Goal: Task Accomplishment & Management: Complete application form

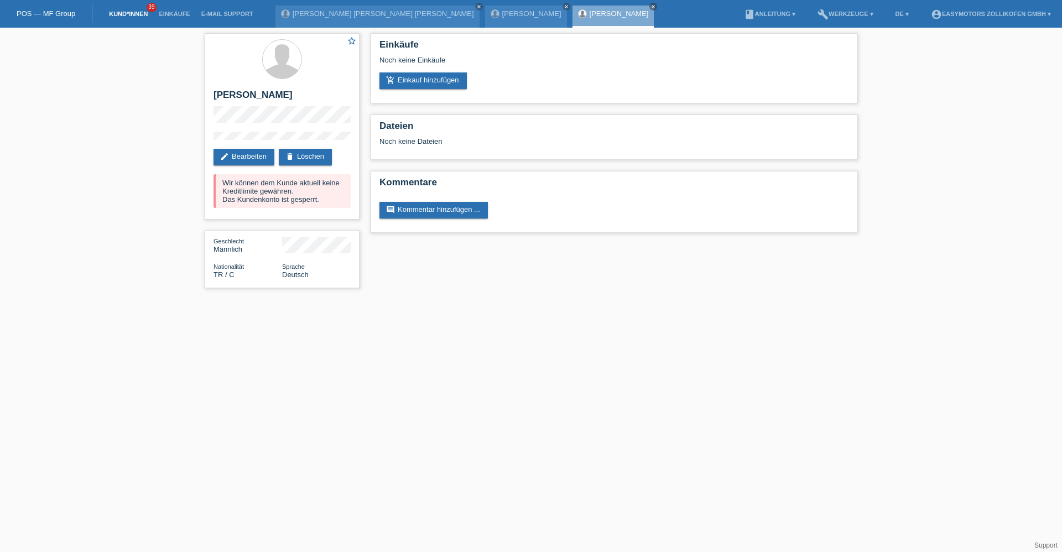
click at [134, 14] on link "Kund*innen" at bounding box center [128, 14] width 50 height 7
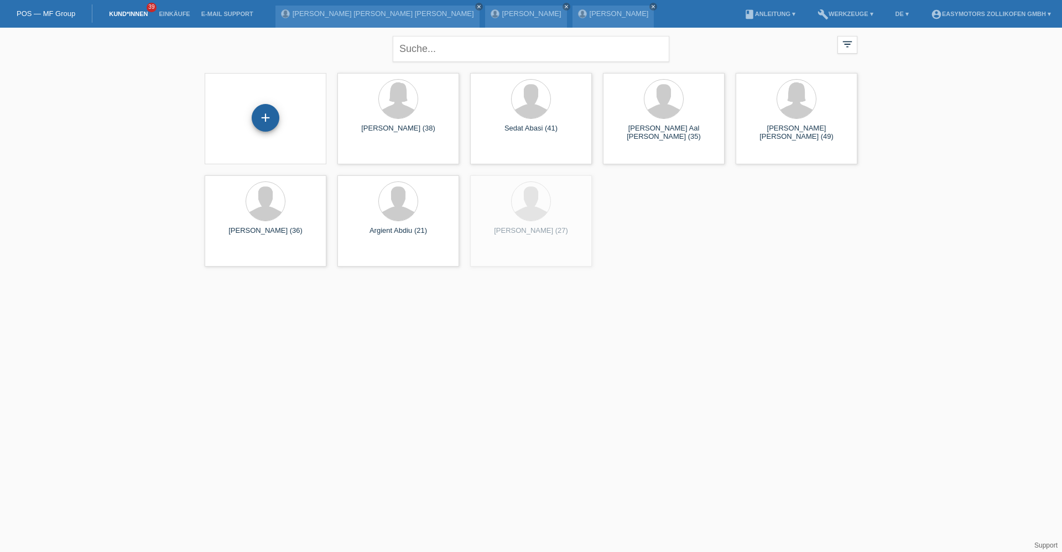
click at [258, 116] on div "+" at bounding box center [266, 118] width 28 height 28
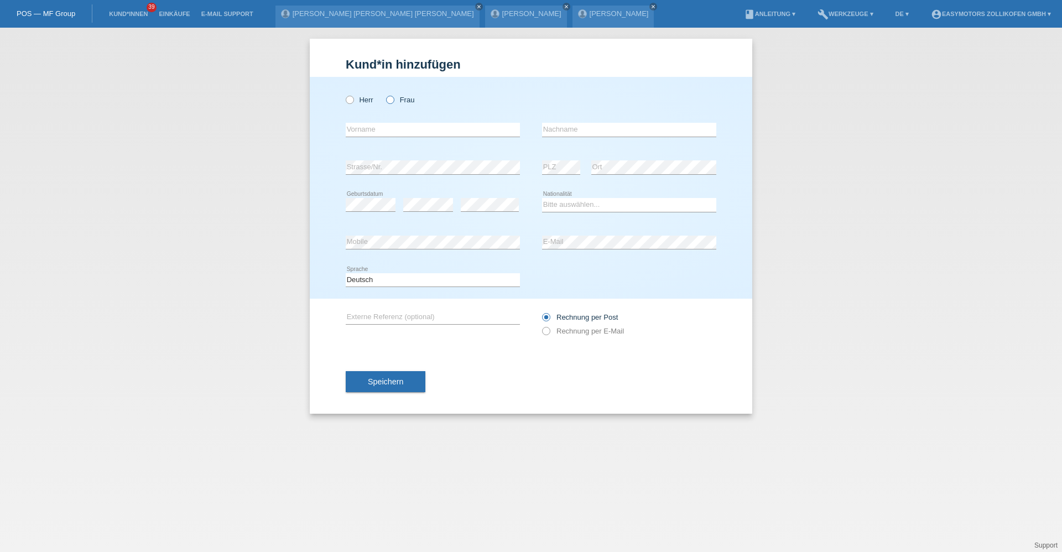
click at [397, 98] on label "Frau" at bounding box center [400, 100] width 28 height 8
click at [393, 98] on input "Frau" at bounding box center [389, 99] width 7 height 7
radio input "true"
click at [386, 114] on div "error Vorname" at bounding box center [433, 130] width 174 height 38
click at [384, 127] on input "text" at bounding box center [433, 130] width 174 height 14
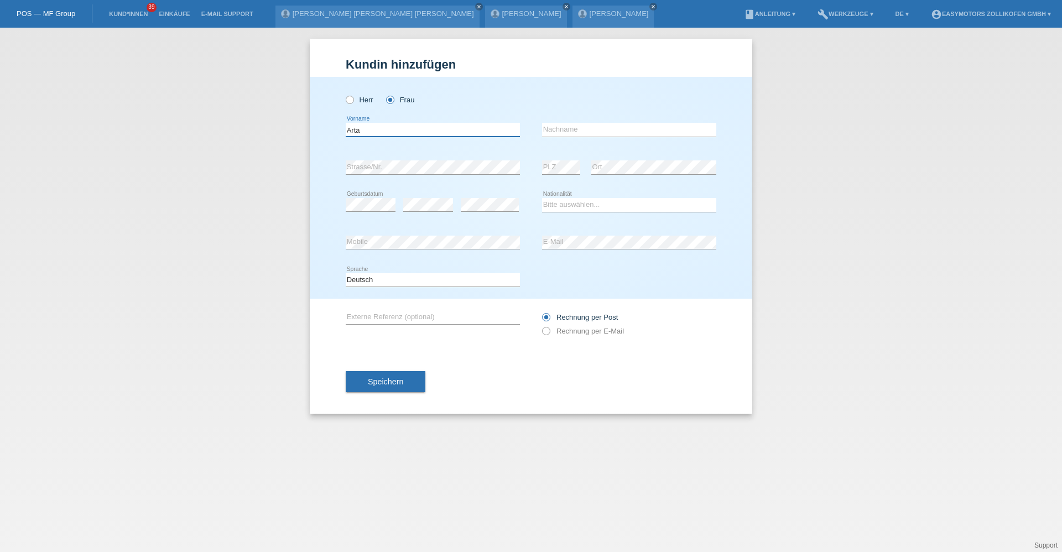
type input "Arta"
type input "Kurta"
select select "CH"
click at [352, 384] on button "Speichern" at bounding box center [386, 381] width 80 height 21
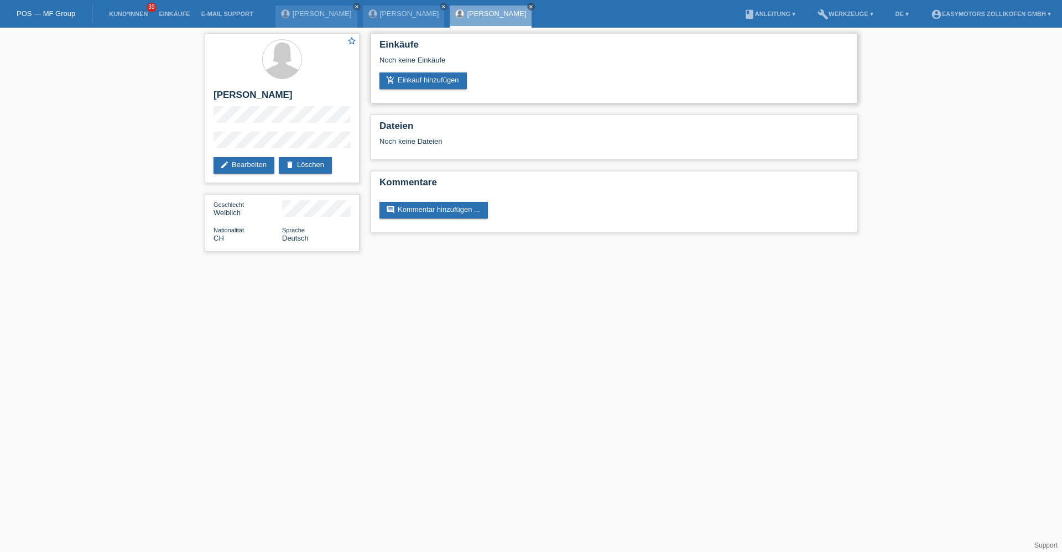
click at [423, 71] on div "Noch keine Einkäufe" at bounding box center [614, 64] width 469 height 17
click at [423, 79] on link "add_shopping_cart Einkauf hinzufügen" at bounding box center [423, 80] width 87 height 17
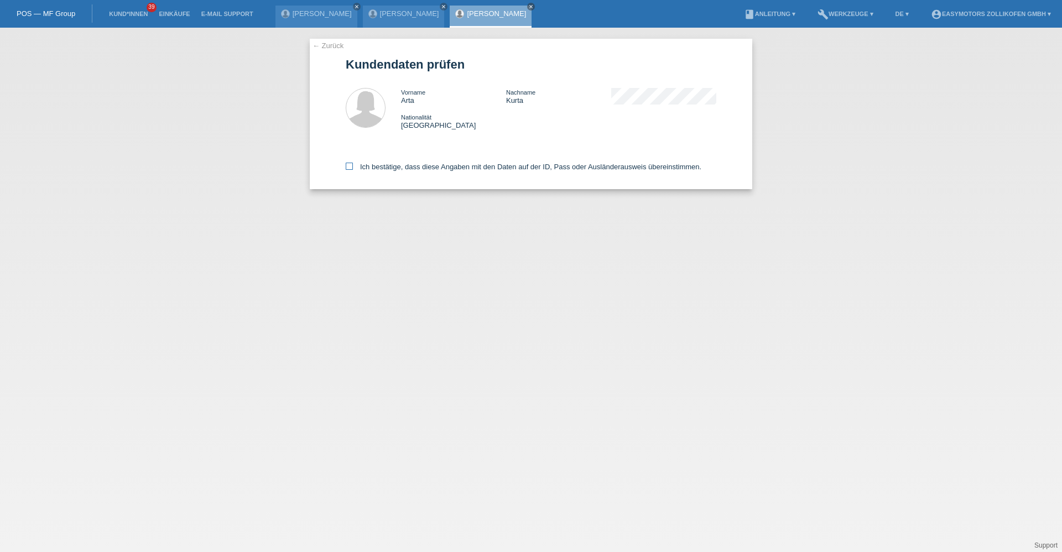
click at [357, 167] on label "Ich bestätige, dass diese Angaben mit den Daten auf der ID, Pass oder Ausländer…" at bounding box center [524, 167] width 356 height 8
click at [353, 167] on input "Ich bestätige, dass diese Angaben mit den Daten auf der ID, Pass oder Ausländer…" at bounding box center [349, 166] width 7 height 7
checkbox input "true"
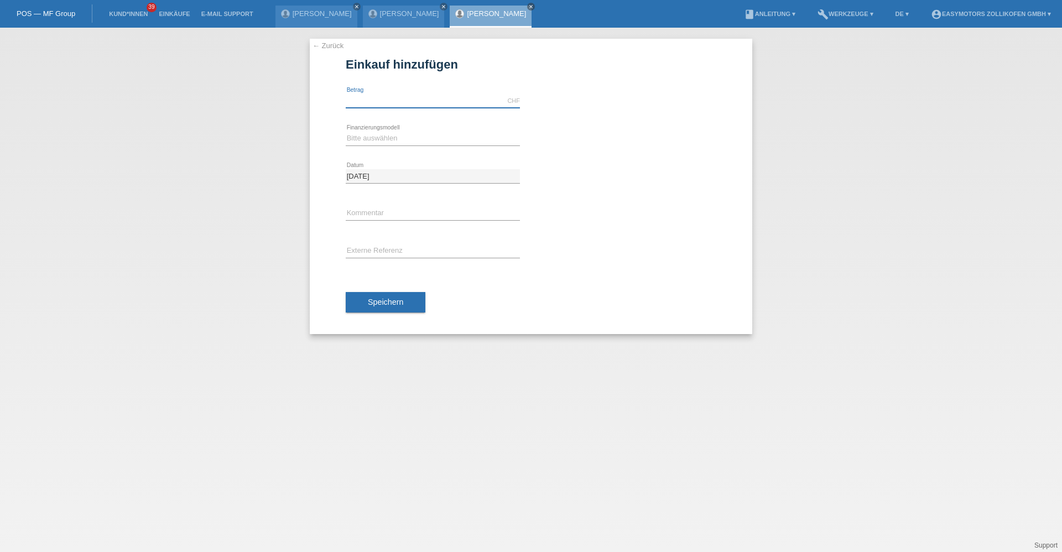
click at [362, 96] on input "text" at bounding box center [433, 101] width 174 height 14
type input "1990.00"
click at [360, 136] on select "Bitte auswählen Fixe Raten Kauf auf Rechnung mit Teilzahlungsoption" at bounding box center [433, 138] width 174 height 13
select select "67"
click at [346, 132] on select "Bitte auswählen Fixe Raten Kauf auf Rechnung mit Teilzahlungsoption" at bounding box center [433, 138] width 174 height 13
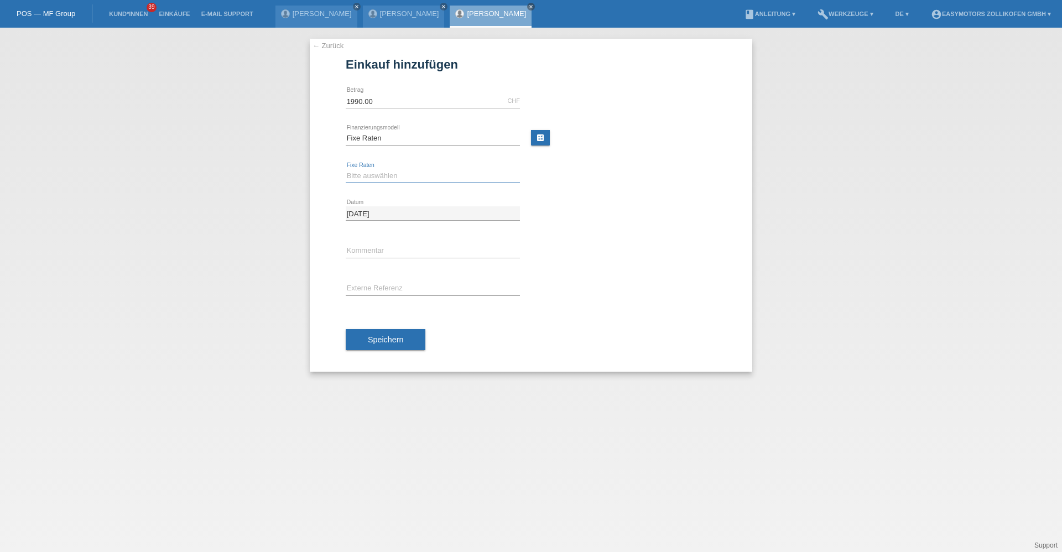
drag, startPoint x: 399, startPoint y: 171, endPoint x: 399, endPoint y: 177, distance: 6.1
click at [399, 171] on select "Bitte auswählen 12 Raten 24 Raten 36 Raten 48 Raten" at bounding box center [433, 175] width 174 height 13
select select "133"
click at [346, 169] on select "Bitte auswählen 12 Raten 24 Raten 36 Raten 48 Raten" at bounding box center [433, 175] width 174 height 13
click at [384, 330] on button "Speichern" at bounding box center [386, 339] width 80 height 21
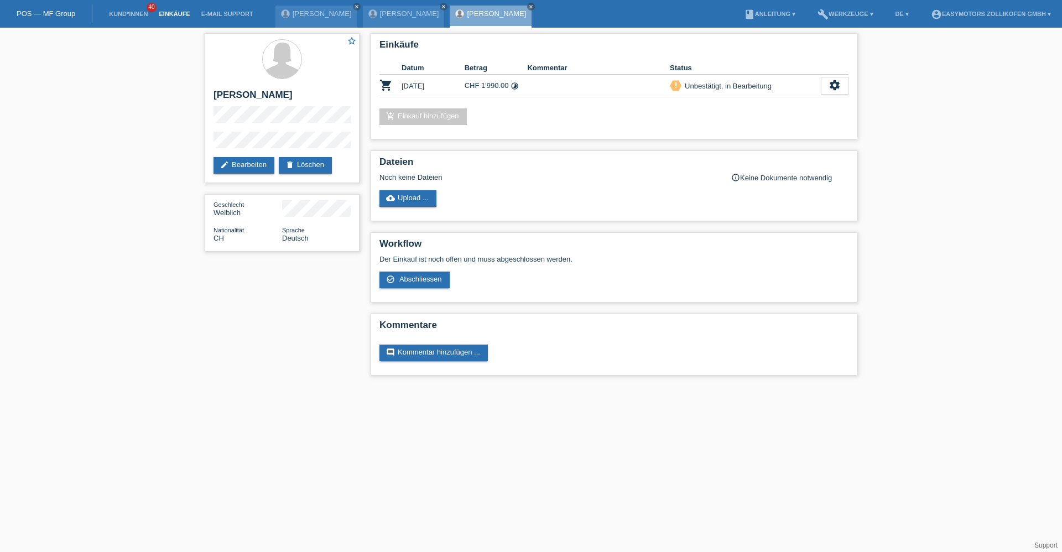
click at [162, 13] on link "Einkäufe" at bounding box center [174, 14] width 42 height 7
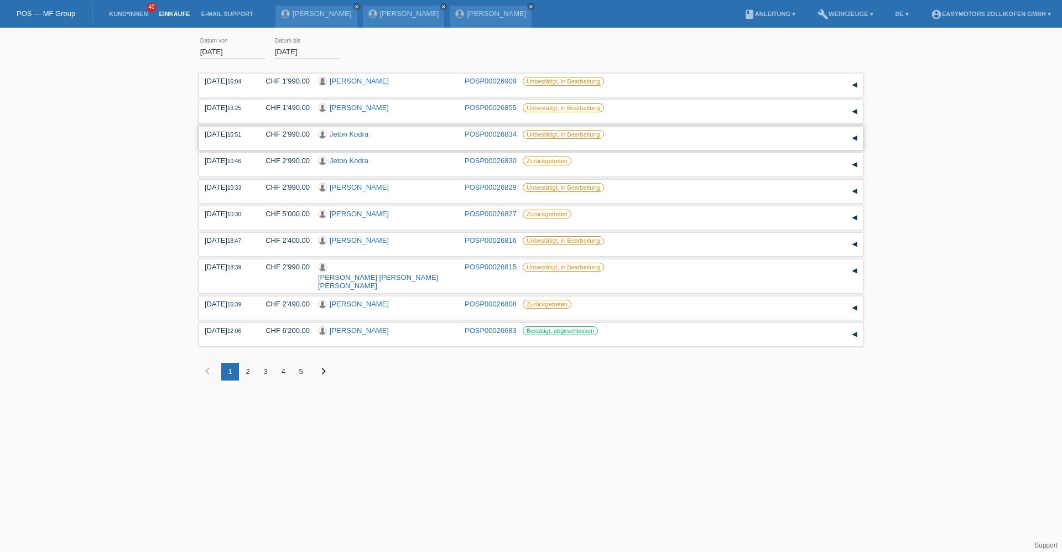
click at [358, 136] on link "Jeton Kodra" at bounding box center [349, 134] width 39 height 8
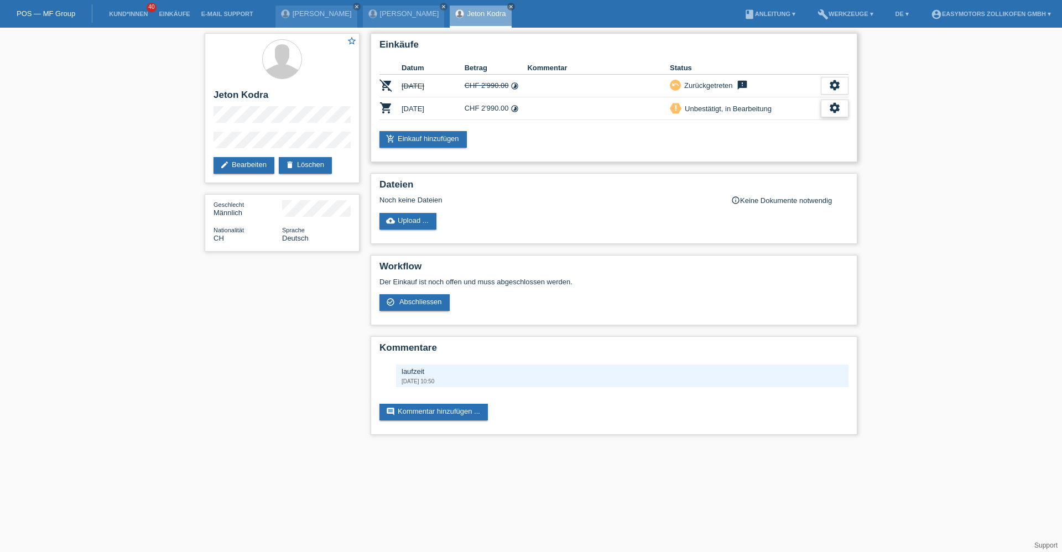
click at [824, 115] on div "settings" at bounding box center [835, 109] width 28 height 18
click at [782, 122] on div "fullscreen Anzeigen" at bounding box center [778, 126] width 140 height 17
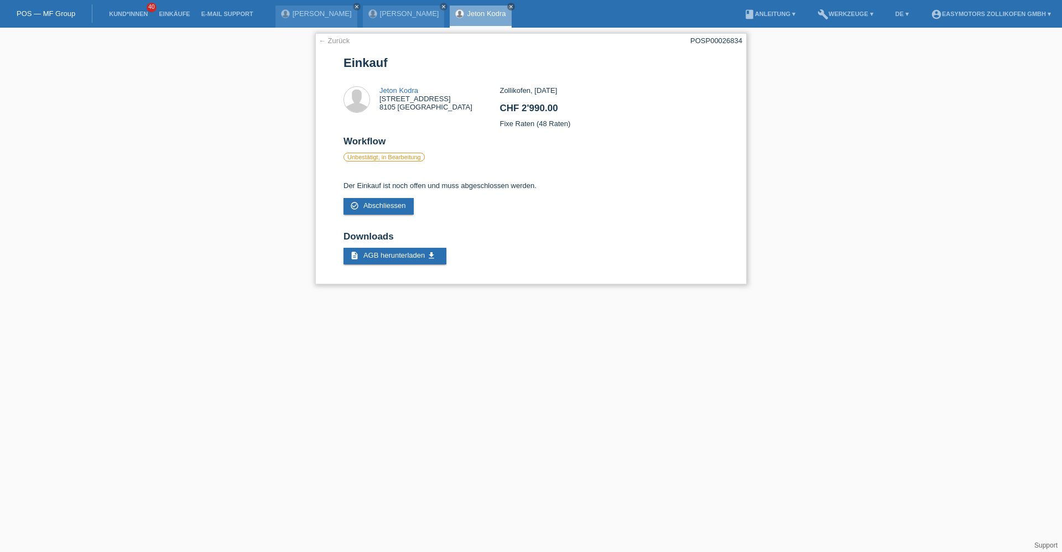
click at [339, 40] on link "← Zurück" at bounding box center [334, 41] width 31 height 8
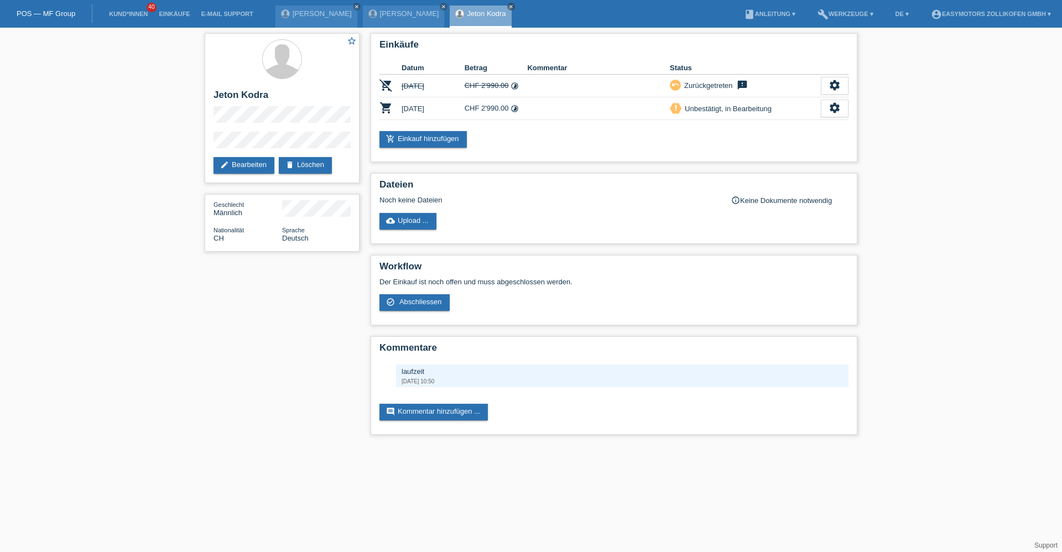
click at [179, 9] on li "Einkäufe" at bounding box center [174, 14] width 42 height 28
click at [179, 12] on link "Einkäufe" at bounding box center [174, 14] width 42 height 7
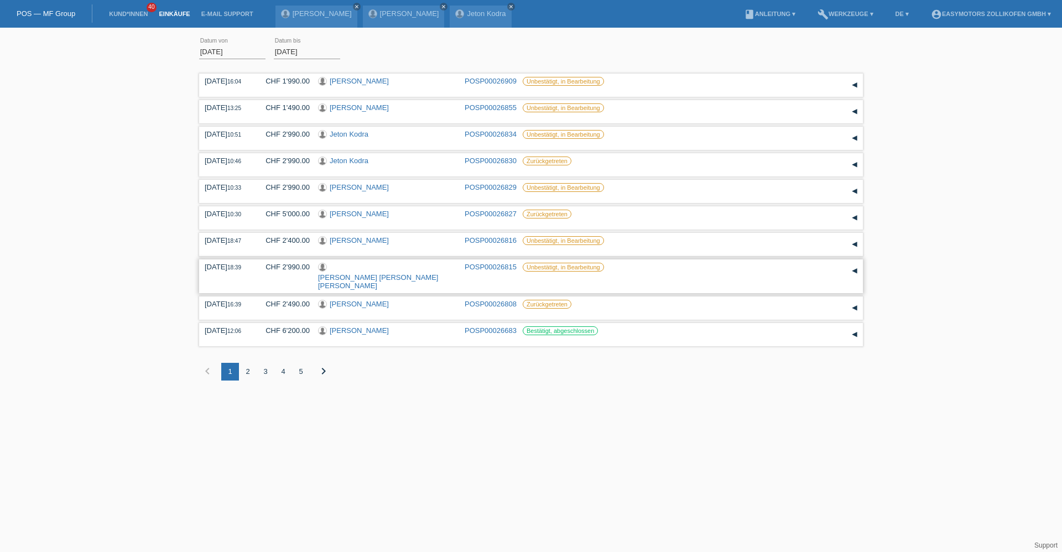
click at [393, 273] on link "[PERSON_NAME] [PERSON_NAME] [PERSON_NAME]" at bounding box center [378, 281] width 120 height 17
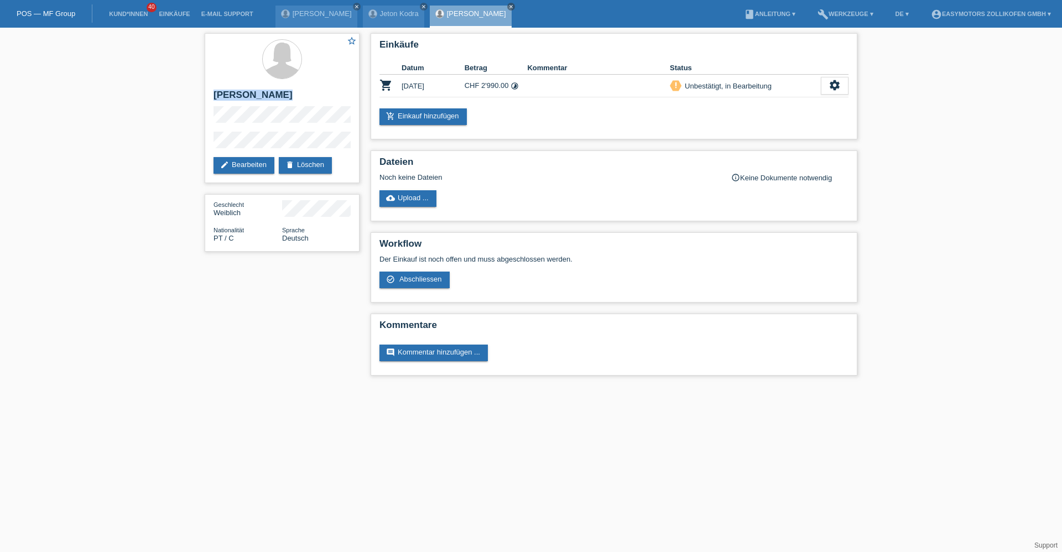
click at [200, 96] on div "star_border Maria Ines Lopes Machado Leite edit Bearbeiten delete Löschen Gesch…" at bounding box center [282, 145] width 166 height 235
click at [186, 16] on link "Einkäufe" at bounding box center [174, 14] width 42 height 7
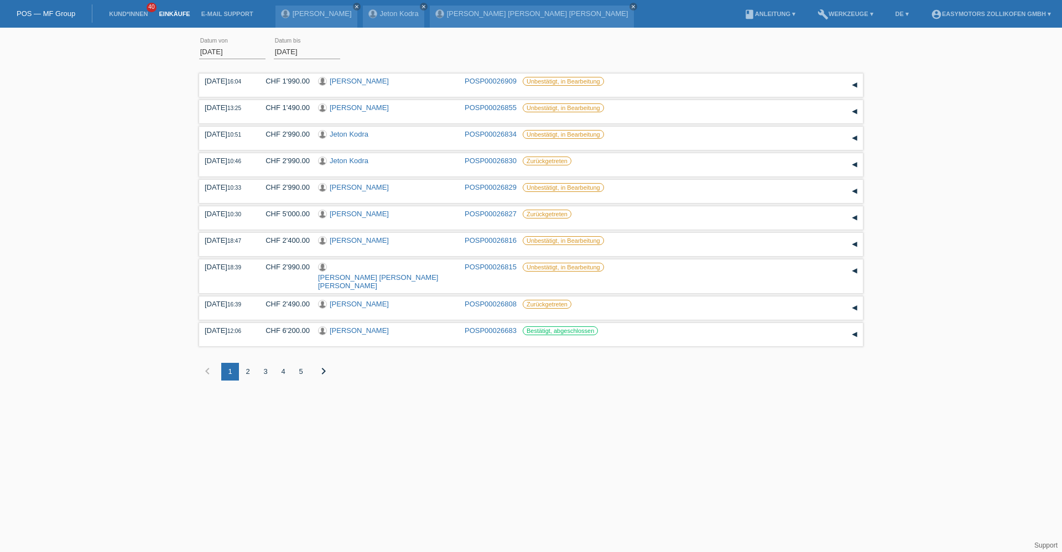
click at [246, 363] on div "2" at bounding box center [248, 372] width 18 height 18
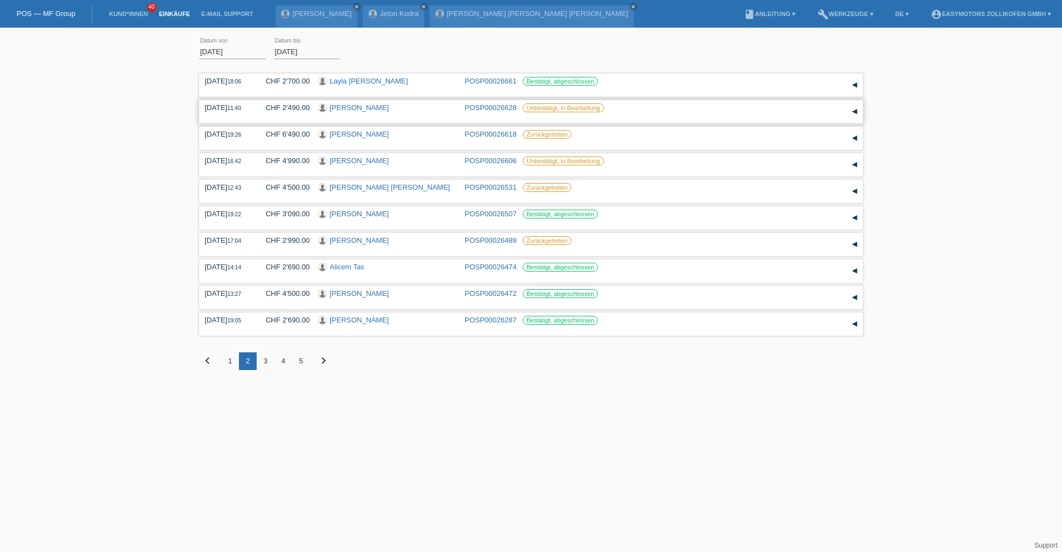
click at [357, 105] on link "[PERSON_NAME]" at bounding box center [359, 107] width 59 height 8
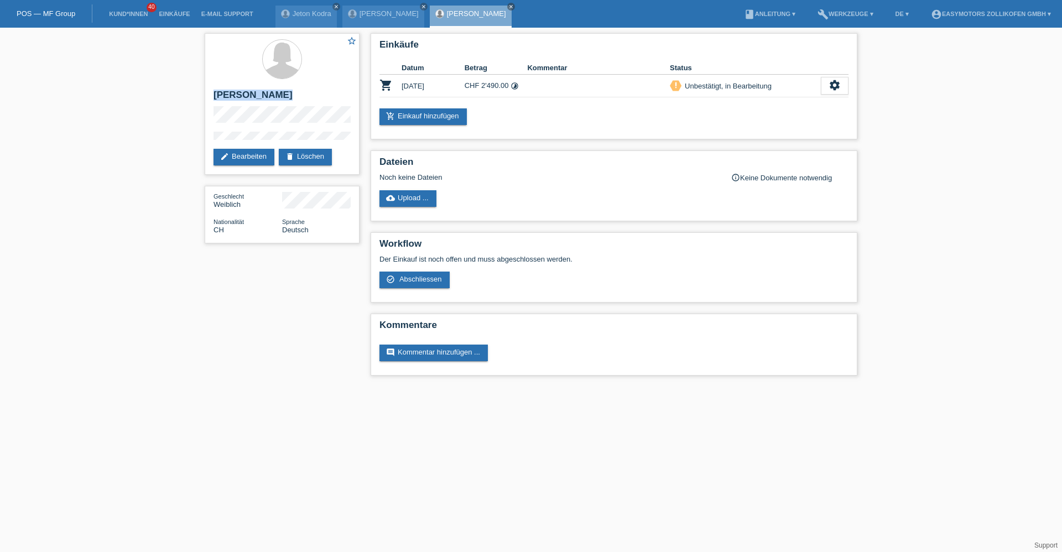
click at [204, 91] on div "star_border [PERSON_NAME] edit Bearbeiten delete Löschen Geschlecht Weiblich Na…" at bounding box center [282, 141] width 166 height 227
click at [139, 18] on li "Kund*innen 40" at bounding box center [128, 14] width 50 height 28
click at [138, 11] on link "Kund*innen" at bounding box center [128, 14] width 50 height 7
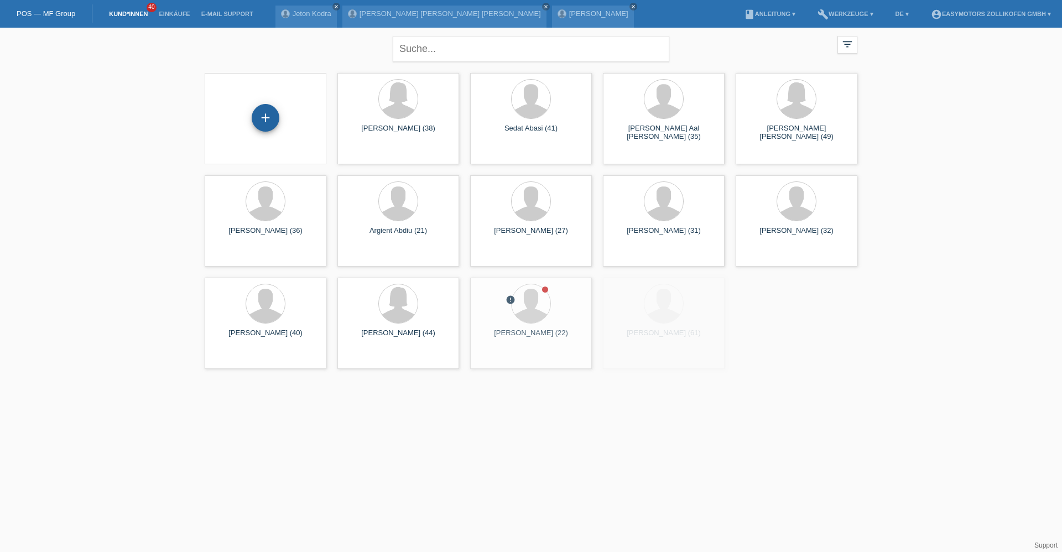
click at [261, 114] on div "+" at bounding box center [266, 118] width 28 height 28
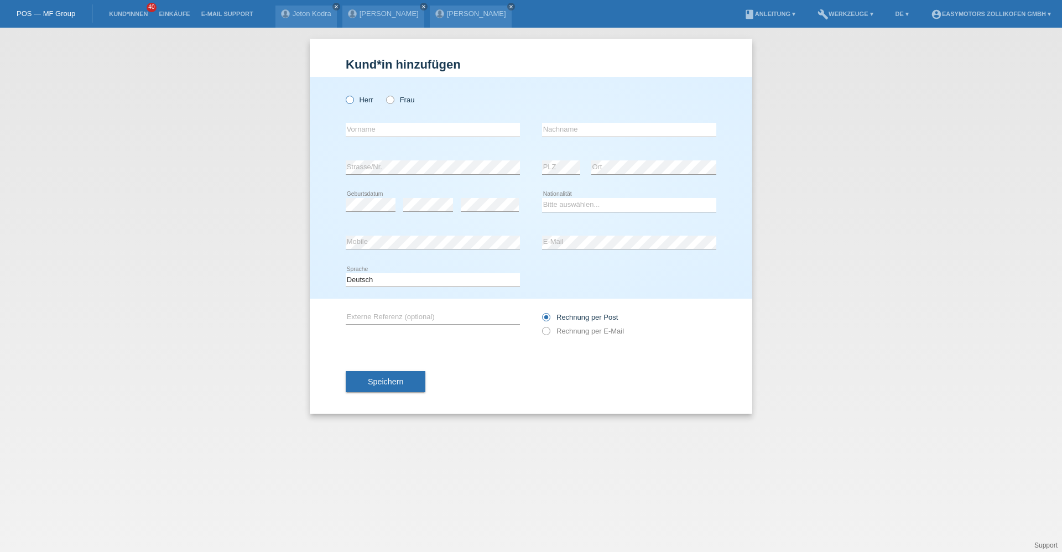
click at [358, 99] on label "Herr" at bounding box center [360, 100] width 28 height 8
click at [353, 99] on input "Herr" at bounding box center [349, 99] width 7 height 7
radio input "true"
click at [361, 122] on div "error Vorname" at bounding box center [433, 130] width 174 height 38
click at [361, 124] on input "text" at bounding box center [433, 130] width 174 height 14
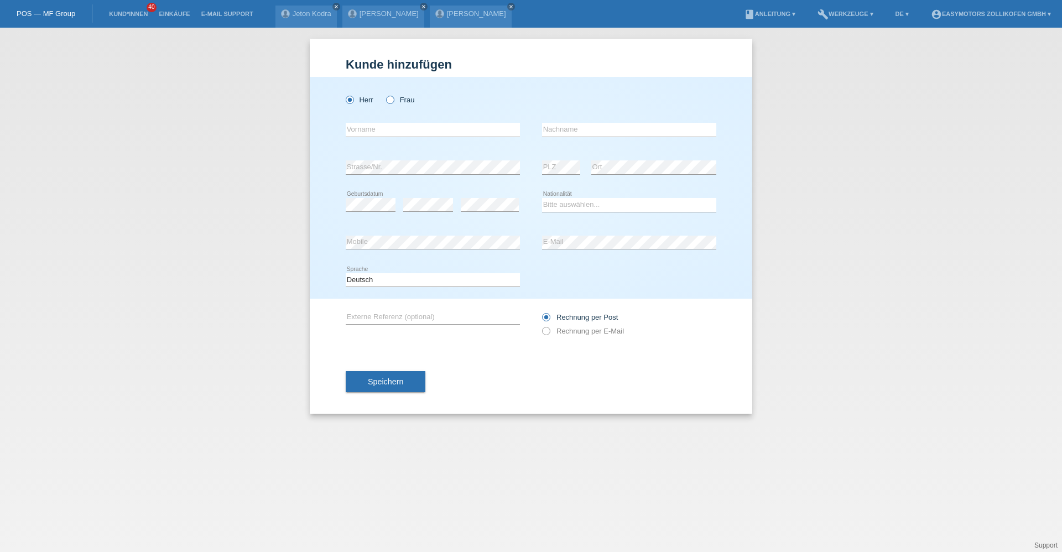
click at [385, 94] on icon at bounding box center [385, 94] width 0 height 0
click at [393, 100] on input "Frau" at bounding box center [389, 99] width 7 height 7
radio input "true"
click at [379, 133] on input "text" at bounding box center [433, 130] width 174 height 14
type input ">"
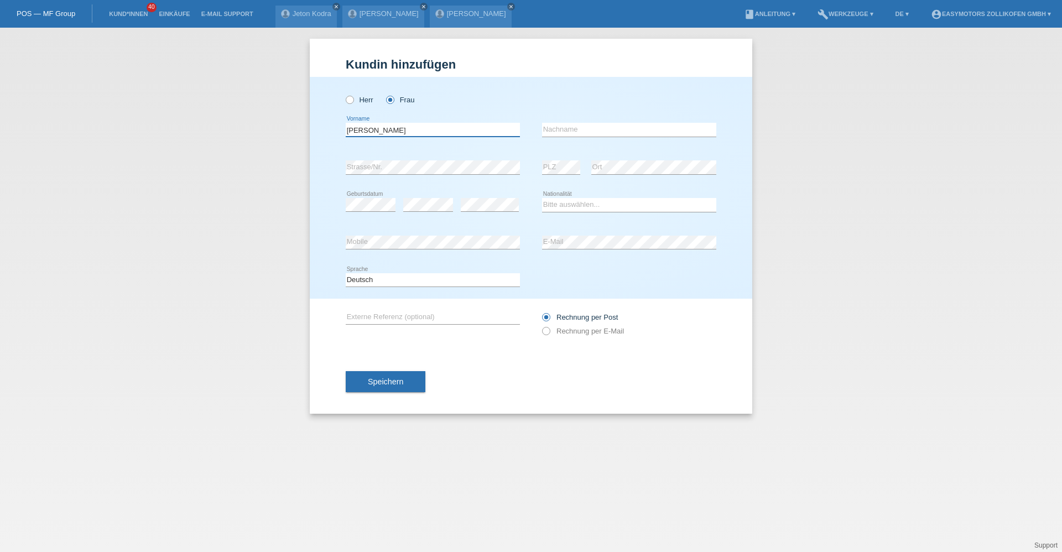
type input "Valentina"
type input "Finamore"
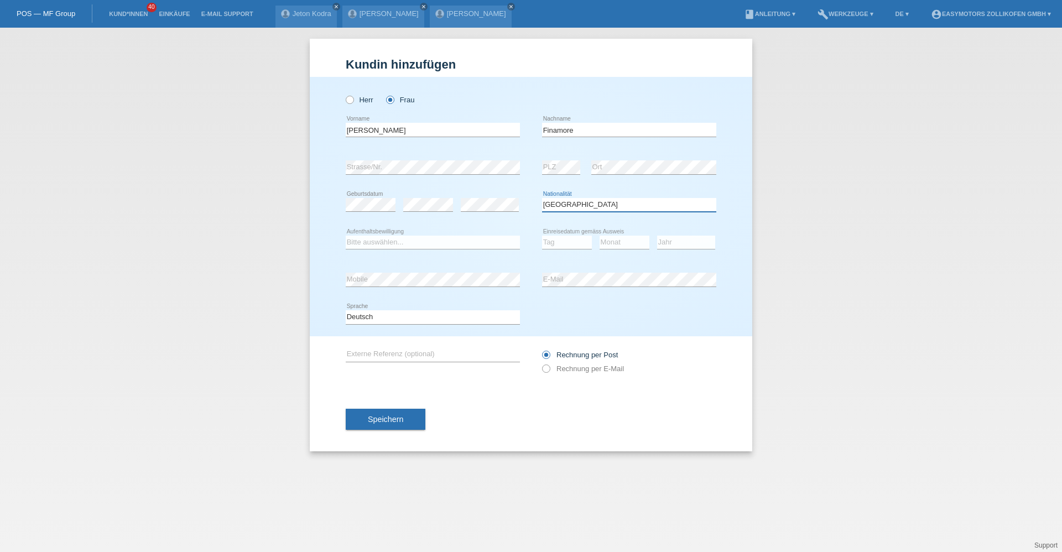
select select "IT"
select select "C"
select select "08"
select select "01"
select select "2017"
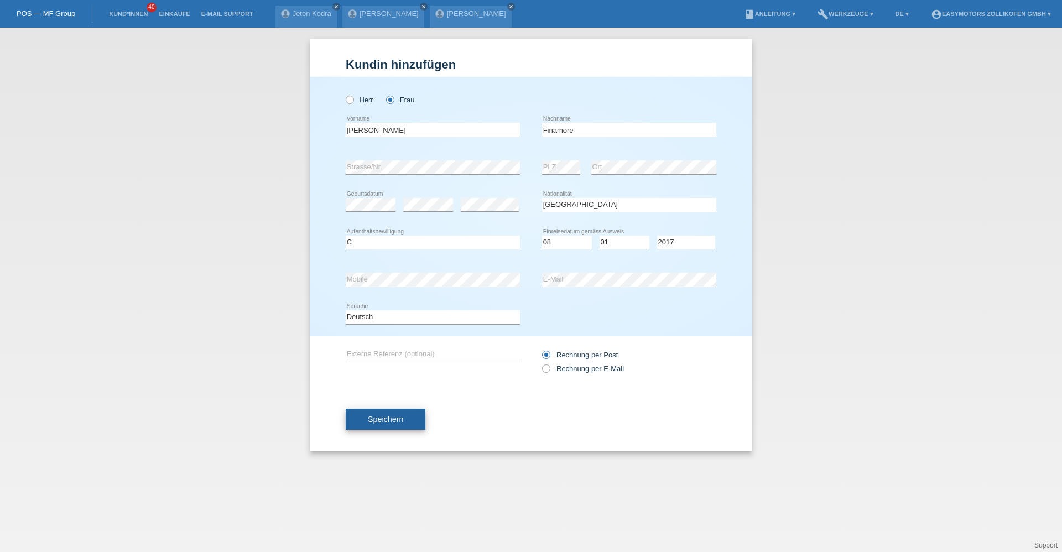
click at [407, 417] on button "Speichern" at bounding box center [386, 419] width 80 height 21
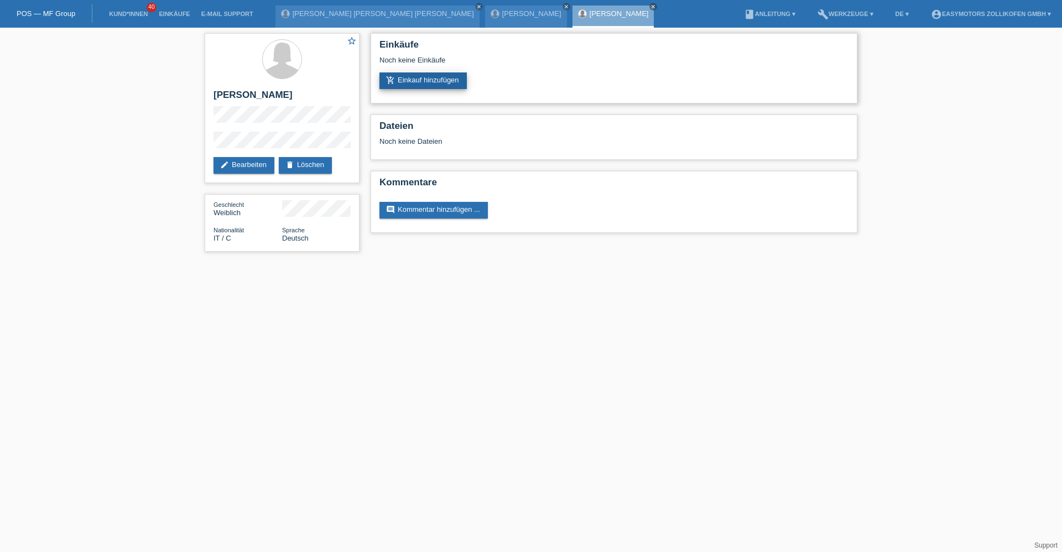
click at [432, 82] on link "add_shopping_cart Einkauf hinzufügen" at bounding box center [423, 80] width 87 height 17
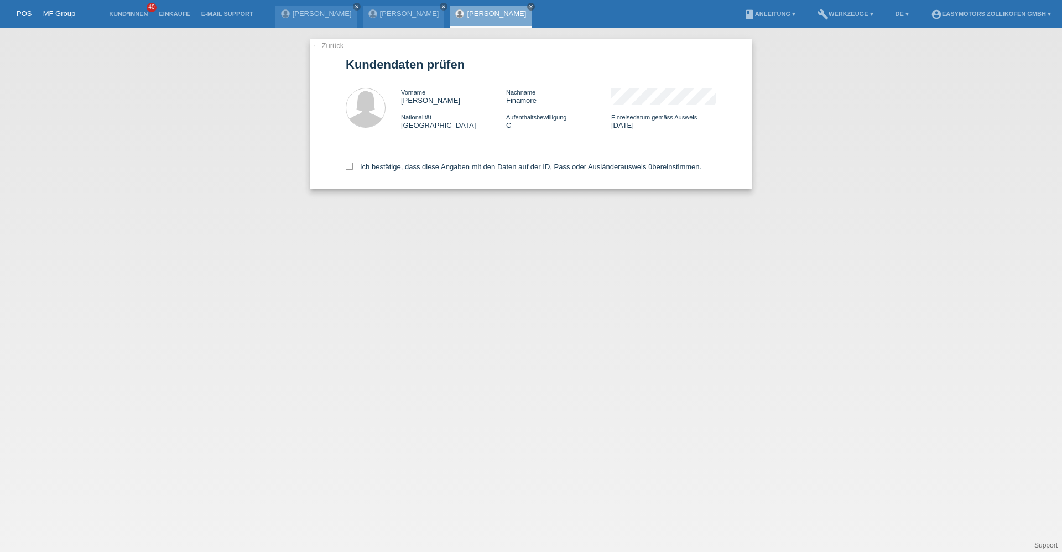
click at [345, 167] on div "← Zurück Kundendaten prüfen Vorname [PERSON_NAME] Nachname Finamore Nationalitä…" at bounding box center [531, 114] width 443 height 150
click at [348, 165] on icon at bounding box center [349, 166] width 7 height 7
click at [348, 165] on input "Ich bestätige, dass diese Angaben mit den Daten auf der ID, Pass oder Ausländer…" at bounding box center [349, 166] width 7 height 7
checkbox input "true"
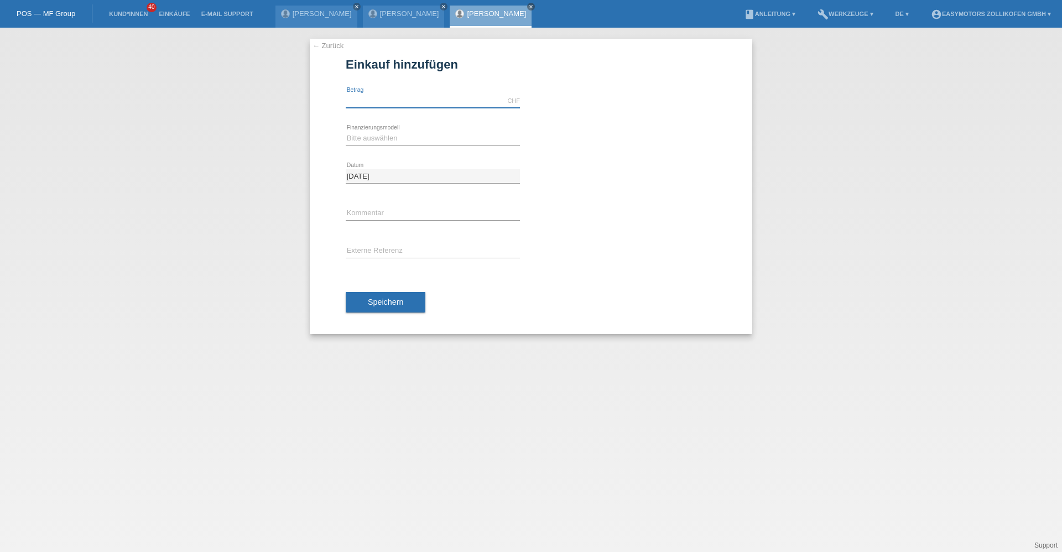
click at [410, 98] on input "text" at bounding box center [433, 101] width 174 height 14
type input "8000.00"
click at [344, 137] on div "← Zurück Einkauf hinzufügen Verfügbarer Betrag: 8000.00 CHF error Betrag" at bounding box center [531, 186] width 443 height 295
drag, startPoint x: 349, startPoint y: 137, endPoint x: 356, endPoint y: 140, distance: 8.2
click at [349, 137] on select "Bitte auswählen Fixe Raten Kauf auf Rechnung mit Teilzahlungsoption" at bounding box center [433, 138] width 174 height 13
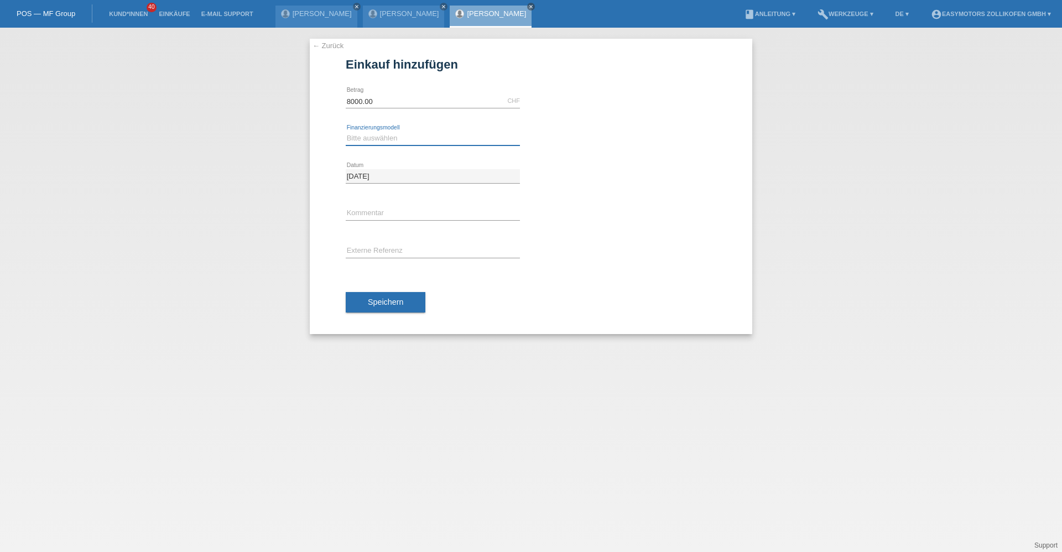
select select "67"
click at [346, 132] on select "Bitte auswählen Fixe Raten Kauf auf Rechnung mit Teilzahlungsoption" at bounding box center [433, 138] width 174 height 13
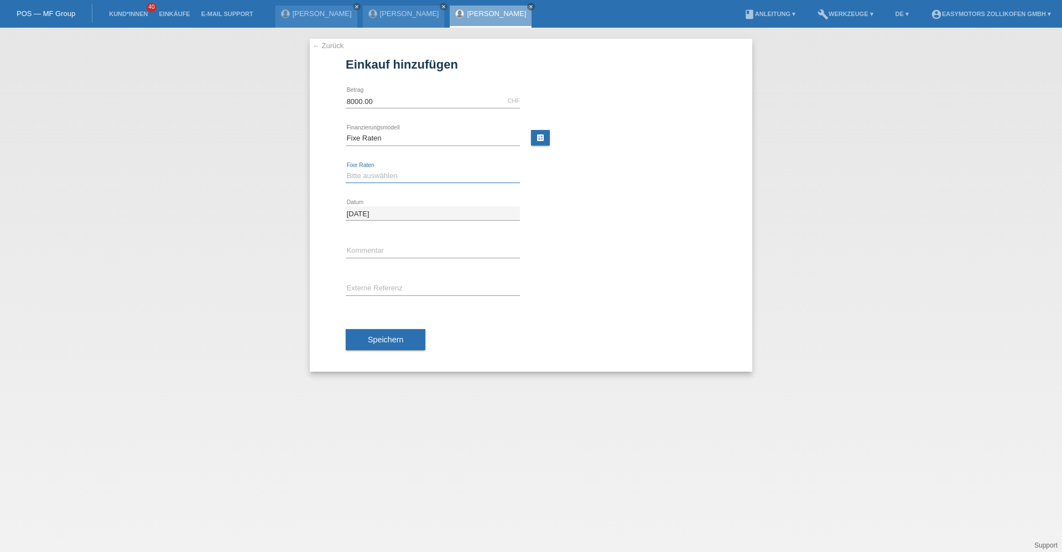
click at [391, 178] on select "Bitte auswählen 12 Raten 24 Raten 36 Raten 48 Raten" at bounding box center [433, 175] width 174 height 13
select select "136"
click at [346, 169] on select "Bitte auswählen 12 Raten 24 Raten 36 Raten 48 Raten" at bounding box center [433, 175] width 174 height 13
drag, startPoint x: 403, startPoint y: 103, endPoint x: 236, endPoint y: 117, distance: 168.3
click at [236, 117] on div "← Zurück Einkauf hinzufügen Verfügbarer Betrag: 8000.00 CHF error Betrag" at bounding box center [531, 290] width 1062 height 525
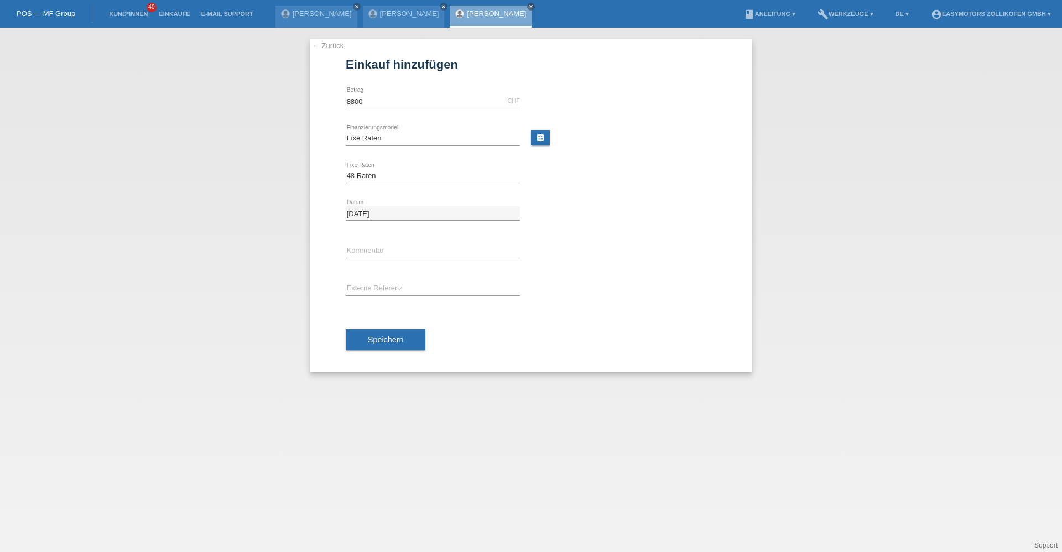
type input "8800.00"
click at [634, 147] on div "calculate" at bounding box center [623, 138] width 185 height 17
click at [393, 330] on button "Speichern" at bounding box center [386, 339] width 80 height 21
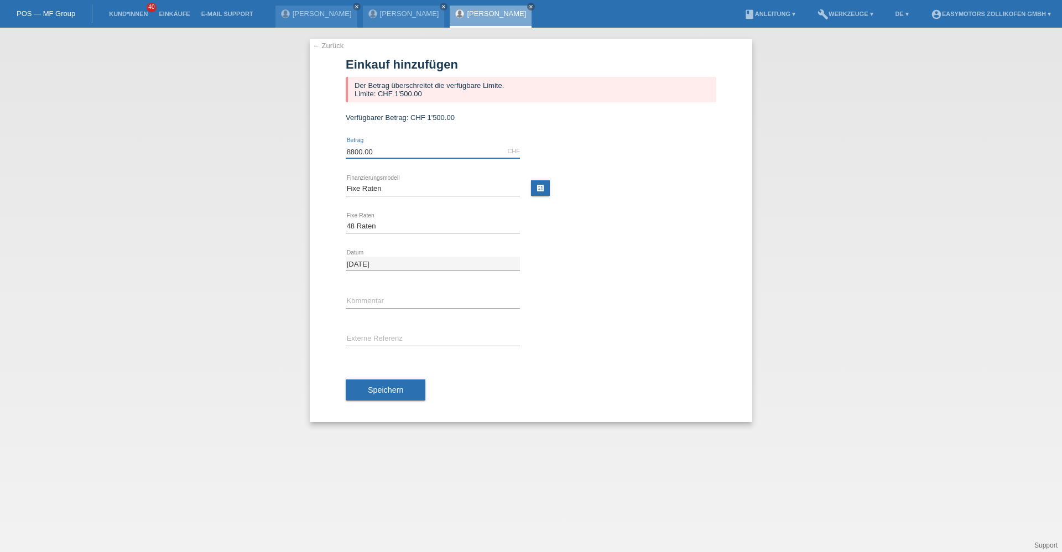
click at [382, 150] on input "8800.00" at bounding box center [433, 151] width 174 height 14
click at [382, 191] on select "Bitte auswählen Fixe Raten Kauf auf Rechnung mit Teilzahlungsoption" at bounding box center [433, 188] width 174 height 13
select select "68"
click at [346, 182] on select "Bitte auswählen Fixe Raten Kauf auf Rechnung mit Teilzahlungsoption" at bounding box center [433, 188] width 174 height 13
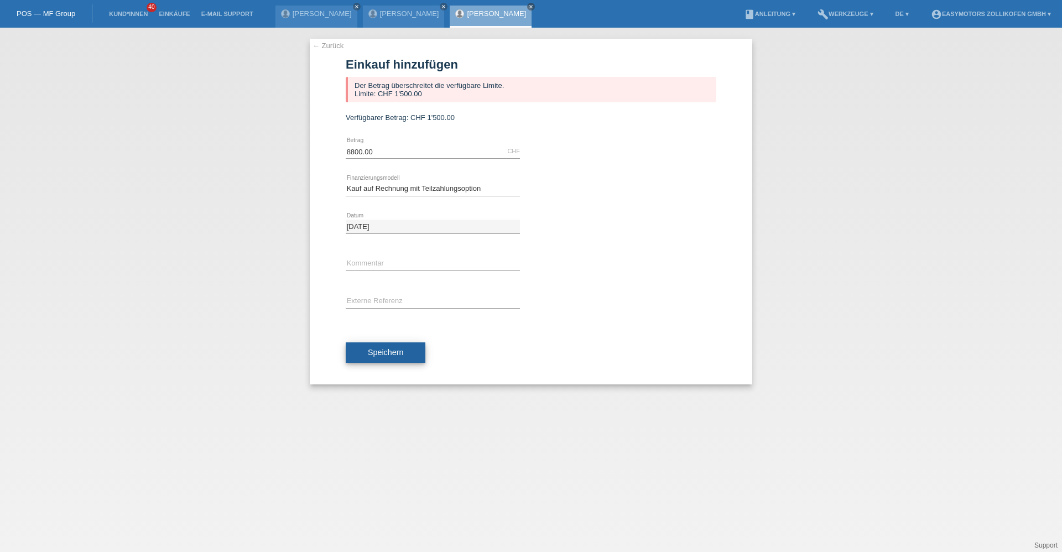
click at [367, 351] on button "Speichern" at bounding box center [386, 352] width 80 height 21
click at [512, 16] on link "[PERSON_NAME]" at bounding box center [496, 13] width 59 height 8
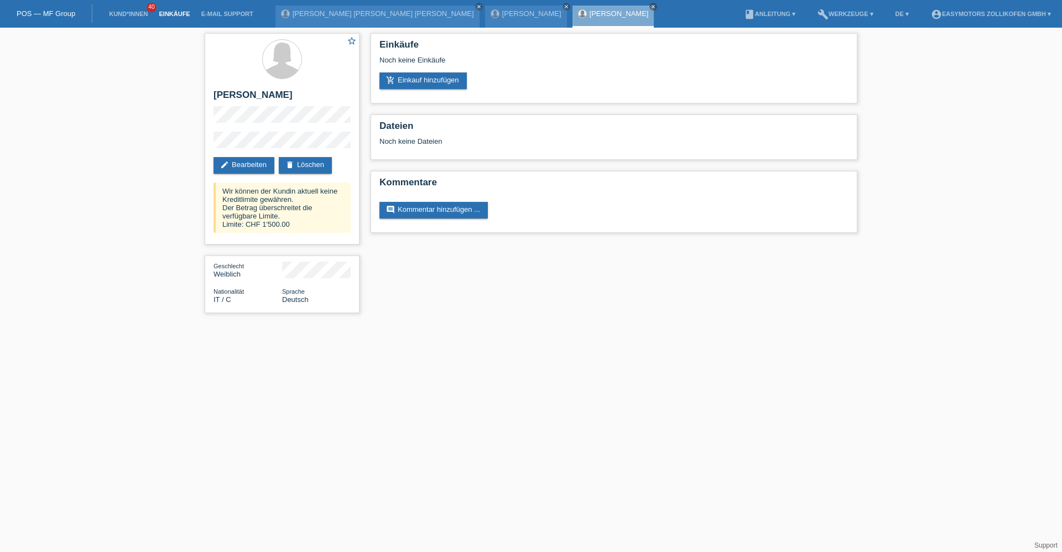
click at [179, 13] on link "Einkäufe" at bounding box center [174, 14] width 42 height 7
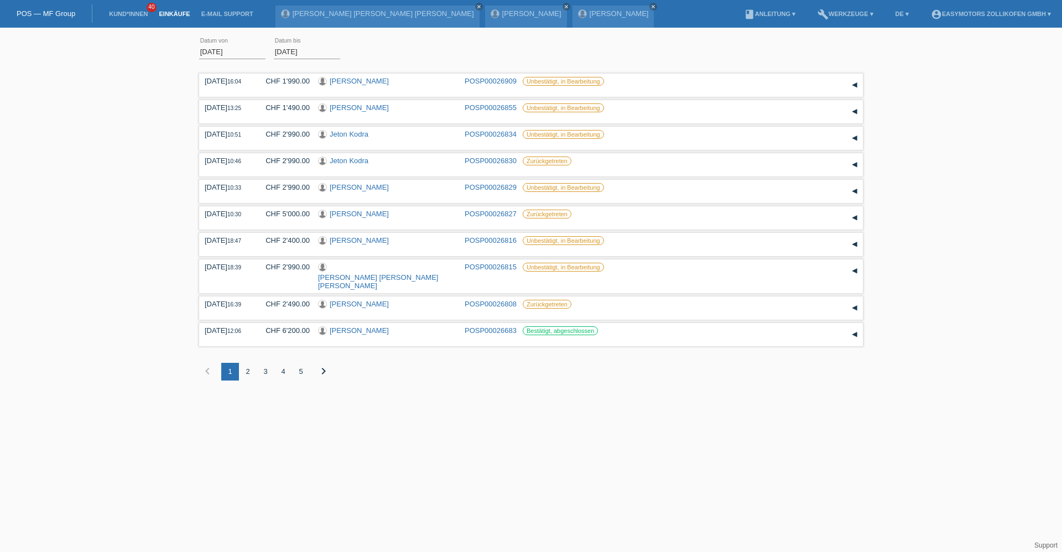
click at [160, 11] on link "Einkäufe" at bounding box center [174, 14] width 42 height 7
click at [362, 82] on link "[PERSON_NAME]" at bounding box center [359, 81] width 59 height 8
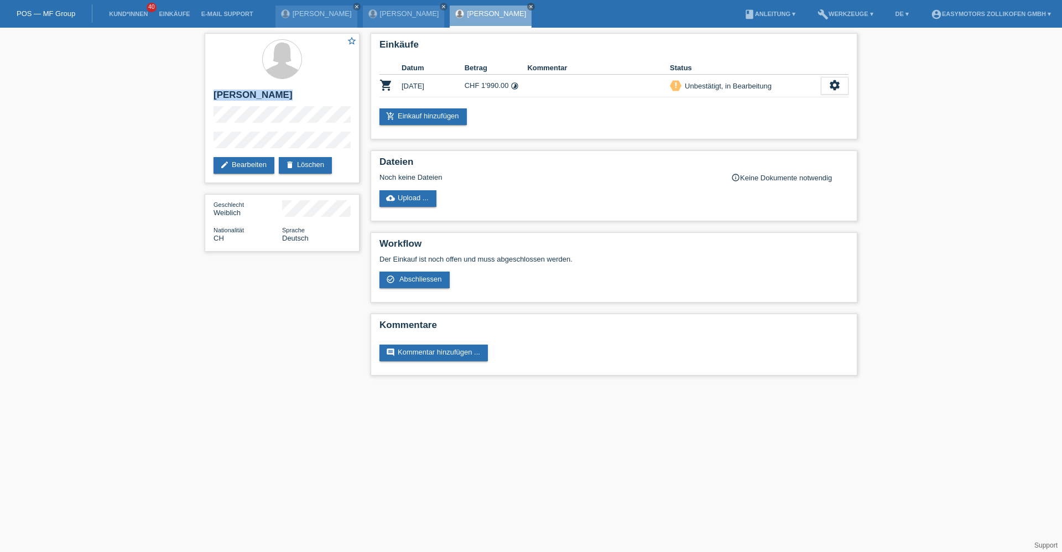
click at [190, 84] on div "star_border Arta Kurta edit Bearbeiten delete Löschen Geschlecht Weiblich Natio…" at bounding box center [531, 207] width 1062 height 359
click at [186, 13] on link "Einkäufe" at bounding box center [174, 14] width 42 height 7
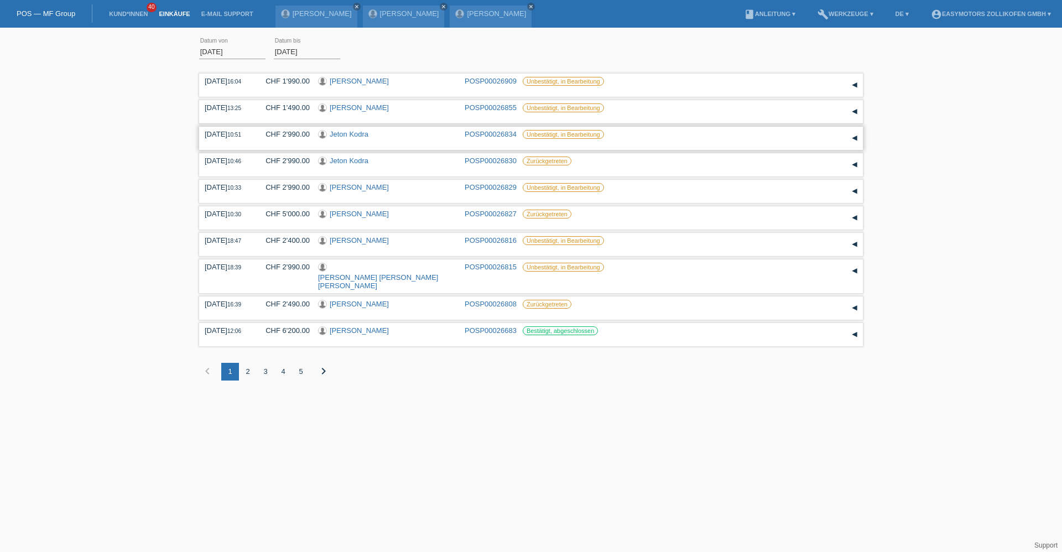
click at [351, 130] on link "Jeton Kodra" at bounding box center [349, 134] width 39 height 8
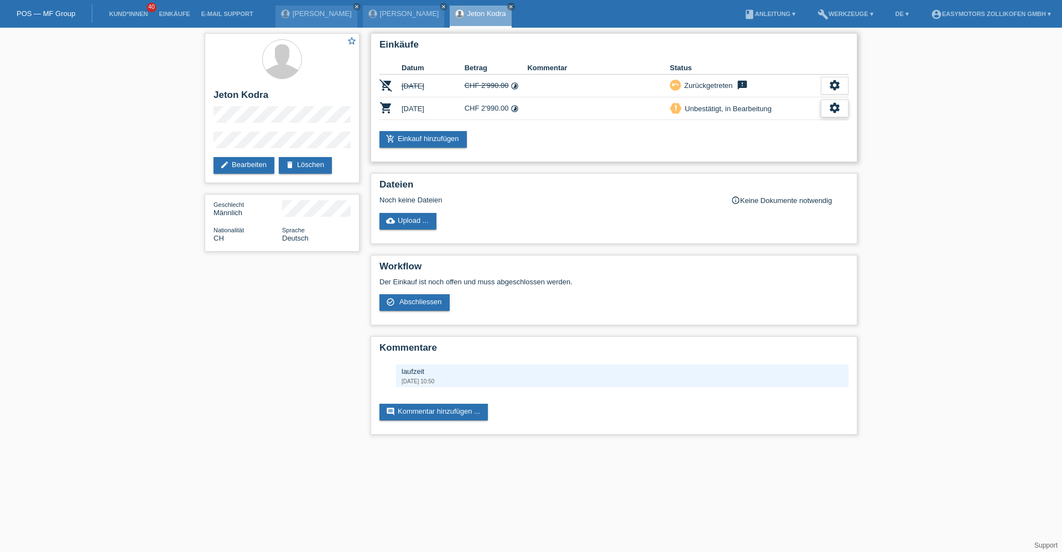
click at [839, 106] on icon "settings" at bounding box center [835, 108] width 12 height 12
click at [743, 163] on span "Abschliessen" at bounding box center [747, 158] width 46 height 13
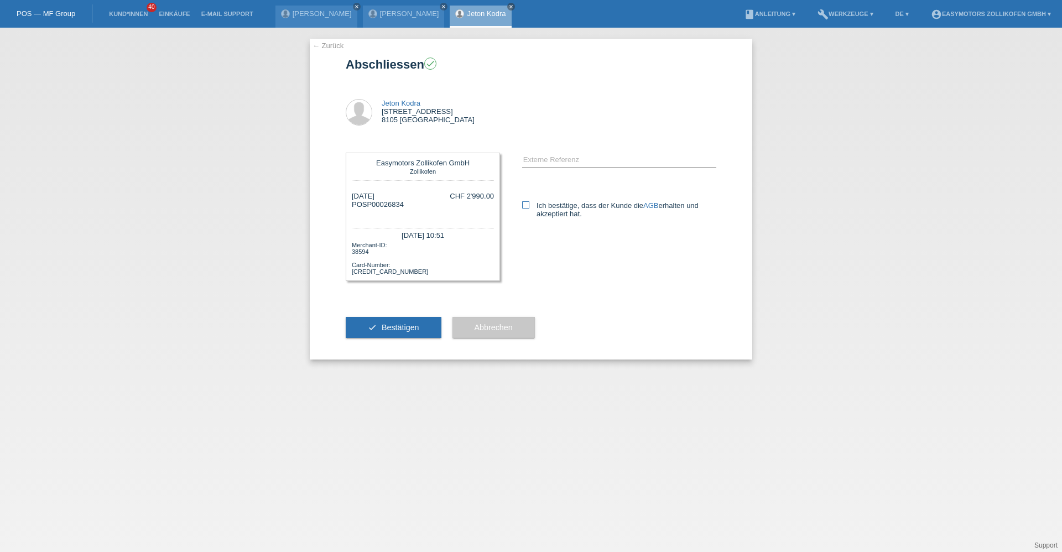
click at [525, 206] on icon at bounding box center [525, 204] width 7 height 7
click at [525, 206] on input "Ich bestätige, dass der Kunde die AGB erhalten und akzeptiert hat." at bounding box center [525, 204] width 7 height 7
checkbox input "true"
click at [396, 329] on span "Bestätigen" at bounding box center [401, 327] width 38 height 9
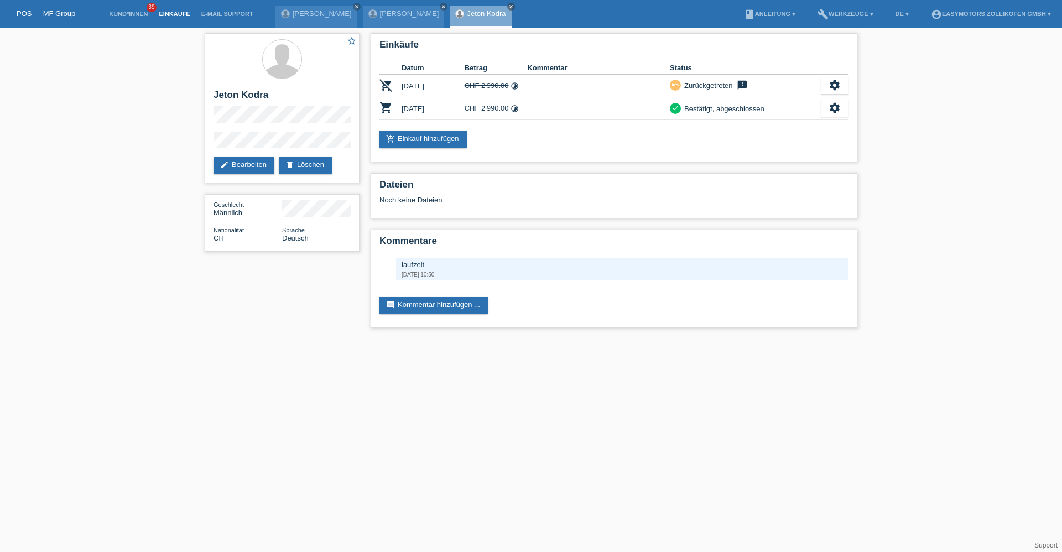
click at [183, 15] on link "Einkäufe" at bounding box center [174, 14] width 42 height 7
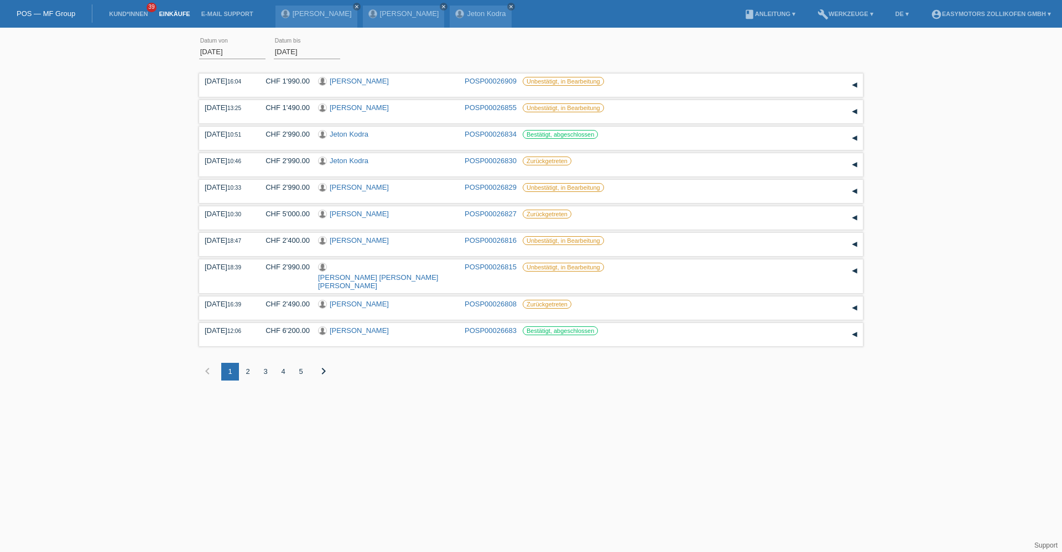
click at [246, 363] on div "2" at bounding box center [248, 372] width 18 height 18
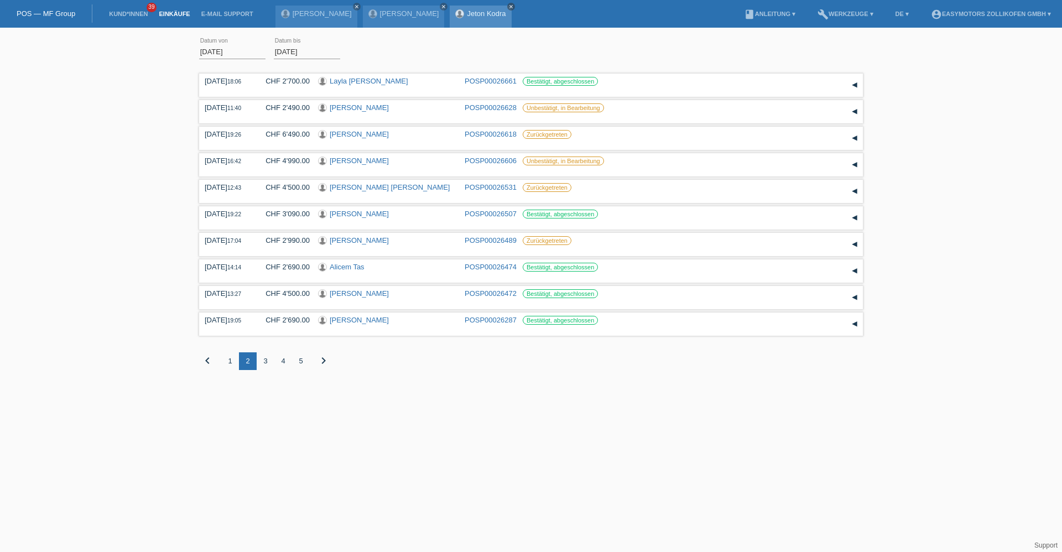
click at [508, 7] on icon "close" at bounding box center [511, 7] width 6 height 6
click at [441, 8] on icon "close" at bounding box center [444, 7] width 6 height 6
click at [360, 5] on icon "close" at bounding box center [357, 7] width 6 height 6
click at [54, 13] on link "POS — MF Group" at bounding box center [46, 13] width 59 height 8
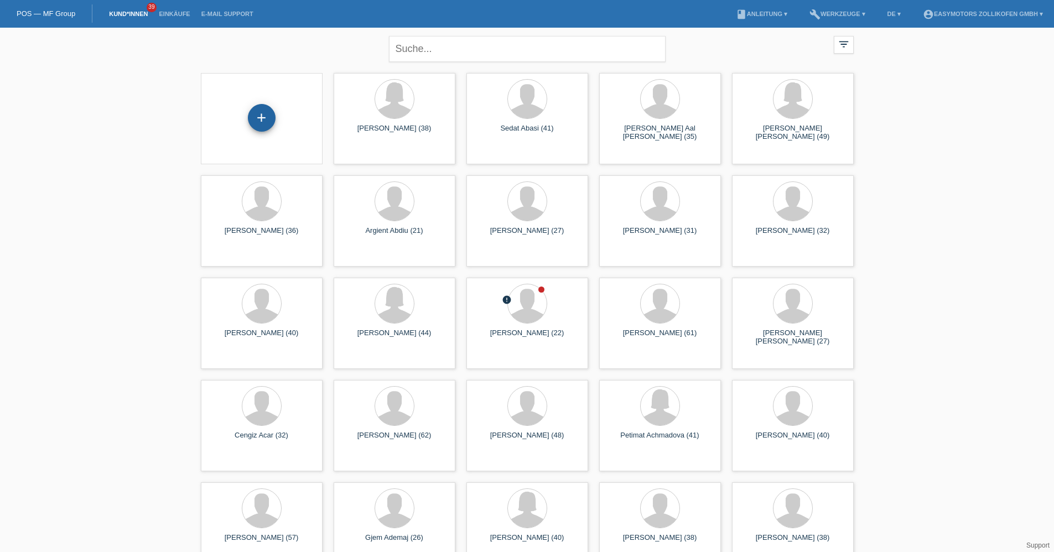
click at [267, 127] on div "+" at bounding box center [261, 117] width 27 height 19
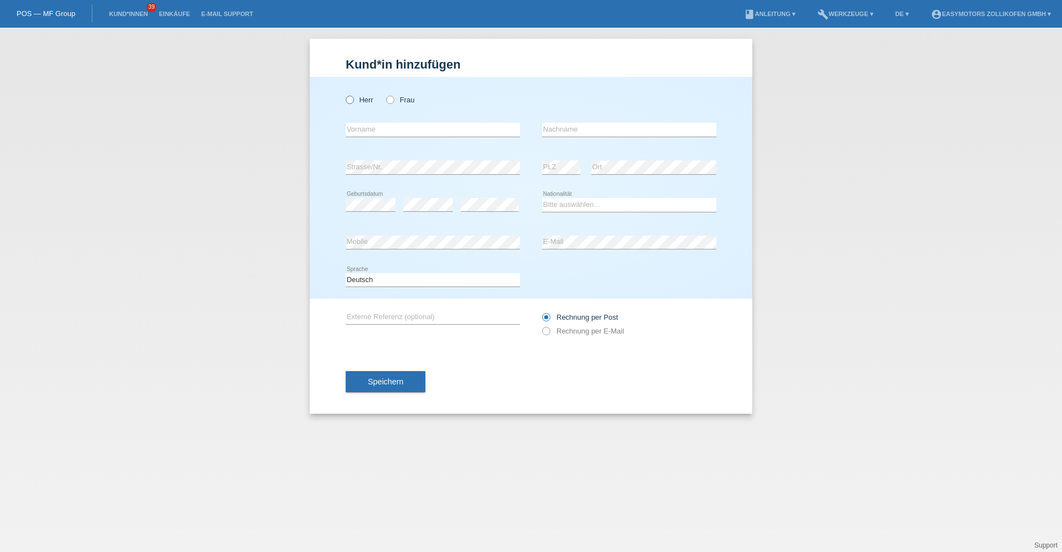
click at [344, 94] on icon at bounding box center [344, 94] width 0 height 0
click at [350, 98] on input "Herr" at bounding box center [349, 99] width 7 height 7
radio input "true"
click at [388, 129] on input "text" at bounding box center [433, 130] width 174 height 14
type input "[PERSON_NAME]"
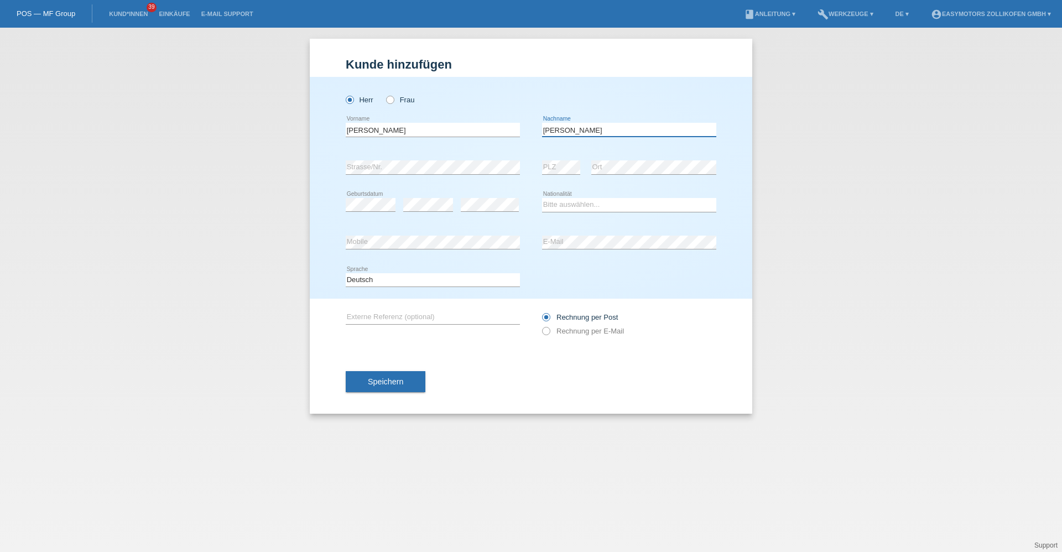
type input "[PERSON_NAME]"
select select "CH"
click at [377, 378] on span "Speichern" at bounding box center [385, 381] width 35 height 9
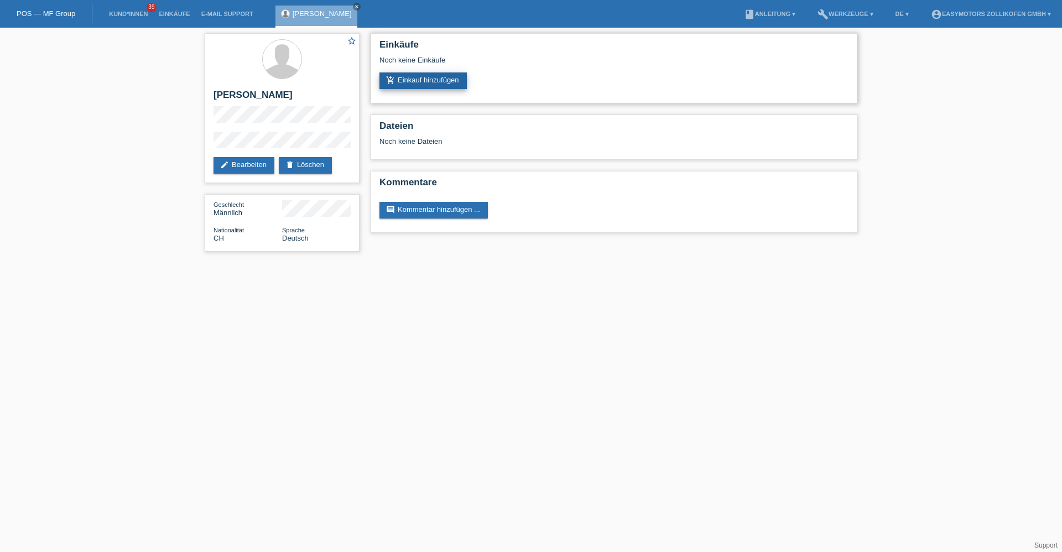
click at [409, 89] on link "add_shopping_cart Einkauf hinzufügen" at bounding box center [423, 80] width 87 height 17
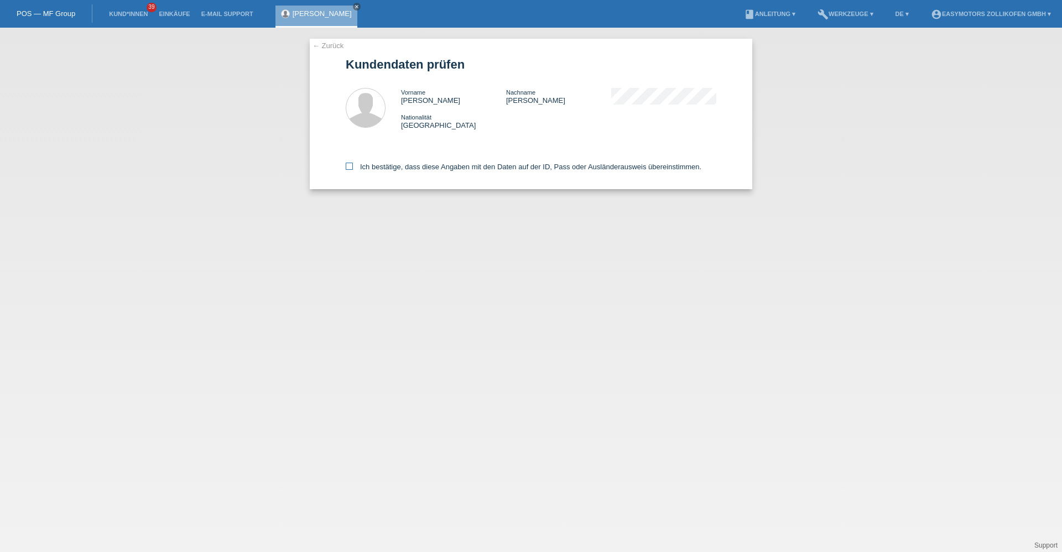
click at [349, 169] on icon at bounding box center [349, 166] width 7 height 7
click at [349, 169] on input "Ich bestätige, dass diese Angaben mit den Daten auf der ID, Pass oder Ausländer…" at bounding box center [349, 166] width 7 height 7
checkbox input "true"
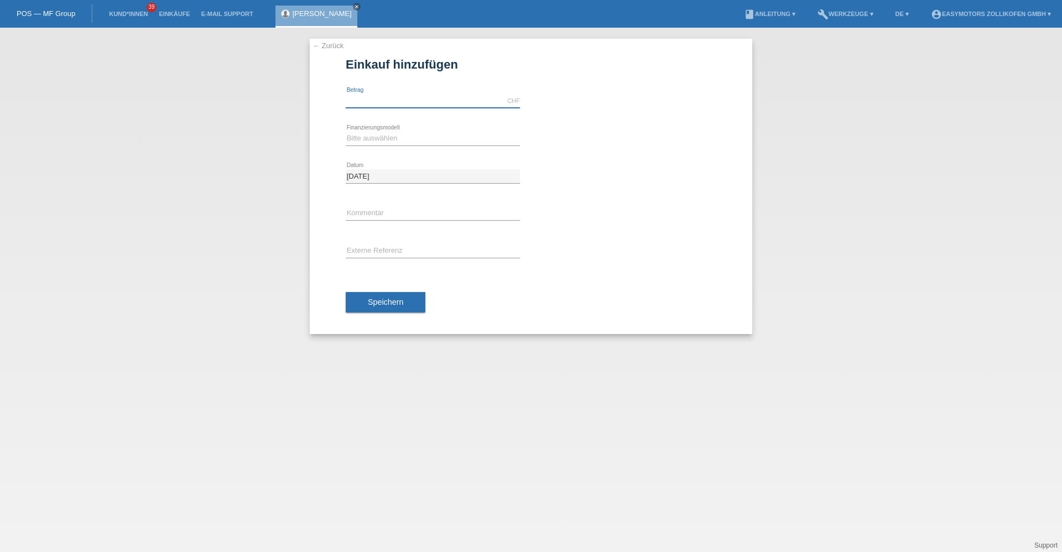
click at [379, 100] on input "text" at bounding box center [433, 101] width 174 height 14
type input "8000.00"
click at [629, 148] on div "Bitte auswählen Fixe Raten Kauf auf Rechnung mit Teilzahlungsoption error Finan…" at bounding box center [531, 139] width 371 height 38
click at [370, 141] on select "Bitte auswählen Fixe Raten Kauf auf Rechnung mit Teilzahlungsoption" at bounding box center [433, 138] width 174 height 13
select select "67"
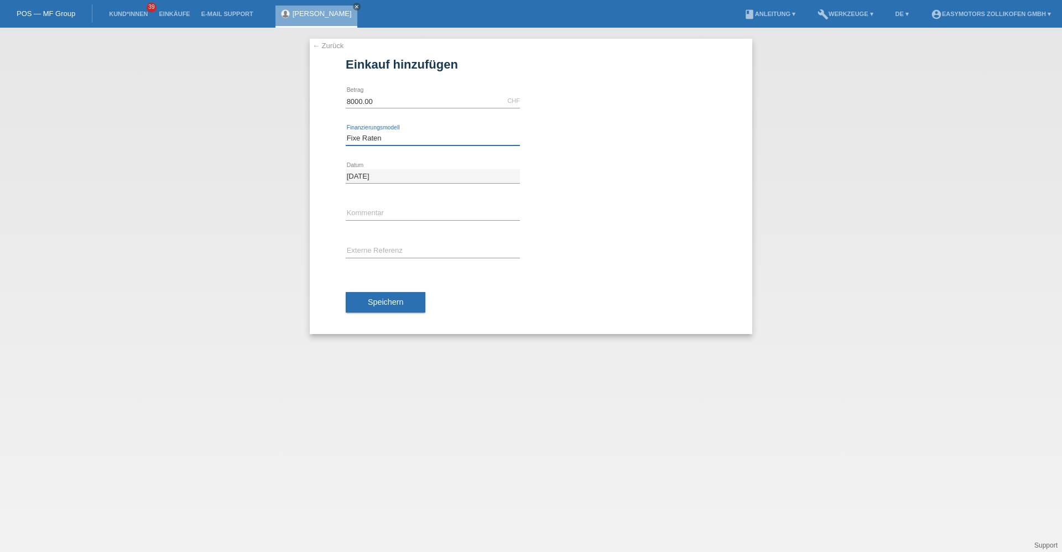
click at [346, 132] on select "Bitte auswählen Fixe Raten Kauf auf Rechnung mit Teilzahlungsoption" at bounding box center [433, 138] width 174 height 13
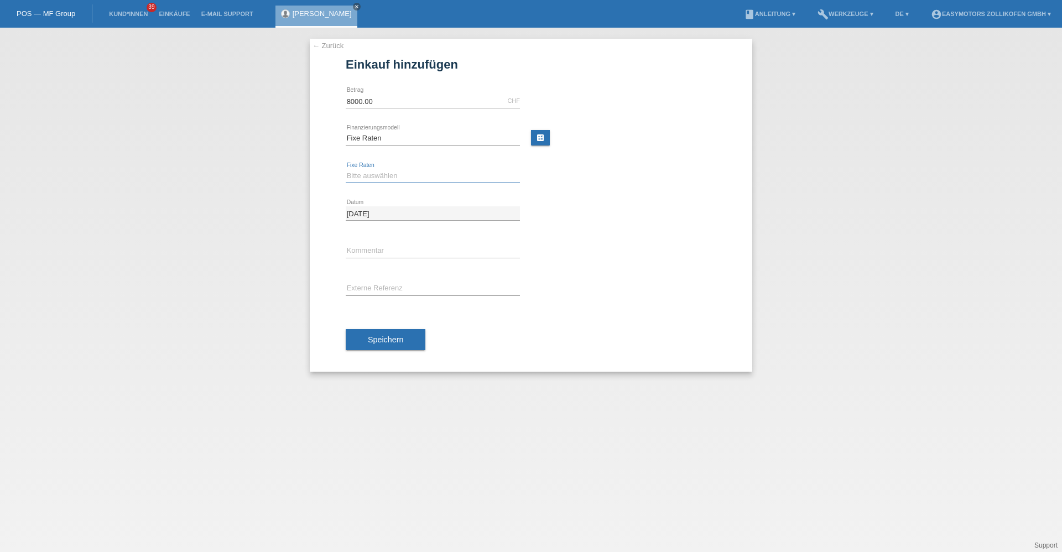
click at [377, 177] on select "Bitte auswählen 12 Raten 24 Raten 36 Raten 48 Raten" at bounding box center [433, 175] width 174 height 13
select select "136"
click at [346, 169] on select "Bitte auswählen 12 Raten 24 Raten 36 Raten 48 Raten" at bounding box center [433, 175] width 174 height 13
click at [381, 344] on span "Speichern" at bounding box center [385, 339] width 35 height 9
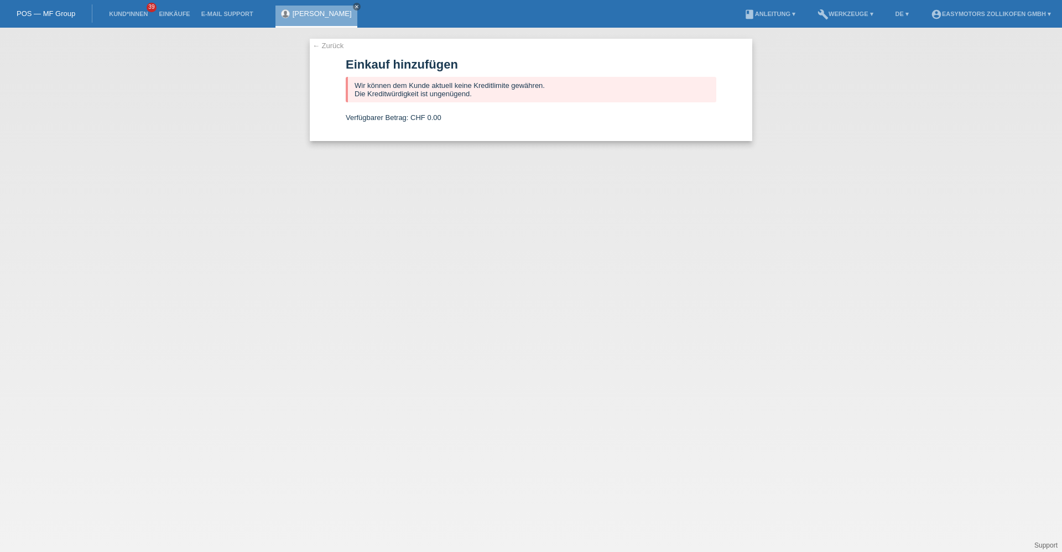
click at [332, 11] on link "[PERSON_NAME]" at bounding box center [322, 13] width 59 height 8
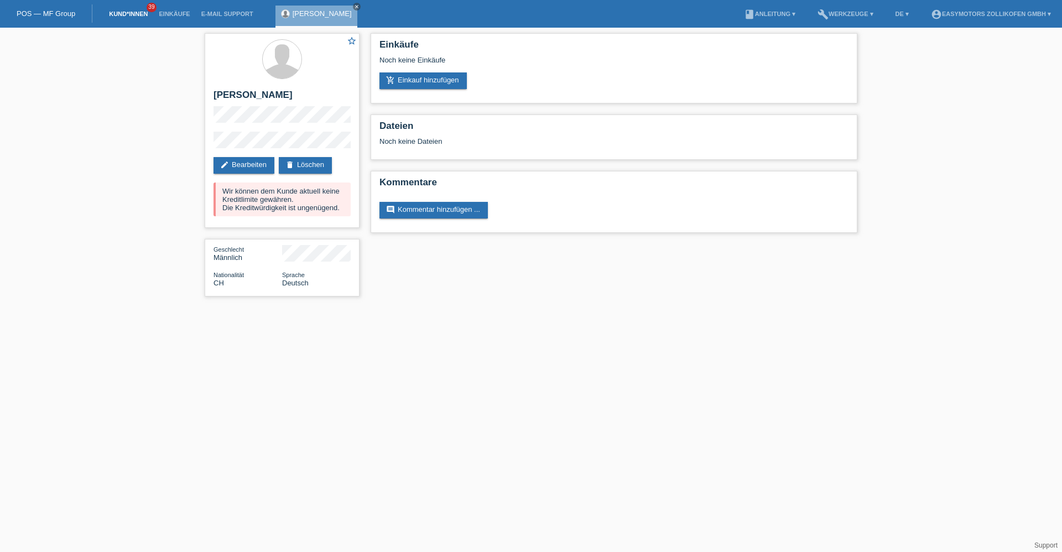
click at [130, 11] on link "Kund*innen" at bounding box center [128, 14] width 50 height 7
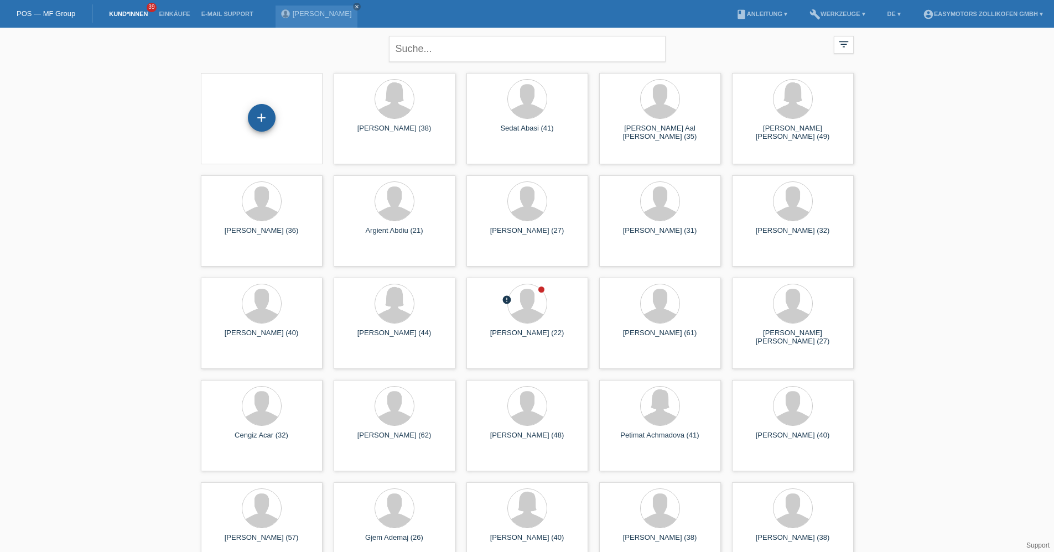
click at [253, 116] on div "+" at bounding box center [261, 117] width 27 height 19
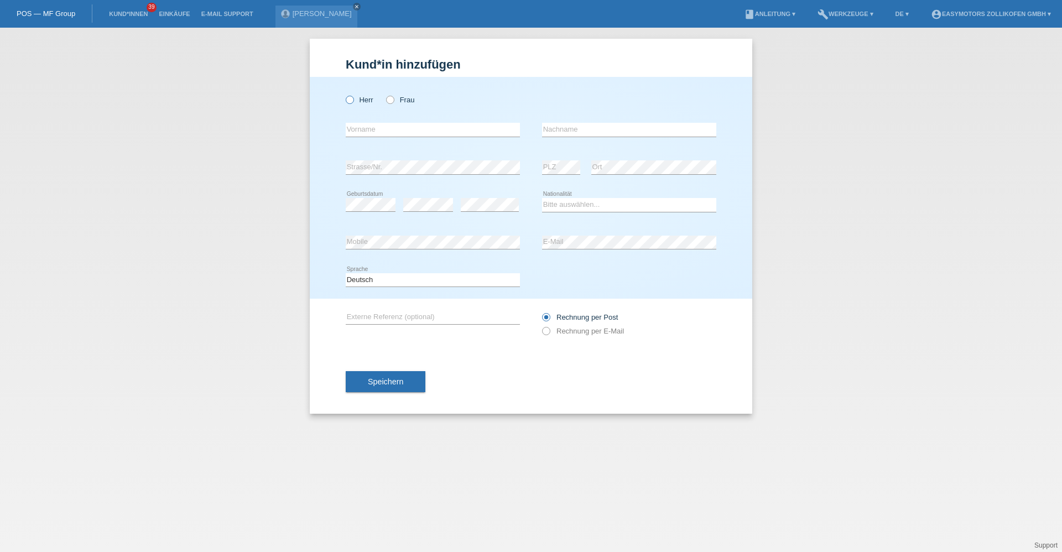
click at [359, 104] on label "Herr" at bounding box center [360, 100] width 28 height 8
click at [353, 103] on input "Herr" at bounding box center [349, 99] width 7 height 7
radio input "true"
click at [369, 134] on input "text" at bounding box center [433, 130] width 174 height 14
type input "Simon"
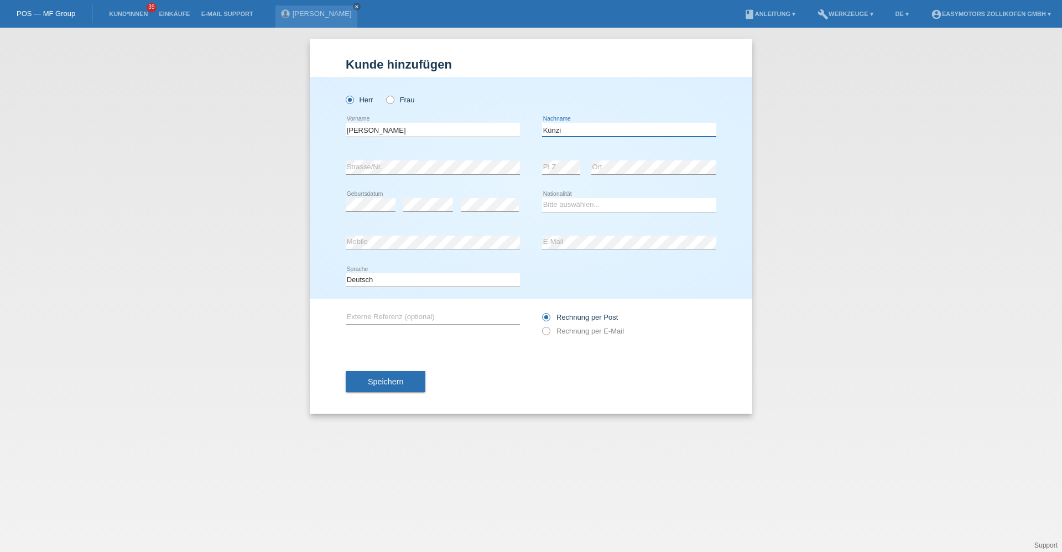
type input "Künzi"
select select "CH"
click at [411, 362] on div "Speichern" at bounding box center [531, 382] width 371 height 64
click at [405, 374] on button "Speichern" at bounding box center [386, 381] width 80 height 21
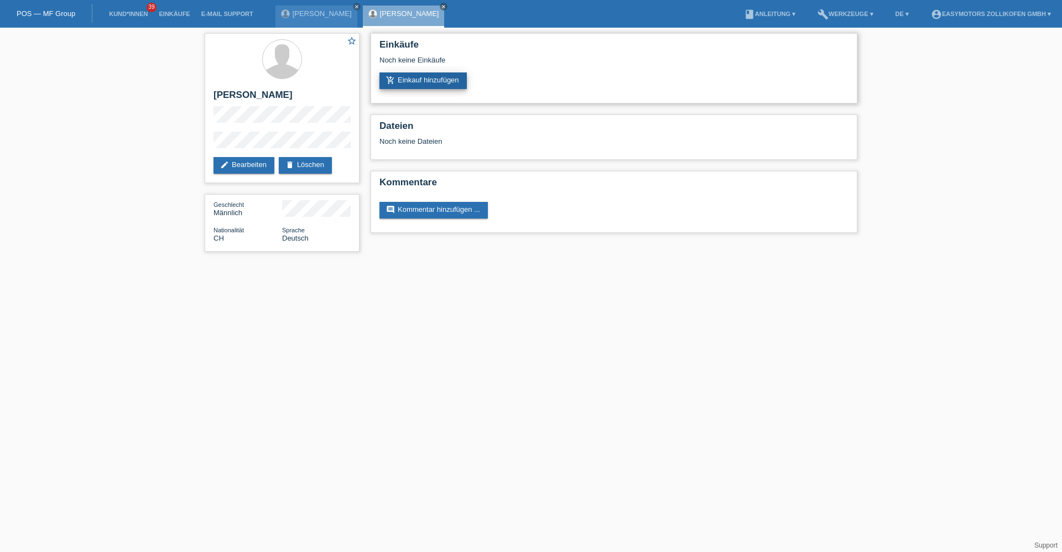
click at [431, 84] on link "add_shopping_cart Einkauf hinzufügen" at bounding box center [423, 80] width 87 height 17
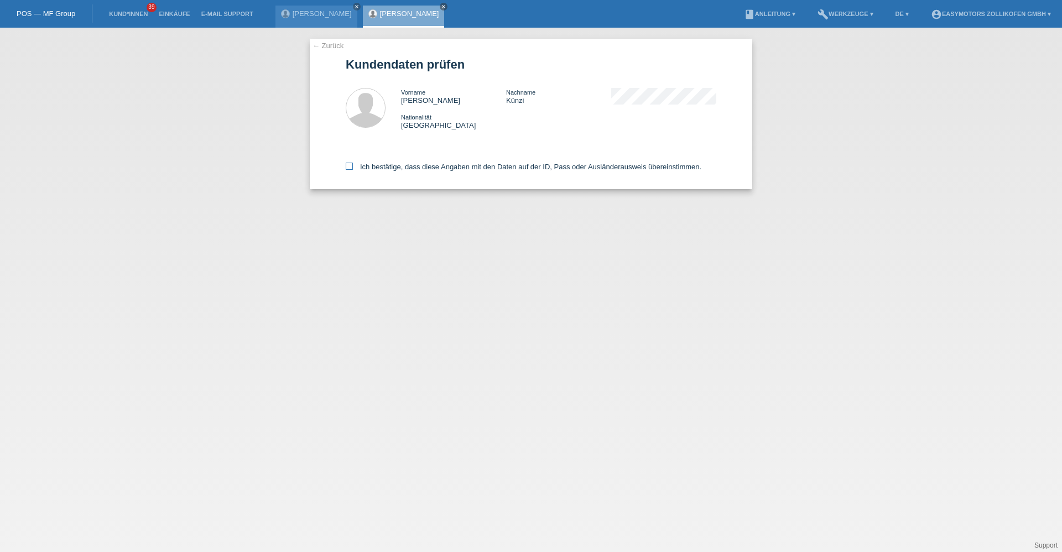
click at [396, 169] on label "Ich bestätige, dass diese Angaben mit den Daten auf der ID, Pass oder Ausländer…" at bounding box center [524, 167] width 356 height 8
click at [353, 169] on input "Ich bestätige, dass diese Angaben mit den Daten auf der ID, Pass oder Ausländer…" at bounding box center [349, 166] width 7 height 7
checkbox input "true"
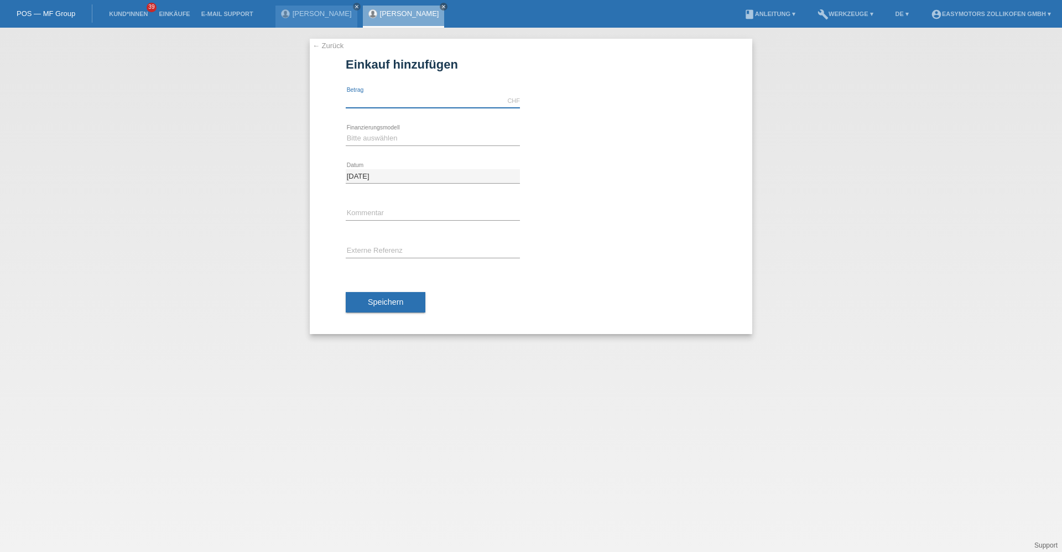
click at [417, 95] on input "text" at bounding box center [433, 101] width 174 height 14
type input "8000.00"
drag, startPoint x: 603, startPoint y: 144, endPoint x: 547, endPoint y: 143, distance: 55.9
click at [598, 144] on div "Bitte auswählen Fixe Raten Kauf auf Rechnung mit Teilzahlungsoption error Finan…" at bounding box center [531, 139] width 371 height 38
click at [417, 139] on select "Bitte auswählen Fixe Raten Kauf auf Rechnung mit Teilzahlungsoption" at bounding box center [433, 138] width 174 height 13
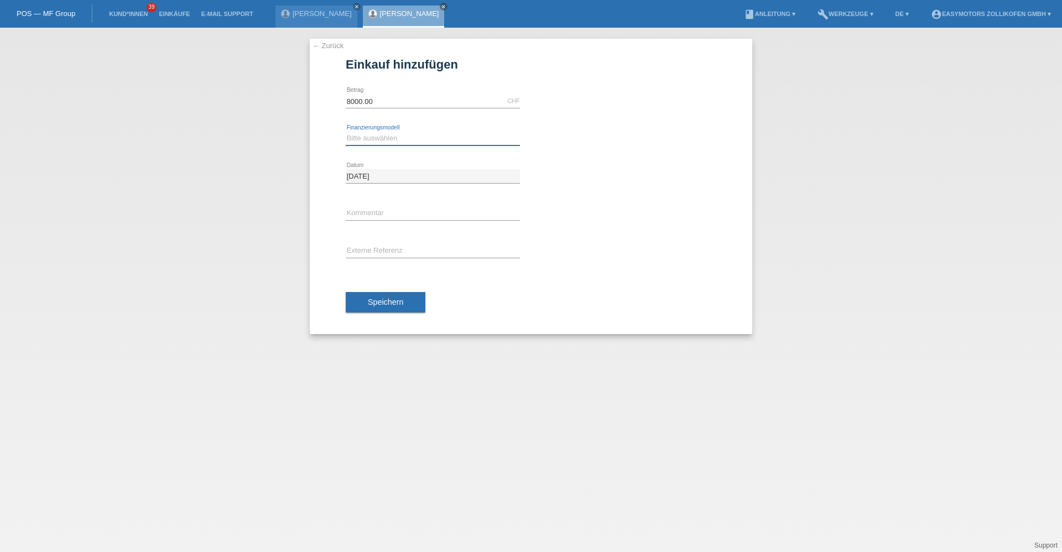
select select "67"
click at [346, 132] on select "Bitte auswählen Fixe Raten Kauf auf Rechnung mit Teilzahlungsoption" at bounding box center [433, 138] width 174 height 13
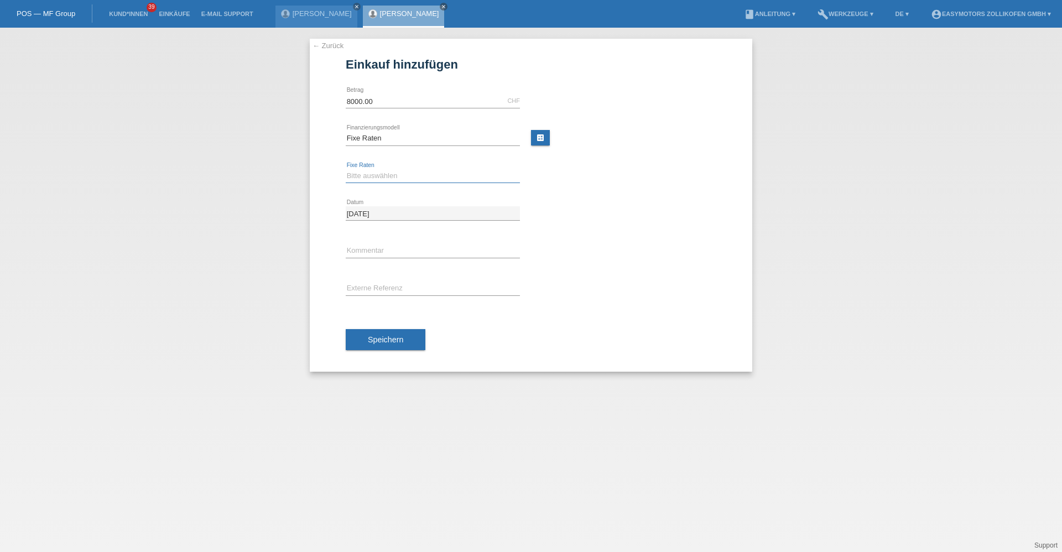
drag, startPoint x: 411, startPoint y: 174, endPoint x: 409, endPoint y: 182, distance: 8.5
click at [411, 174] on select "Bitte auswählen 12 Raten 24 Raten 36 Raten 48 Raten" at bounding box center [433, 175] width 174 height 13
select select "136"
click at [346, 169] on select "Bitte auswählen 12 Raten 24 Raten 36 Raten 48 Raten" at bounding box center [433, 175] width 174 height 13
click at [401, 325] on div "Speichern" at bounding box center [531, 340] width 371 height 64
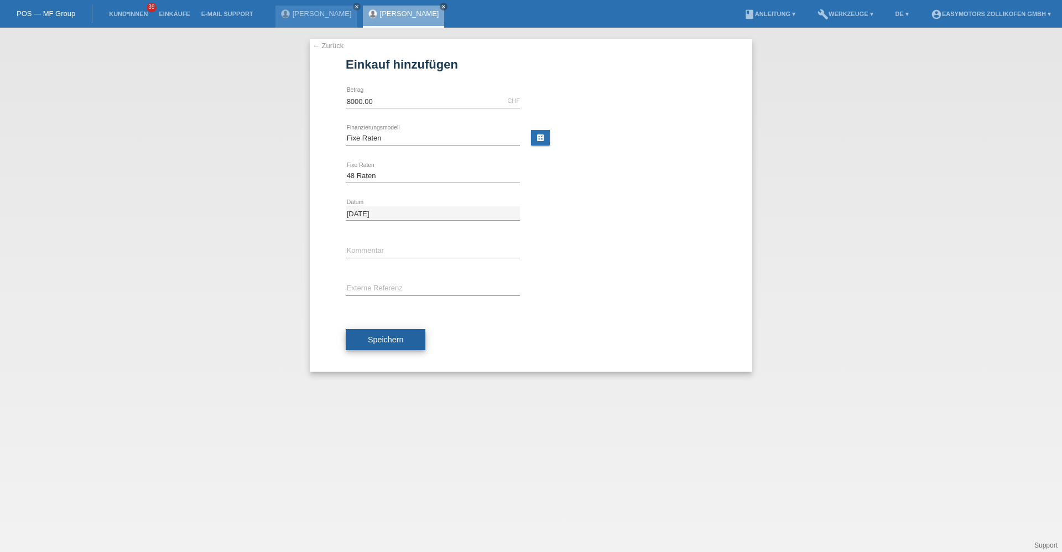
click at [403, 337] on button "Speichern" at bounding box center [386, 339] width 80 height 21
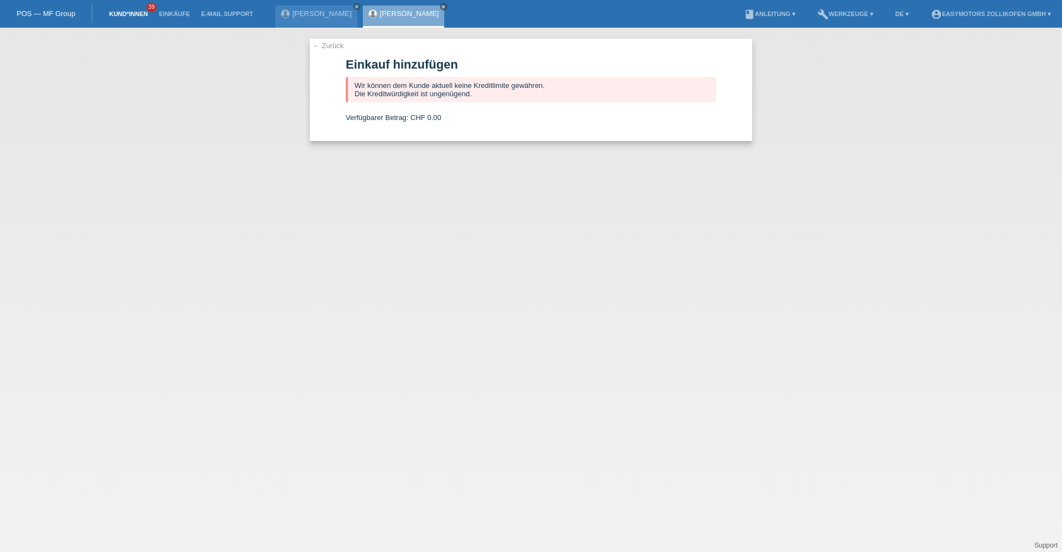
click at [142, 11] on link "Kund*innen" at bounding box center [128, 14] width 50 height 7
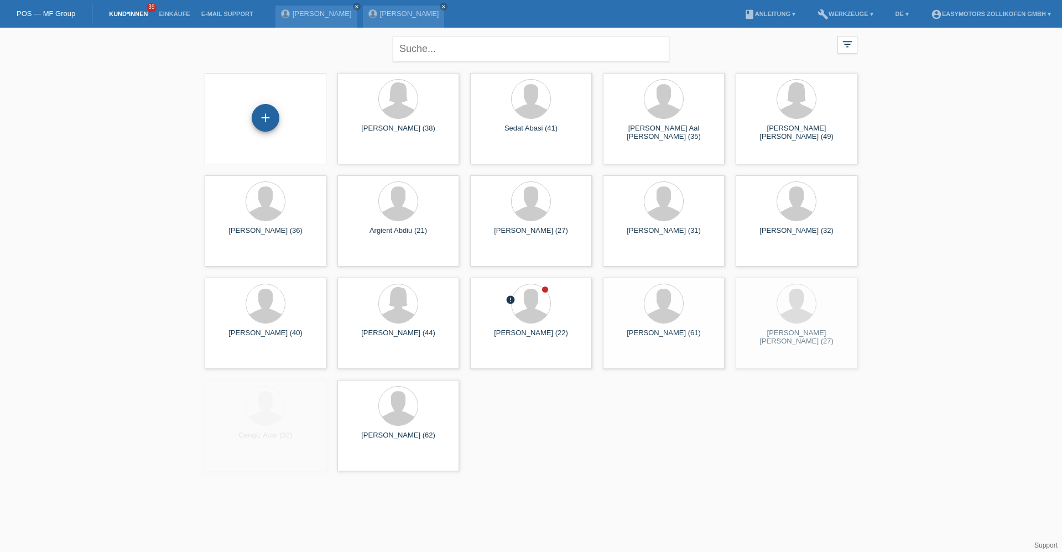
click at [268, 120] on div "+" at bounding box center [266, 118] width 28 height 28
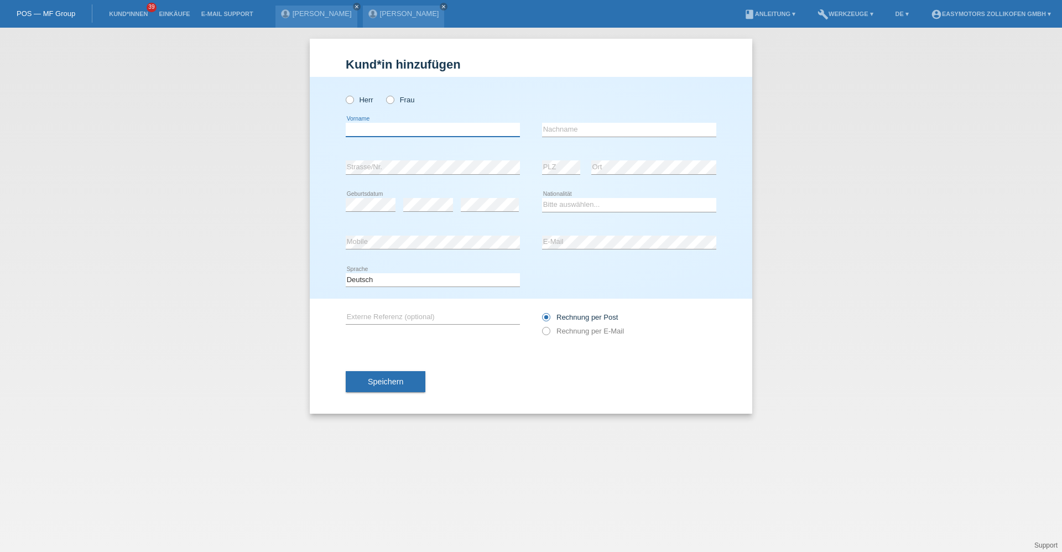
click at [407, 131] on input "text" at bounding box center [433, 130] width 174 height 14
click at [354, 95] on div "Herr Frau" at bounding box center [433, 100] width 174 height 23
click at [344, 94] on icon at bounding box center [344, 94] width 0 height 0
click at [351, 98] on input "Herr" at bounding box center [349, 99] width 7 height 7
radio input "true"
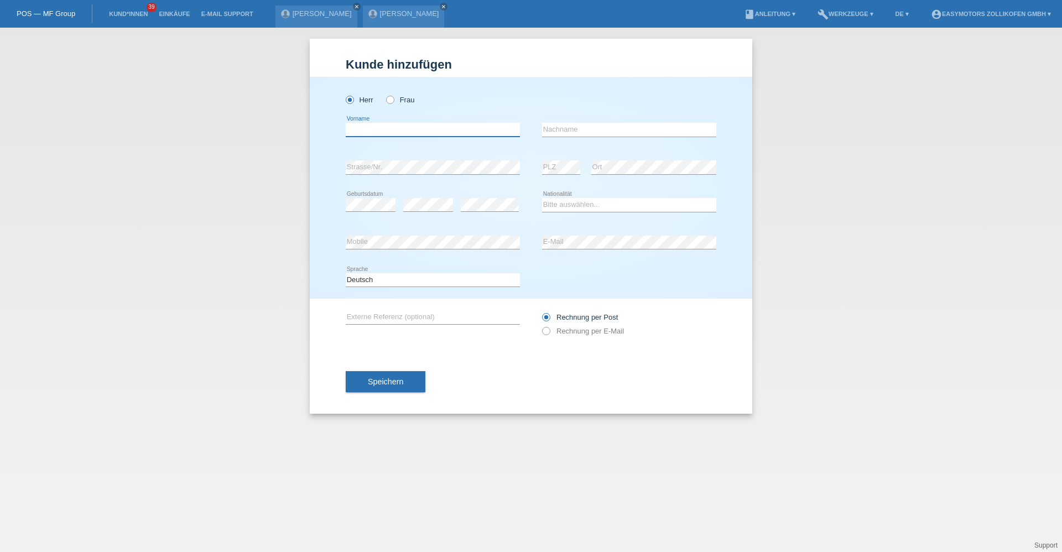
click at [371, 134] on input "text" at bounding box center [433, 130] width 174 height 14
type input "Benjamin"
type input "Künzi"
select select "CH"
click at [362, 385] on button "Speichern" at bounding box center [386, 381] width 80 height 21
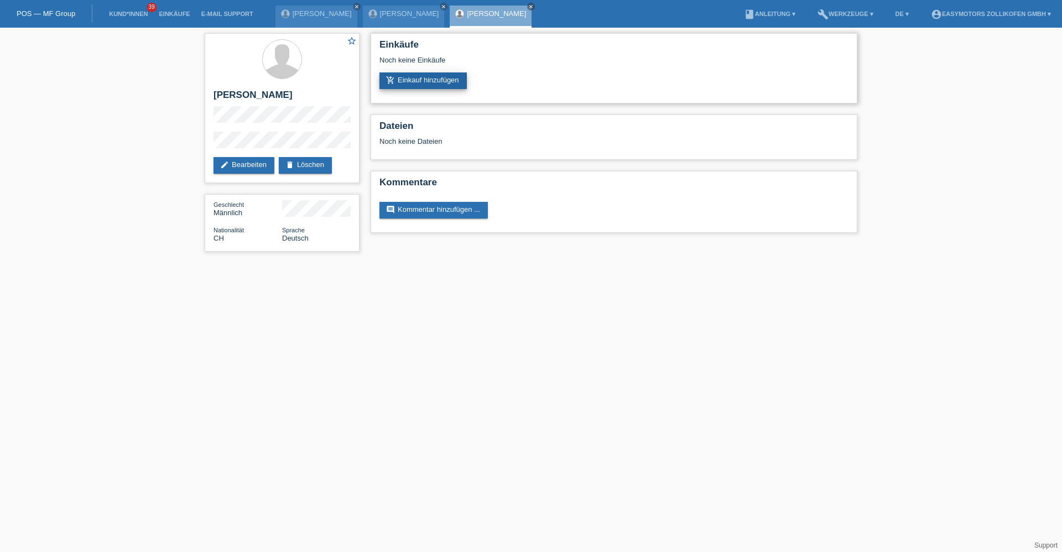
click at [451, 75] on link "add_shopping_cart Einkauf hinzufügen" at bounding box center [423, 80] width 87 height 17
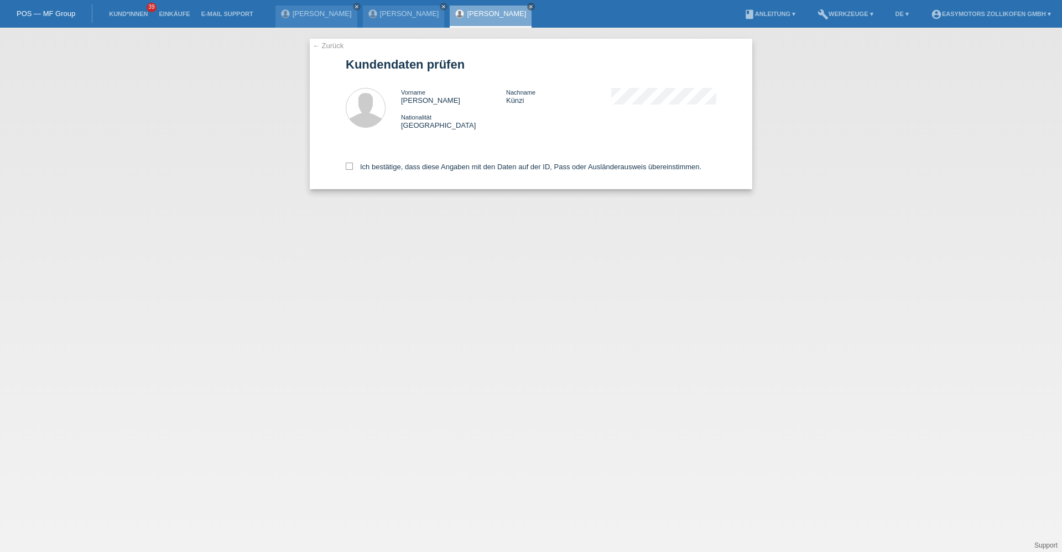
click at [345, 163] on div "← Zurück Kundendaten prüfen Vorname [PERSON_NAME] Nachname [PERSON_NAME] Nation…" at bounding box center [531, 114] width 443 height 150
click at [348, 164] on icon at bounding box center [349, 166] width 7 height 7
click at [348, 164] on input "Ich bestätige, dass diese Angaben mit den Daten auf der ID, Pass oder Ausländer…" at bounding box center [349, 166] width 7 height 7
checkbox input "true"
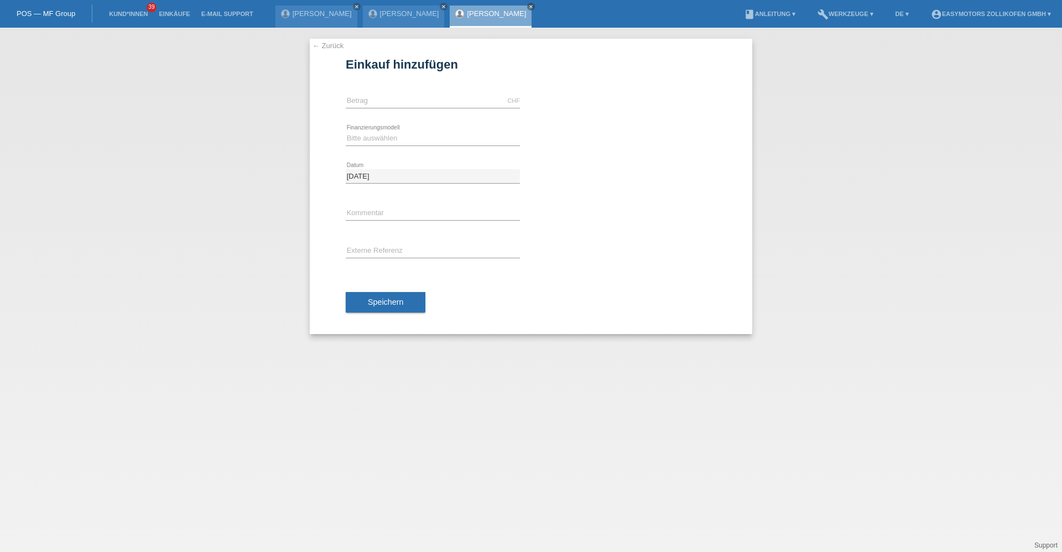
click at [371, 94] on div "CHF error Betrag" at bounding box center [433, 101] width 174 height 38
click at [371, 95] on input "text" at bounding box center [433, 101] width 174 height 14
type input "8000.00"
drag, startPoint x: 615, startPoint y: 134, endPoint x: 596, endPoint y: 135, distance: 19.4
click at [613, 134] on div "Bitte auswählen Fixe Raten Kauf auf Rechnung mit Teilzahlungsoption error Finan…" at bounding box center [531, 139] width 371 height 38
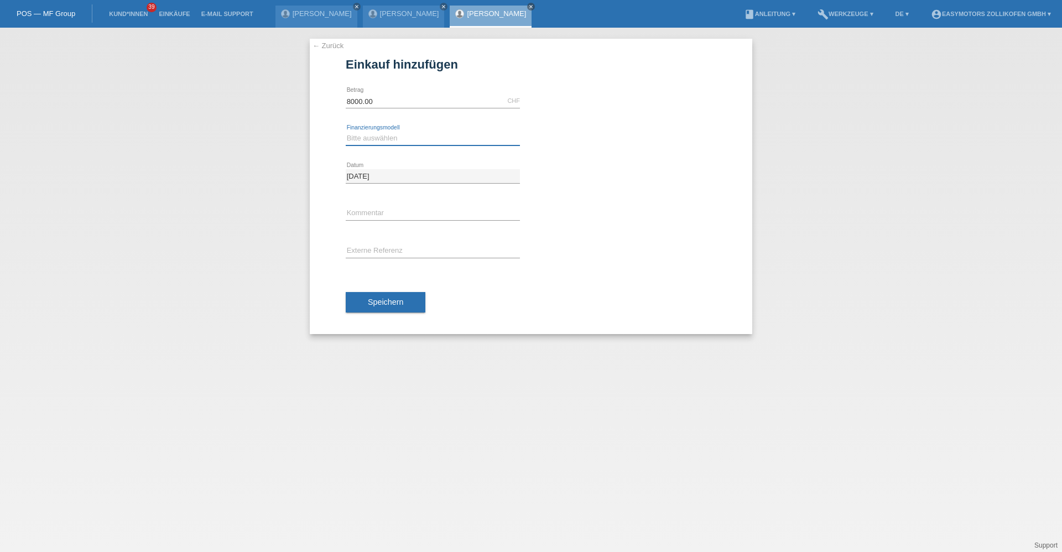
drag, startPoint x: 365, startPoint y: 141, endPoint x: 362, endPoint y: 146, distance: 6.2
click at [365, 141] on select "Bitte auswählen Fixe Raten Kauf auf Rechnung mit Teilzahlungsoption" at bounding box center [433, 138] width 174 height 13
select select "67"
click at [346, 132] on select "Bitte auswählen Fixe Raten Kauf auf Rechnung mit Teilzahlungsoption" at bounding box center [433, 138] width 174 height 13
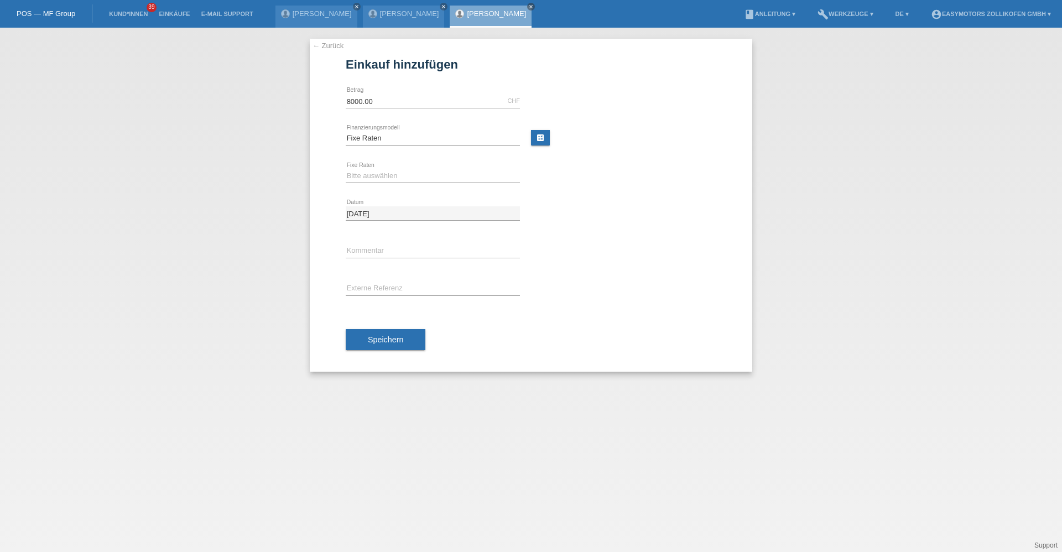
click at [383, 183] on icon at bounding box center [433, 183] width 174 height 1
click at [377, 172] on select "Bitte auswählen 12 Raten 24 Raten 36 Raten 48 Raten" at bounding box center [433, 175] width 174 height 13
select select "136"
click at [346, 169] on select "Bitte auswählen 12 Raten 24 Raten 36 Raten 48 Raten" at bounding box center [433, 175] width 174 height 13
click at [385, 331] on div "Speichern" at bounding box center [531, 340] width 371 height 64
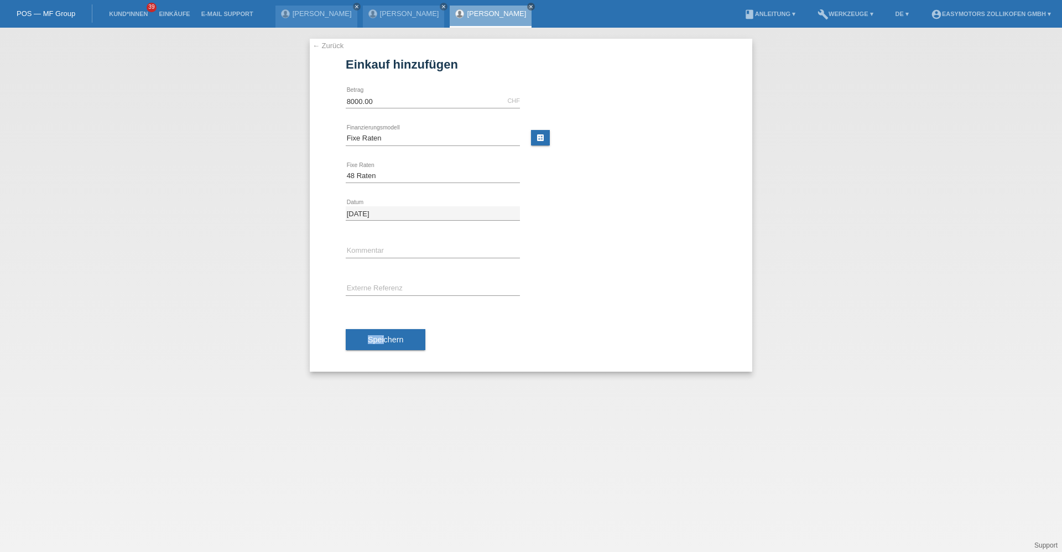
drag, startPoint x: 385, startPoint y: 331, endPoint x: 387, endPoint y: 337, distance: 6.0
click at [387, 337] on span "Speichern" at bounding box center [385, 339] width 35 height 9
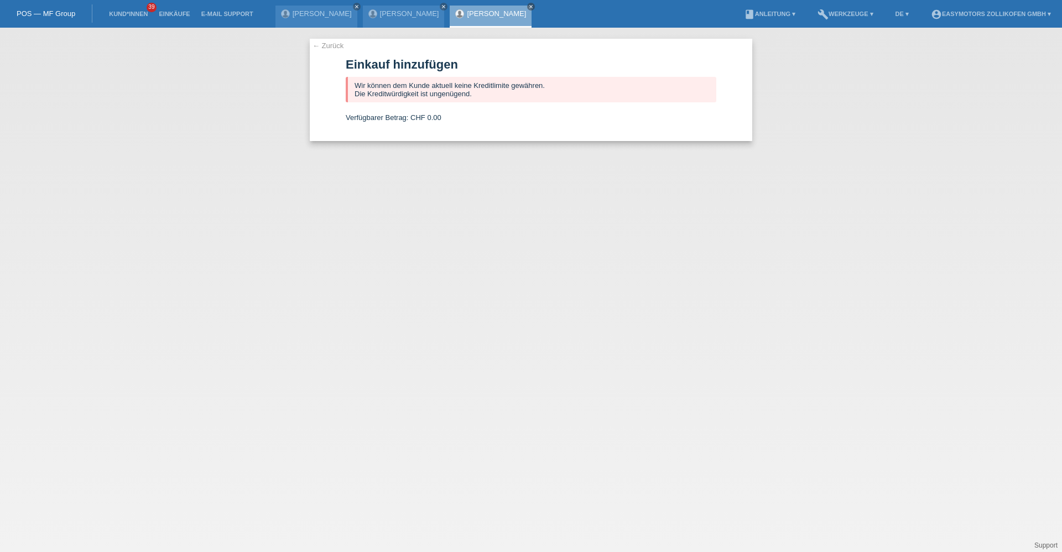
click at [467, 13] on link "[PERSON_NAME]" at bounding box center [496, 13] width 59 height 8
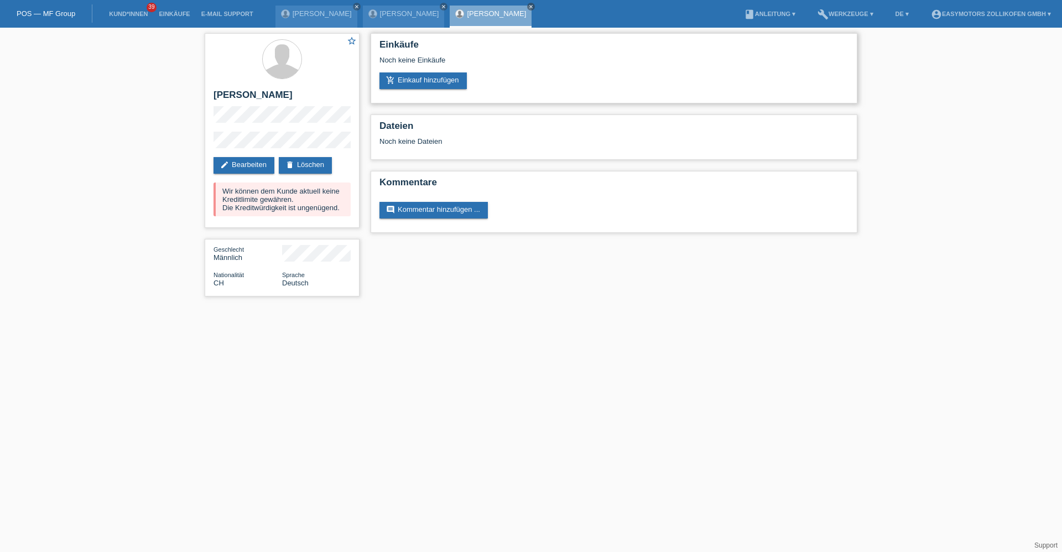
click at [411, 94] on div "Einkäufe Noch keine Einkäufe add_shopping_cart Einkauf hinzufügen" at bounding box center [614, 68] width 487 height 70
click at [412, 90] on div "Einkäufe Noch keine Einkäufe add_shopping_cart Einkauf hinzufügen" at bounding box center [614, 68] width 487 height 70
click at [153, 15] on link "Einkäufe" at bounding box center [174, 14] width 42 height 7
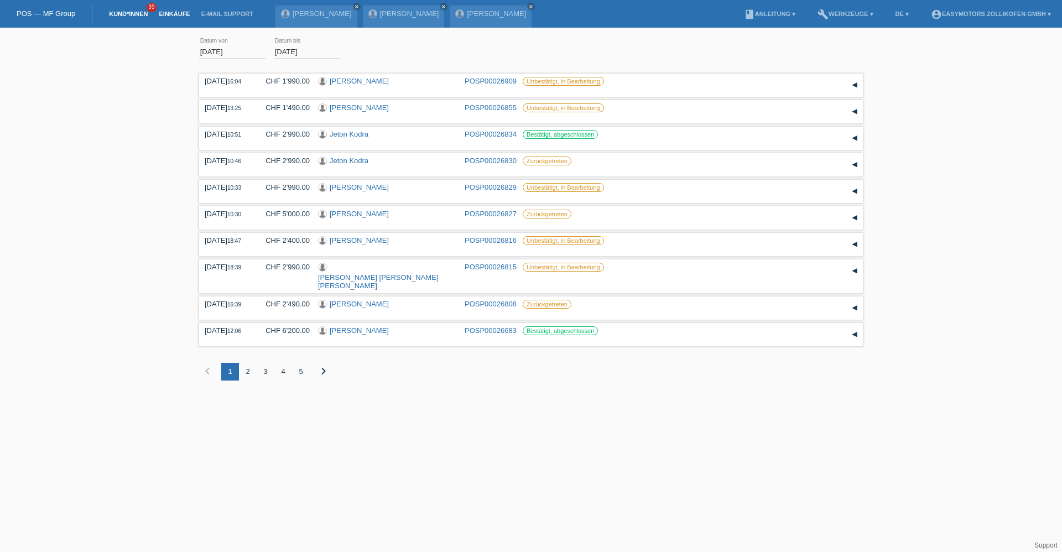
click at [143, 14] on link "Kund*innen" at bounding box center [128, 14] width 50 height 7
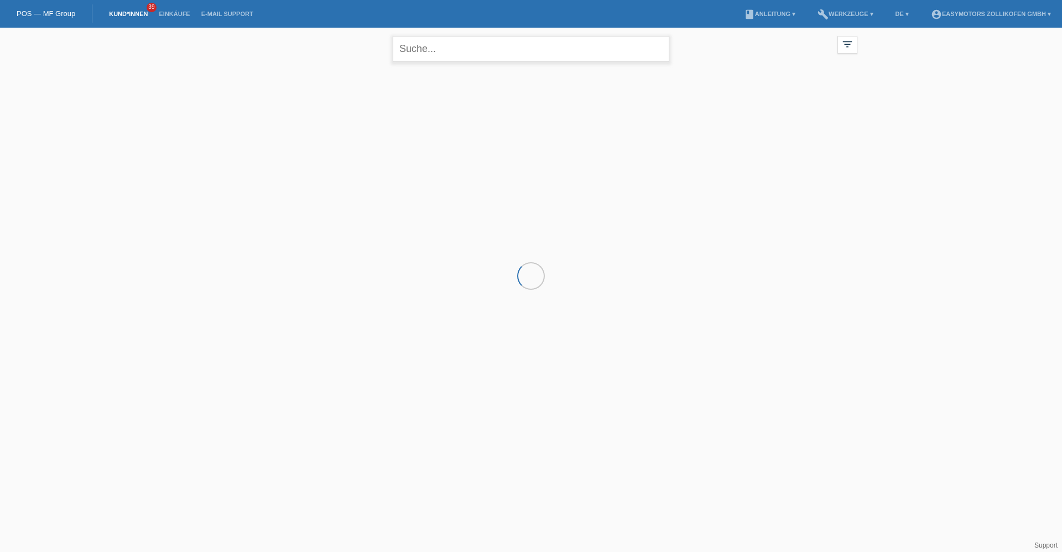
click at [448, 46] on input "text" at bounding box center [531, 49] width 277 height 26
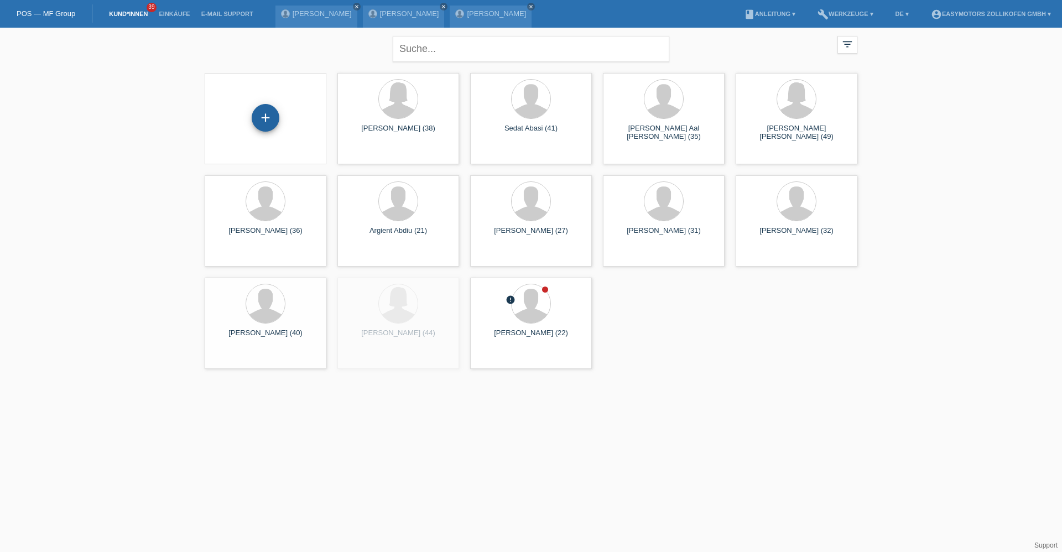
click at [265, 119] on div "+" at bounding box center [266, 118] width 28 height 28
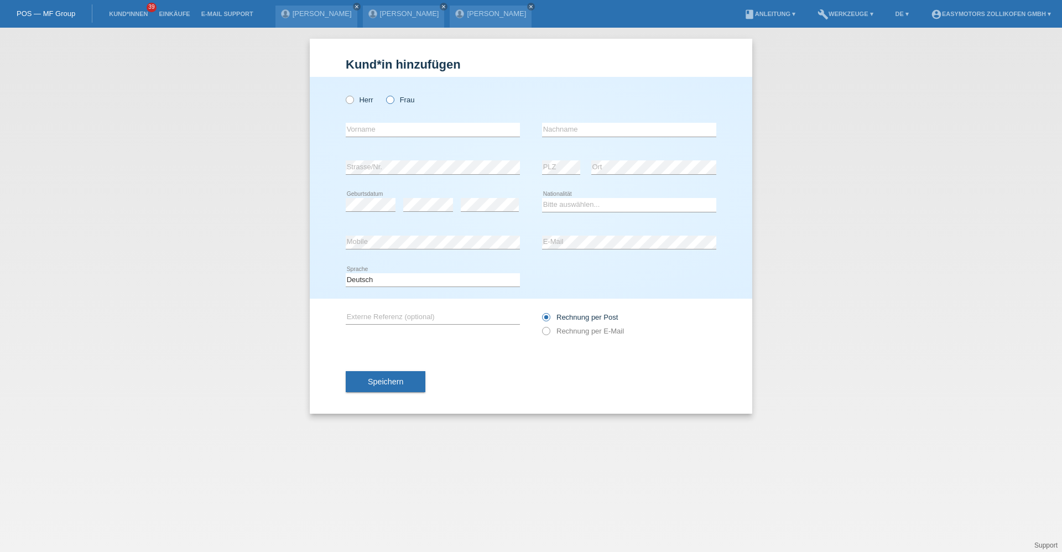
click at [397, 98] on label "Frau" at bounding box center [400, 100] width 28 height 8
click at [393, 98] on input "Frau" at bounding box center [389, 99] width 7 height 7
radio input "true"
click at [391, 122] on div "error Vorname" at bounding box center [433, 130] width 174 height 38
click at [391, 124] on input "text" at bounding box center [433, 130] width 174 height 14
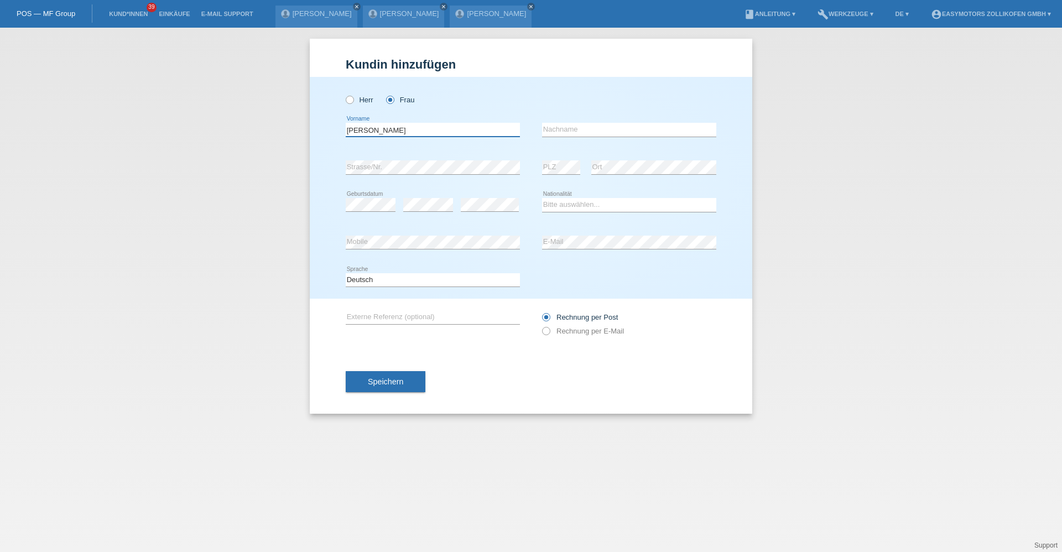
type input "[PERSON_NAME]"
click at [318, 169] on div "[PERSON_NAME] Frau [PERSON_NAME] error Vorname [PERSON_NAME] error Nachname C" at bounding box center [531, 188] width 443 height 222
click at [554, 201] on select "Bitte auswählen... [GEOGRAPHIC_DATA] [GEOGRAPHIC_DATA] [GEOGRAPHIC_DATA] [GEOGR…" at bounding box center [629, 204] width 174 height 13
select select "CH"
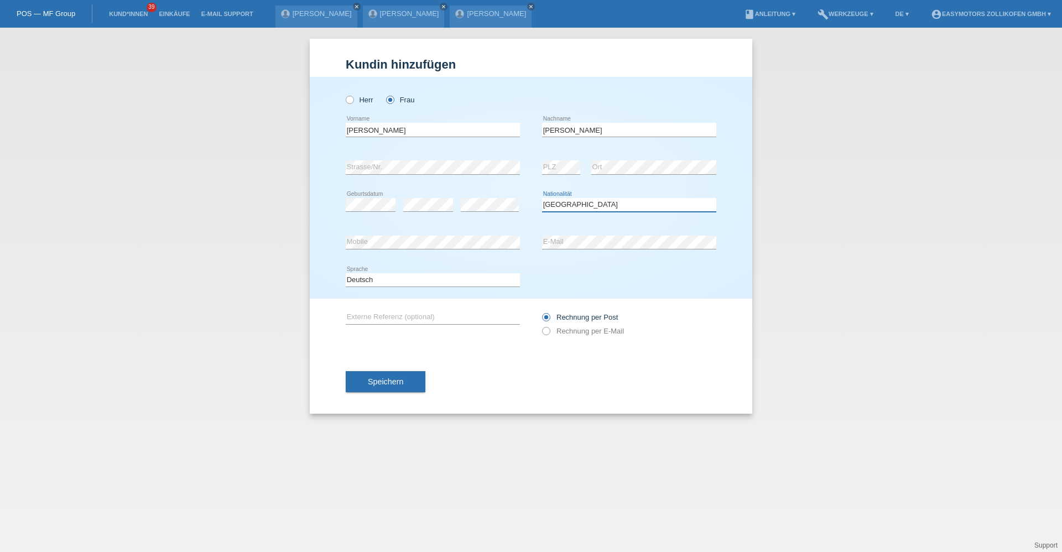
click at [542, 198] on select "Bitte auswählen... [GEOGRAPHIC_DATA] [GEOGRAPHIC_DATA] [GEOGRAPHIC_DATA] [GEOGR…" at bounding box center [629, 204] width 174 height 13
click at [428, 229] on div "error Mobile" at bounding box center [433, 243] width 174 height 38
click at [375, 381] on span "Speichern" at bounding box center [385, 381] width 35 height 9
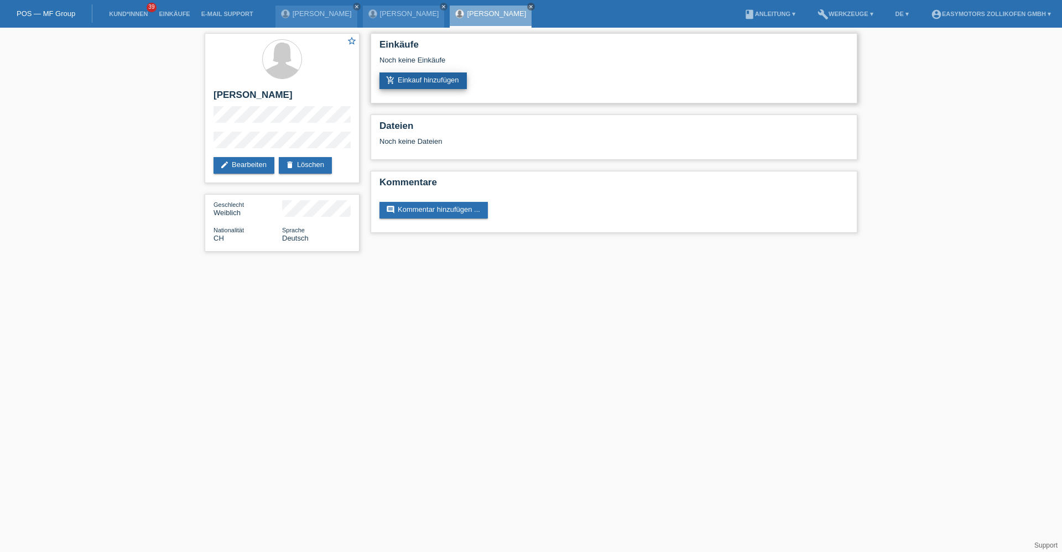
click at [448, 79] on link "add_shopping_cart Einkauf hinzufügen" at bounding box center [423, 80] width 87 height 17
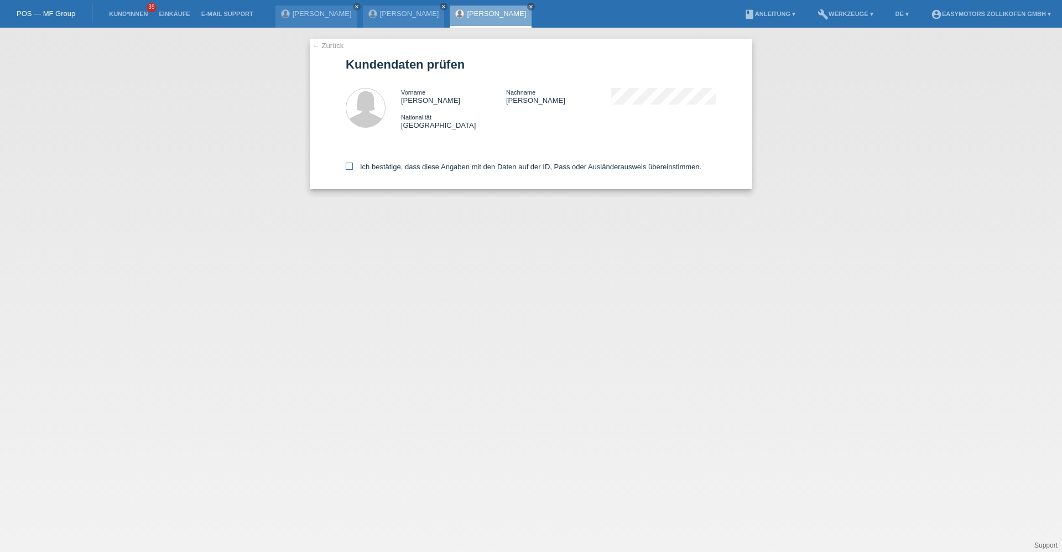
click at [383, 163] on label "Ich bestätige, dass diese Angaben mit den Daten auf der ID, Pass oder Ausländer…" at bounding box center [524, 167] width 356 height 8
click at [353, 163] on input "Ich bestätige, dass diese Angaben mit den Daten auf der ID, Pass oder Ausländer…" at bounding box center [349, 166] width 7 height 7
checkbox input "true"
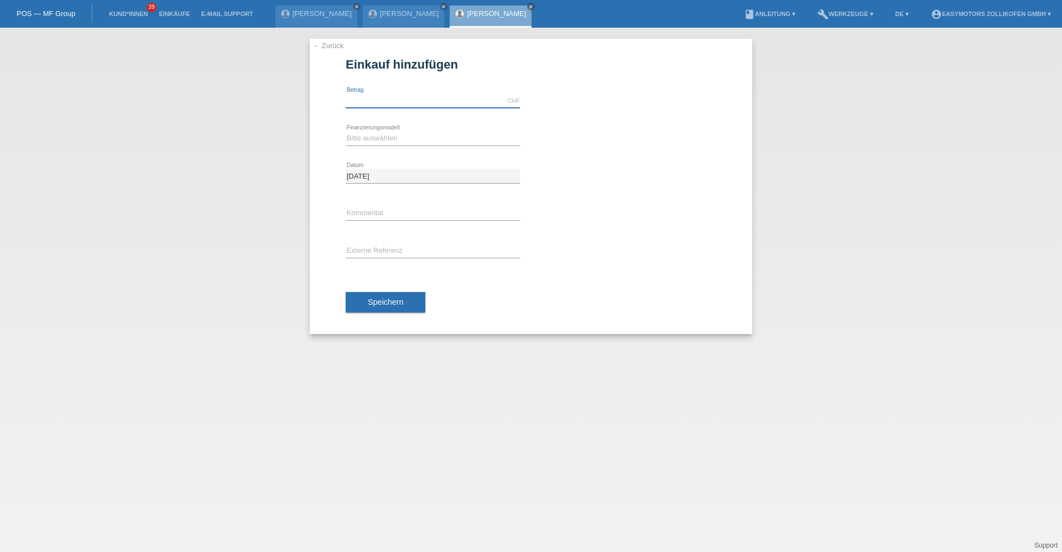
click at [364, 98] on input "text" at bounding box center [433, 101] width 174 height 14
type input "8000.00"
click at [525, 272] on div "Speichern" at bounding box center [531, 303] width 371 height 64
click at [395, 143] on select "Bitte auswählen Fixe Raten Kauf auf Rechnung mit Teilzahlungsoption" at bounding box center [433, 138] width 174 height 13
select select "67"
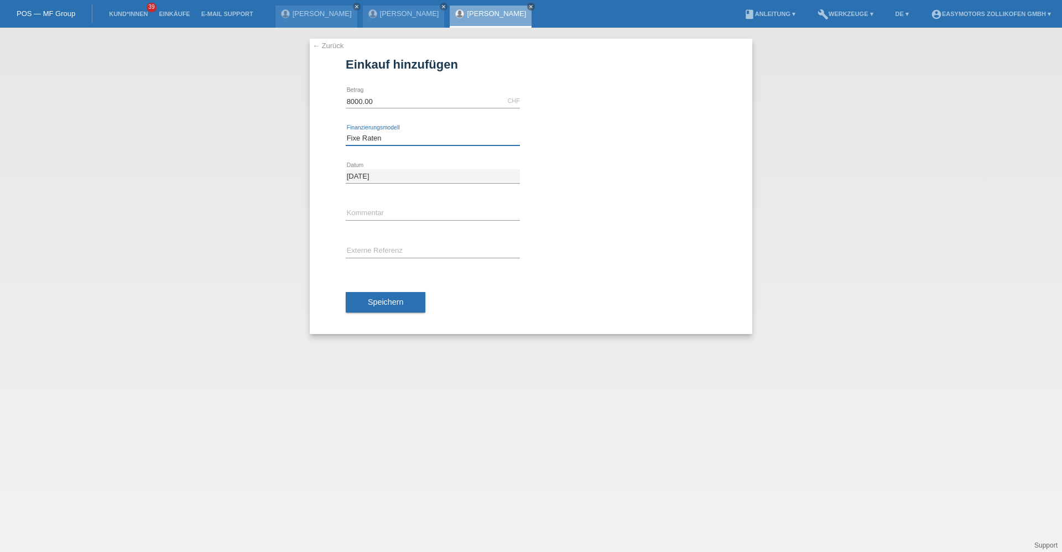
click at [346, 132] on select "Bitte auswählen Fixe Raten Kauf auf Rechnung mit Teilzahlungsoption" at bounding box center [433, 138] width 174 height 13
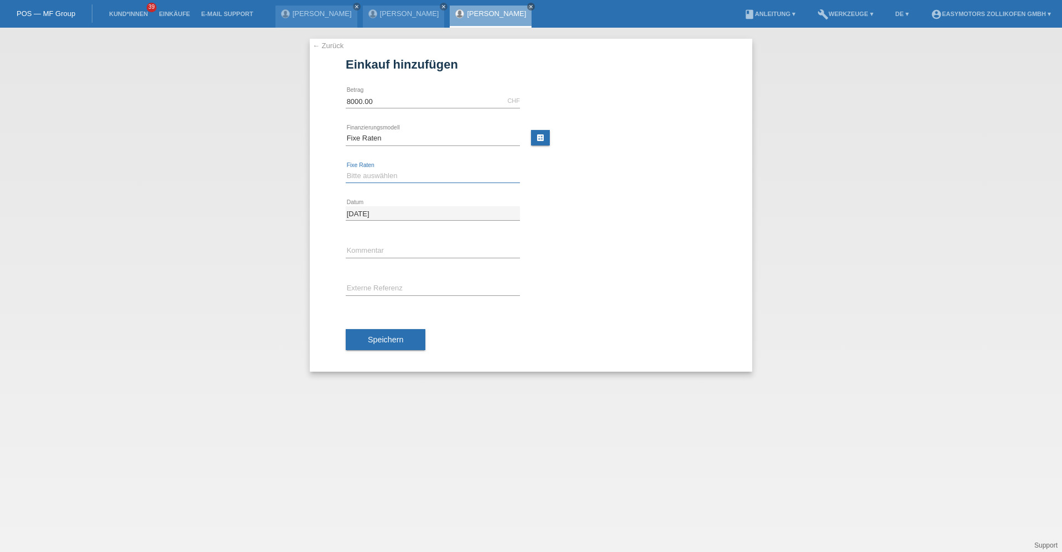
click at [383, 177] on select "Bitte auswählen 12 Raten 24 Raten 36 Raten 48 Raten" at bounding box center [433, 175] width 174 height 13
select select "136"
click at [346, 169] on select "Bitte auswählen 12 Raten 24 Raten 36 Raten 48 Raten" at bounding box center [433, 175] width 174 height 13
click at [401, 338] on span "Speichern" at bounding box center [385, 339] width 35 height 9
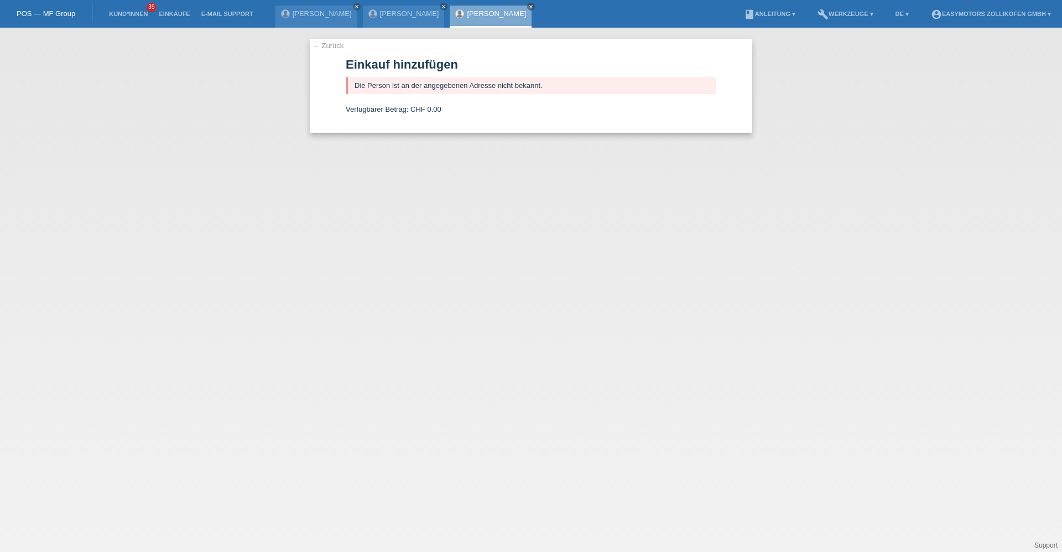
click at [500, 12] on link "Celine Melanie Amacher" at bounding box center [496, 13] width 59 height 8
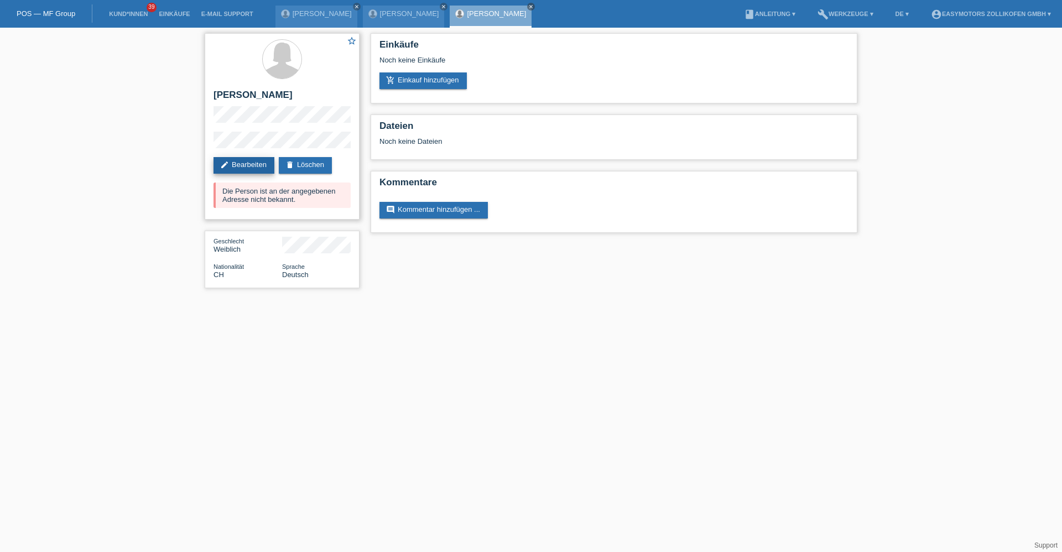
click at [243, 169] on link "edit Bearbeiten" at bounding box center [244, 165] width 61 height 17
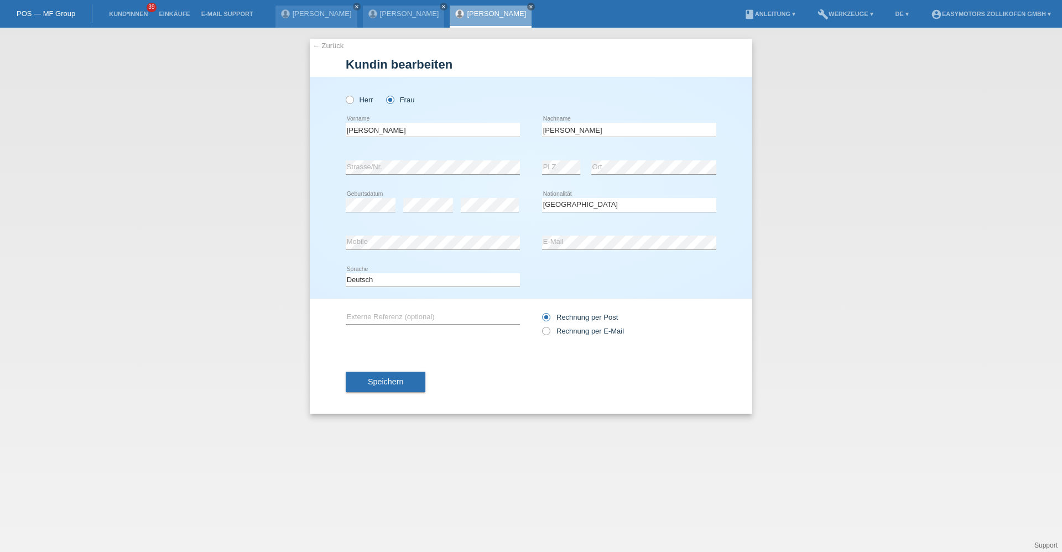
select select "CH"
click at [247, 176] on div "← Zurück [PERSON_NAME] bearbeiten [PERSON_NAME] Frau [PERSON_NAME] error error" at bounding box center [531, 290] width 1062 height 525
click at [397, 170] on div "error Strasse/Nr. error PLZ error Ort" at bounding box center [531, 168] width 371 height 38
click at [432, 180] on div "error Strasse/Nr. error PLZ error Ort" at bounding box center [531, 168] width 371 height 38
click at [117, 177] on div "← Zurück [PERSON_NAME] bearbeiten [PERSON_NAME] Frau [PERSON_NAME] error error" at bounding box center [531, 290] width 1062 height 525
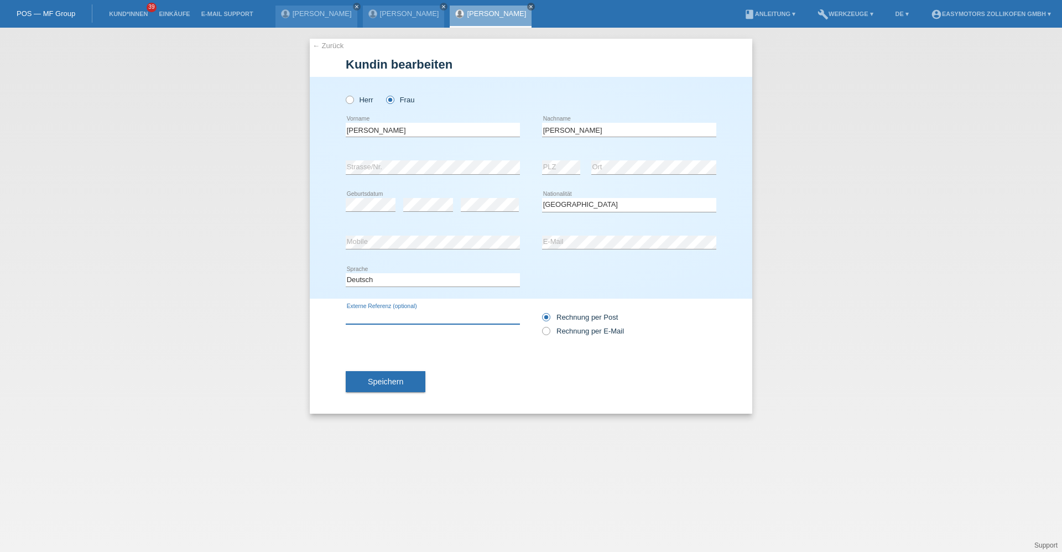
click at [481, 313] on input "text" at bounding box center [433, 317] width 174 height 14
click at [419, 378] on button "Speichern" at bounding box center [386, 381] width 80 height 21
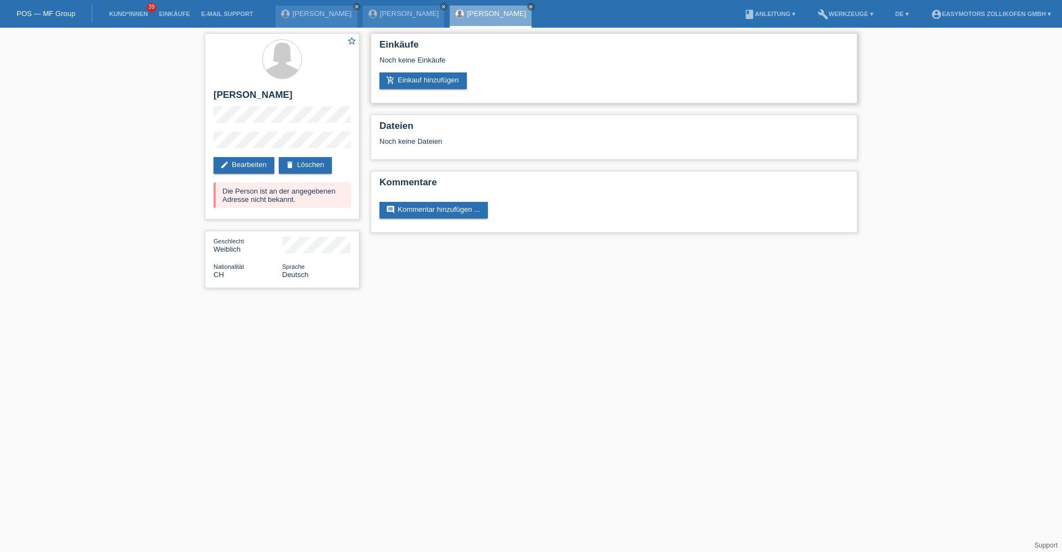
click at [455, 71] on div "Noch keine Einkäufe" at bounding box center [614, 64] width 469 height 17
click at [445, 80] on link "add_shopping_cart Einkauf hinzufügen" at bounding box center [423, 80] width 87 height 17
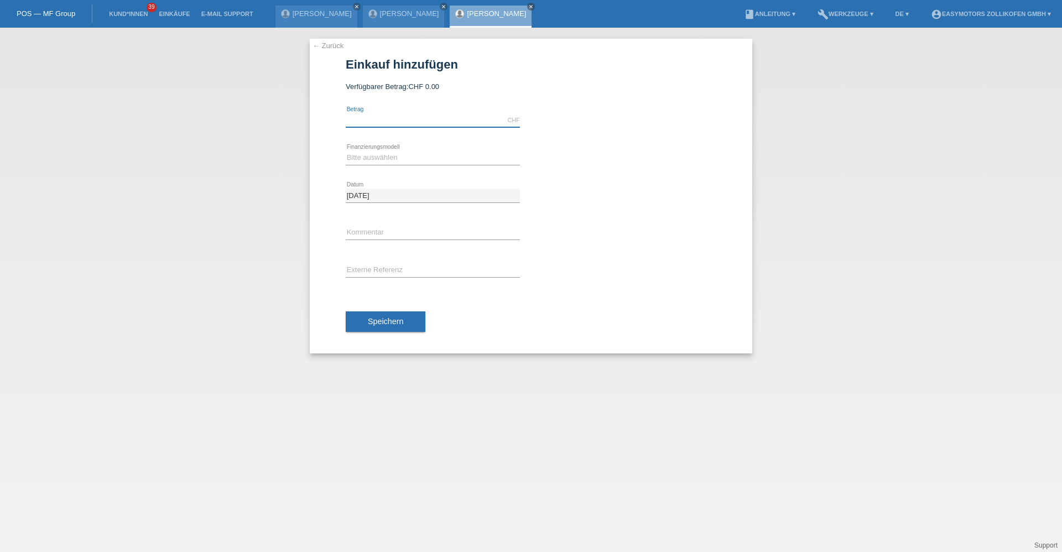
click at [430, 115] on input "text" at bounding box center [433, 120] width 174 height 14
type input "8000.00"
click at [366, 156] on select "Bitte auswählen Fixe Raten Kauf auf Rechnung mit Teilzahlungsoption" at bounding box center [433, 157] width 174 height 13
select select "67"
click at [346, 151] on select "Bitte auswählen Fixe Raten Kauf auf Rechnung mit Teilzahlungsoption" at bounding box center [433, 157] width 174 height 13
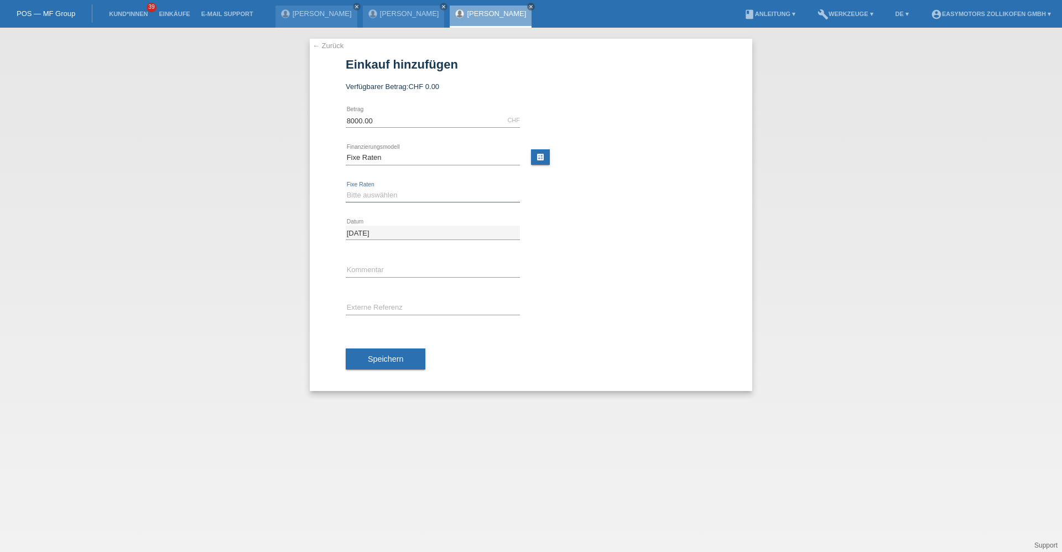
click at [366, 196] on select "Bitte auswählen 12 Raten 24 Raten 36 Raten 48 Raten" at bounding box center [433, 195] width 174 height 13
select select "136"
click at [346, 189] on select "Bitte auswählen 12 Raten 24 Raten 36 Raten 48 Raten" at bounding box center [433, 195] width 174 height 13
click at [371, 354] on button "Speichern" at bounding box center [386, 359] width 80 height 21
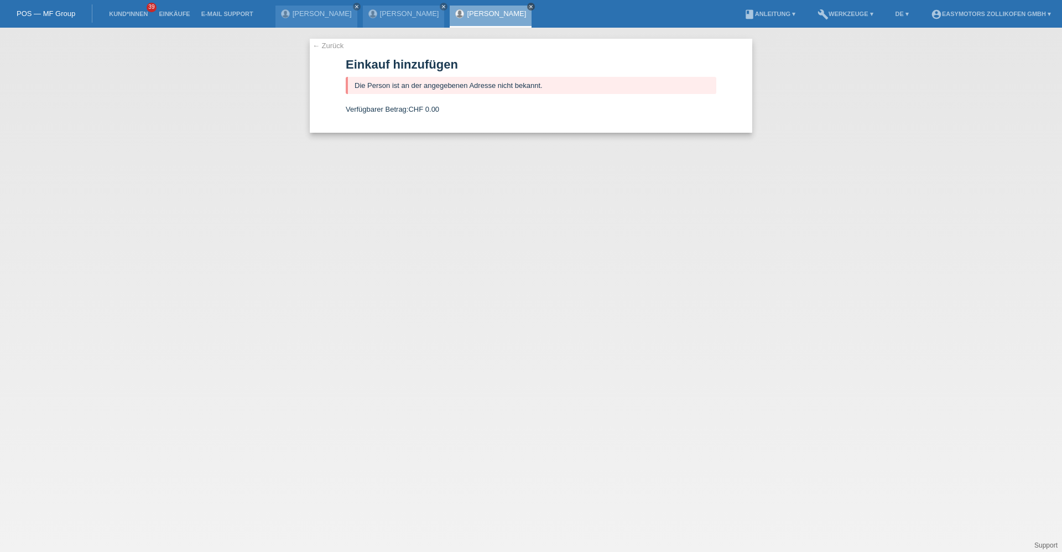
click at [528, 8] on icon "close" at bounding box center [531, 7] width 6 height 6
click at [179, 14] on link "Einkäufe" at bounding box center [174, 14] width 42 height 7
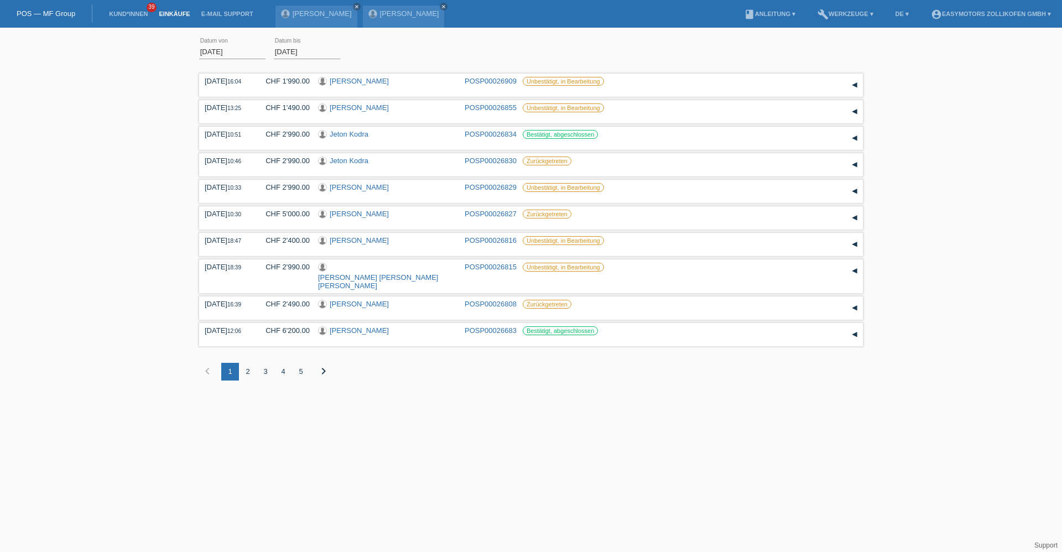
click at [125, 8] on li "Kund*innen 39" at bounding box center [128, 14] width 50 height 28
click at [125, 9] on li "Kund*innen 39" at bounding box center [128, 14] width 50 height 28
click at [131, 12] on link "Kund*innen" at bounding box center [128, 14] width 50 height 7
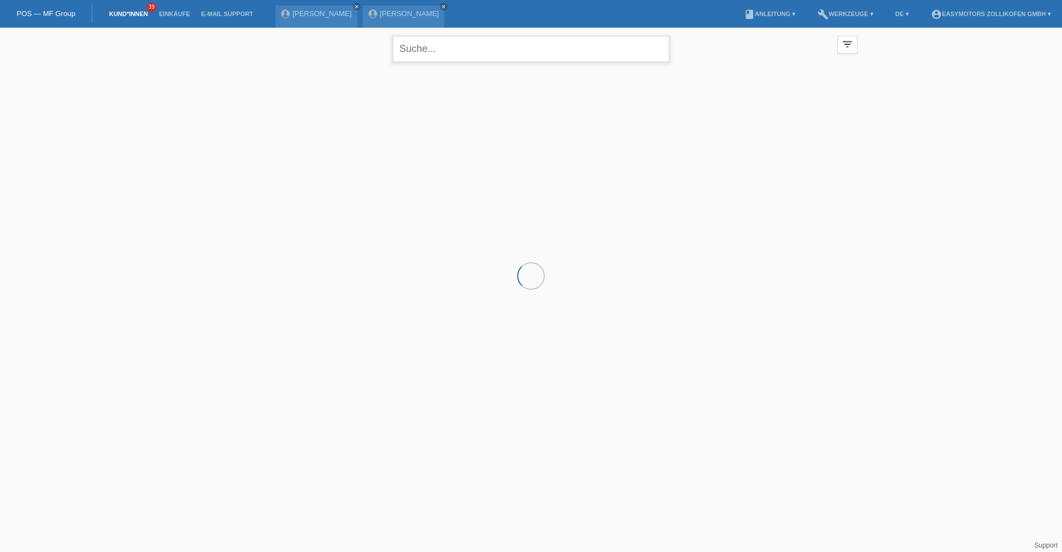
drag, startPoint x: 504, startPoint y: 57, endPoint x: 411, endPoint y: 479, distance: 432.3
click at [503, 57] on input "text" at bounding box center [531, 49] width 277 height 26
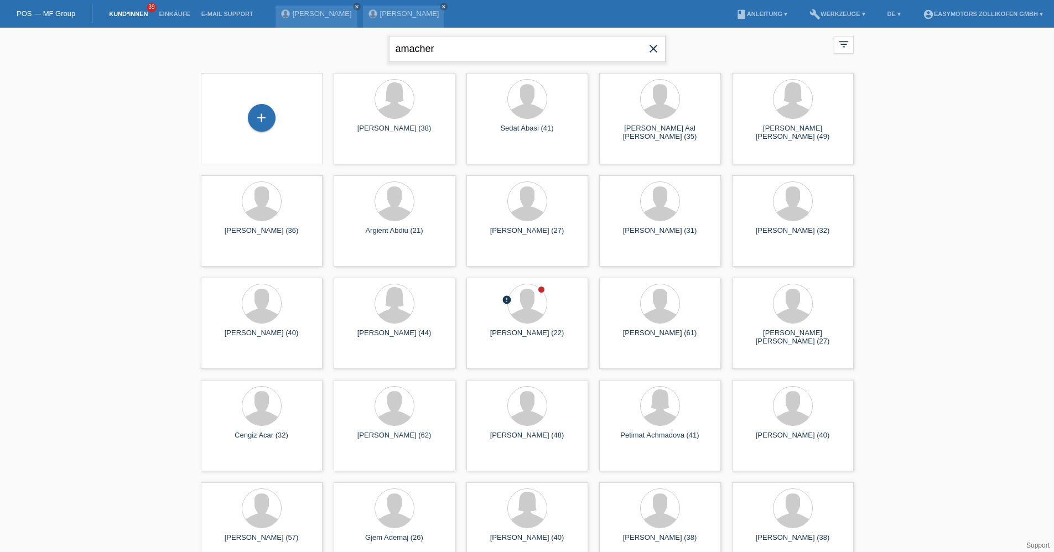
type input "amacher"
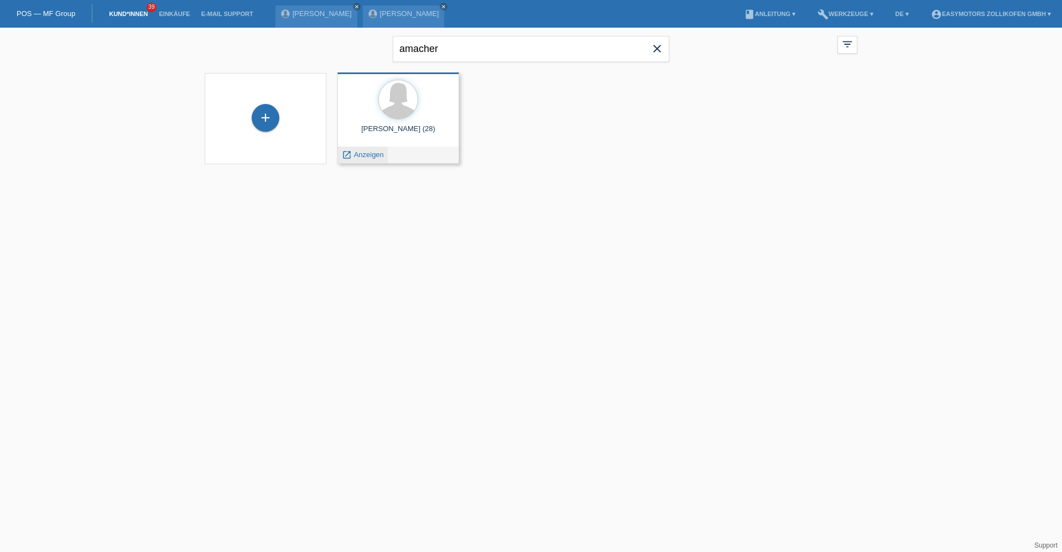
click at [362, 162] on div "launch Anzeigen" at bounding box center [363, 155] width 50 height 17
click at [362, 159] on div "launch Anzeigen" at bounding box center [363, 155] width 50 height 17
click at [363, 152] on span "Anzeigen" at bounding box center [369, 154] width 30 height 8
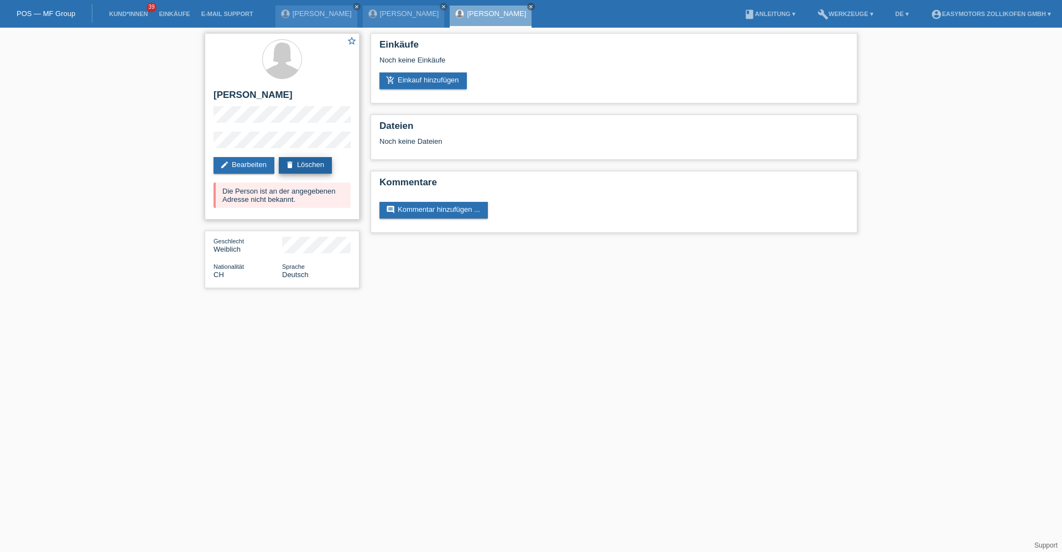
click at [294, 158] on link "delete Löschen" at bounding box center [305, 165] width 53 height 17
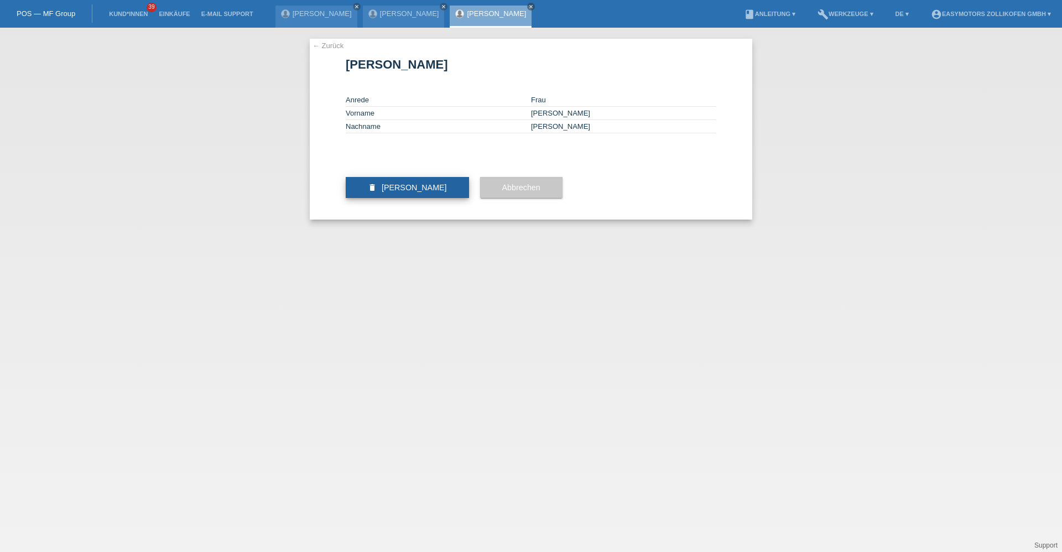
click at [403, 192] on span "Kundin löschen" at bounding box center [414, 187] width 65 height 9
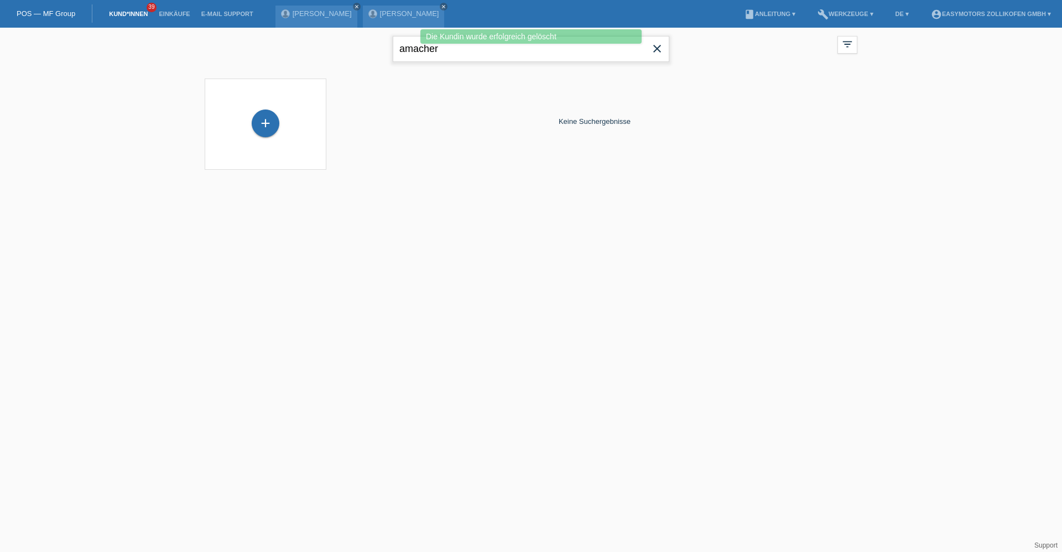
drag, startPoint x: 445, startPoint y: 54, endPoint x: 185, endPoint y: 24, distance: 261.3
click at [187, 28] on body "Die Kundin wurde erfolgreich gelöscht POS — MF Group Kund*innen 39 Einkäufe E-M…" at bounding box center [531, 106] width 1062 height 156
click at [268, 137] on div "+" at bounding box center [266, 124] width 28 height 28
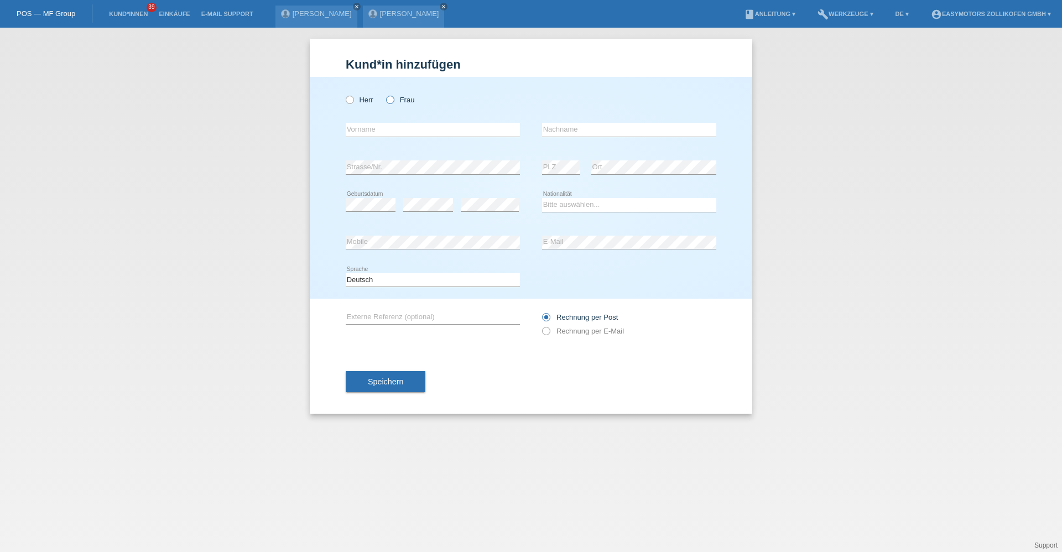
click at [386, 102] on input "Frau" at bounding box center [389, 99] width 7 height 7
radio input "true"
click at [388, 129] on input "text" at bounding box center [433, 130] width 174 height 14
type input "[PERSON_NAME]"
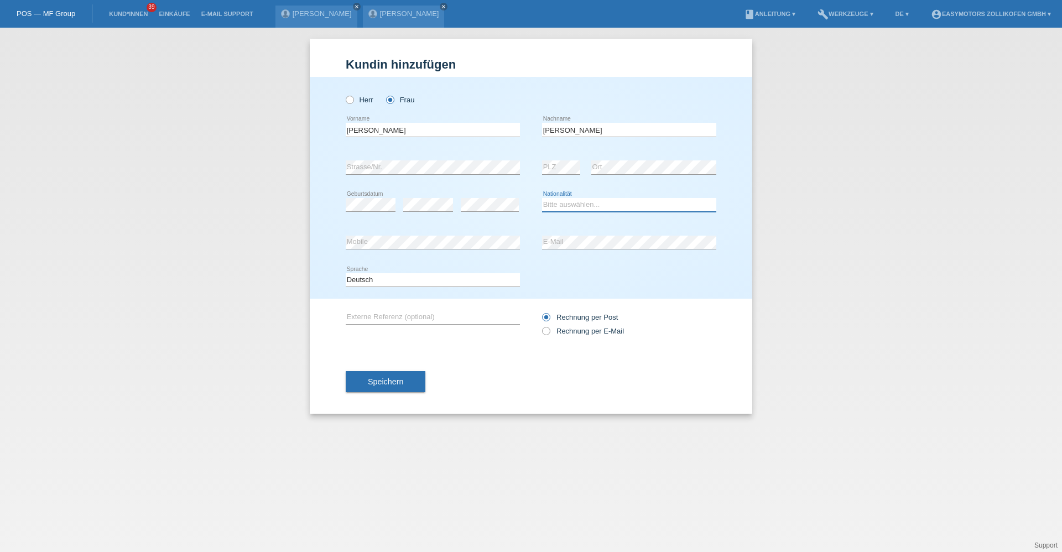
drag, startPoint x: 565, startPoint y: 205, endPoint x: 564, endPoint y: 214, distance: 8.5
click at [565, 205] on select "Bitte auswählen... Schweiz Deutschland Liechtenstein Österreich ------------ Af…" at bounding box center [629, 204] width 174 height 13
select select "CH"
click at [542, 198] on select "Bitte auswählen... Schweiz Deutschland Liechtenstein Österreich ------------ Af…" at bounding box center [629, 204] width 174 height 13
click at [255, 167] on div "Kund*in hinzufügen Kunde hinzufügen Kundin hinzufügen Herr Frau Celine Melanie …" at bounding box center [531, 290] width 1062 height 525
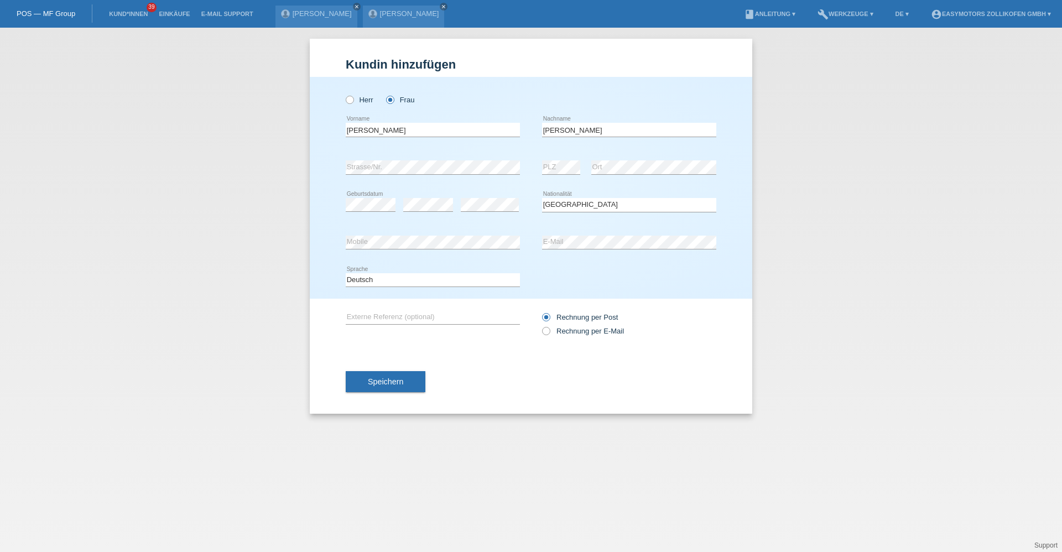
click at [610, 174] on div "error Ort" at bounding box center [653, 168] width 125 height 38
click at [552, 169] on div "error PLZ error Ort" at bounding box center [629, 168] width 174 height 38
click at [495, 167] on div "error Strasse/Nr. error PLZ error Ort" at bounding box center [531, 168] width 371 height 38
click at [626, 142] on div "Amacher error Nachname" at bounding box center [629, 130] width 174 height 38
click at [413, 385] on button "Speichern" at bounding box center [386, 381] width 80 height 21
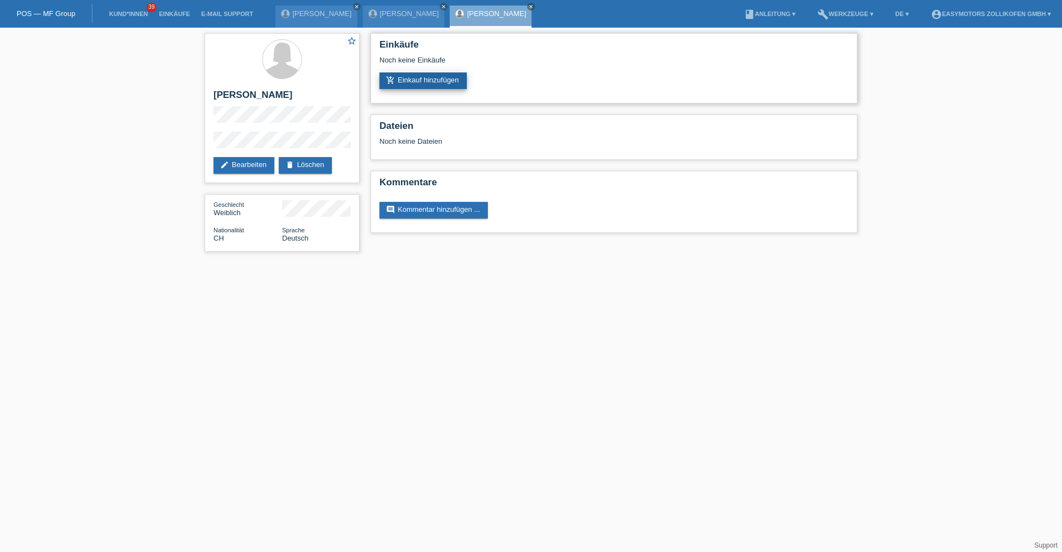
click at [426, 77] on link "add_shopping_cart Einkauf hinzufügen" at bounding box center [423, 80] width 87 height 17
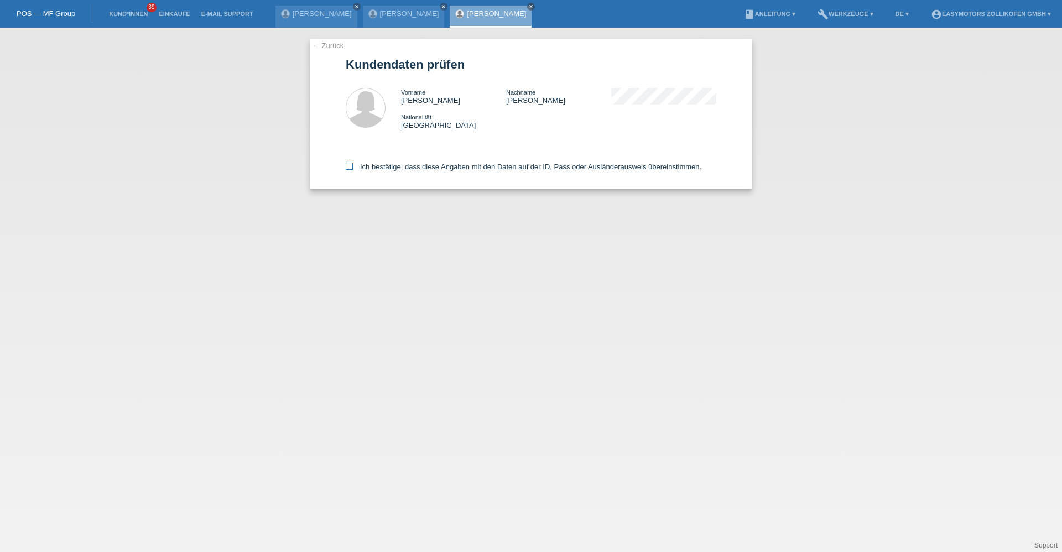
click at [396, 164] on label "Ich bestätige, dass diese Angaben mit den Daten auf der ID, Pass oder Ausländer…" at bounding box center [524, 167] width 356 height 8
click at [353, 164] on input "Ich bestätige, dass diese Angaben mit den Daten auf der ID, Pass oder Ausländer…" at bounding box center [349, 166] width 7 height 7
checkbox input "true"
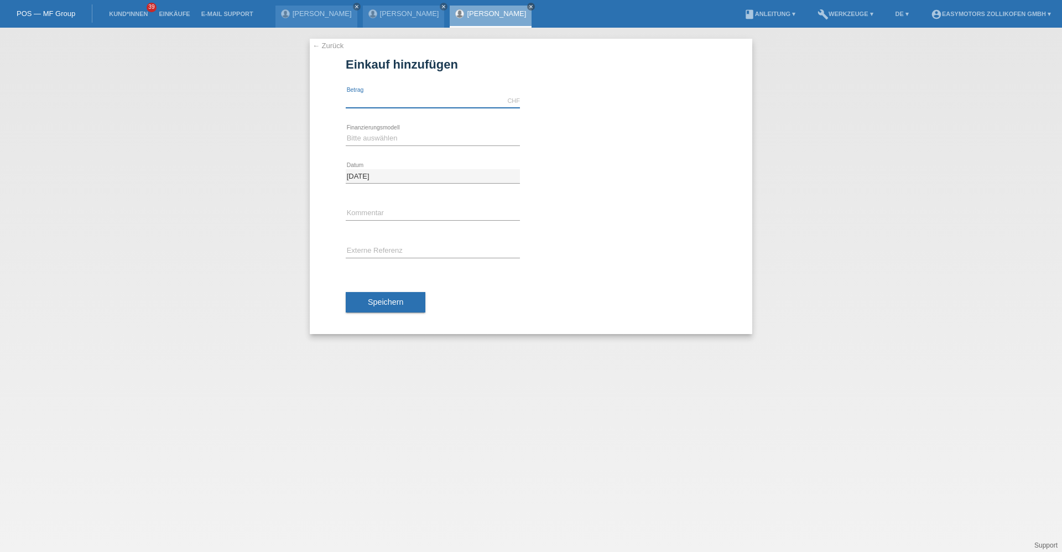
click at [395, 104] on input "text" at bounding box center [433, 101] width 174 height 14
type input "8000.00"
drag, startPoint x: 614, startPoint y: 107, endPoint x: 206, endPoint y: 144, distance: 409.4
click at [562, 107] on div "8000.00 CHF error Betrag" at bounding box center [531, 101] width 371 height 38
click at [366, 136] on select "Bitte auswählen Fixe Raten Kauf auf Rechnung mit Teilzahlungsoption" at bounding box center [433, 138] width 174 height 13
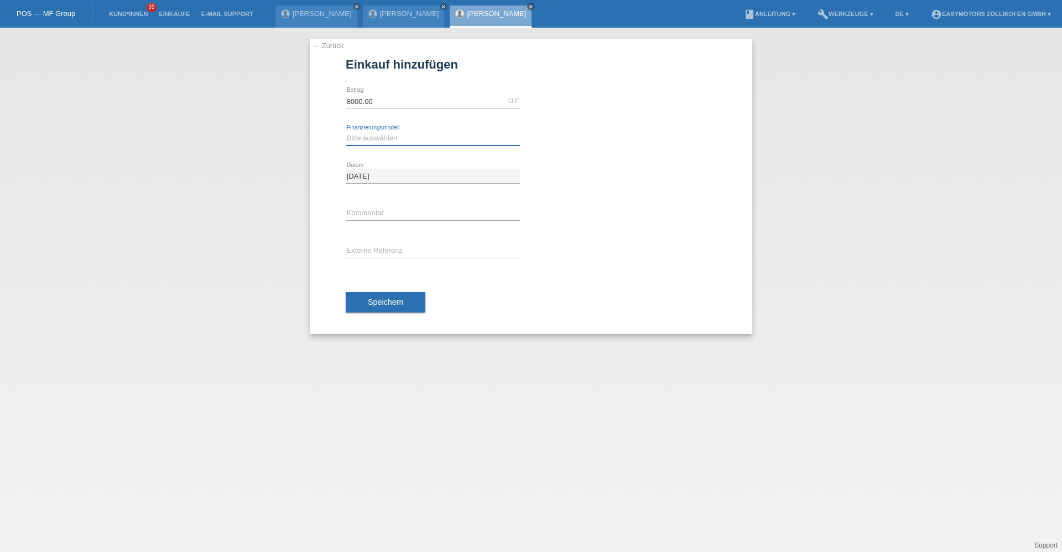
select select "67"
click at [346, 132] on select "Bitte auswählen Fixe Raten Kauf auf Rechnung mit Teilzahlungsoption" at bounding box center [433, 138] width 174 height 13
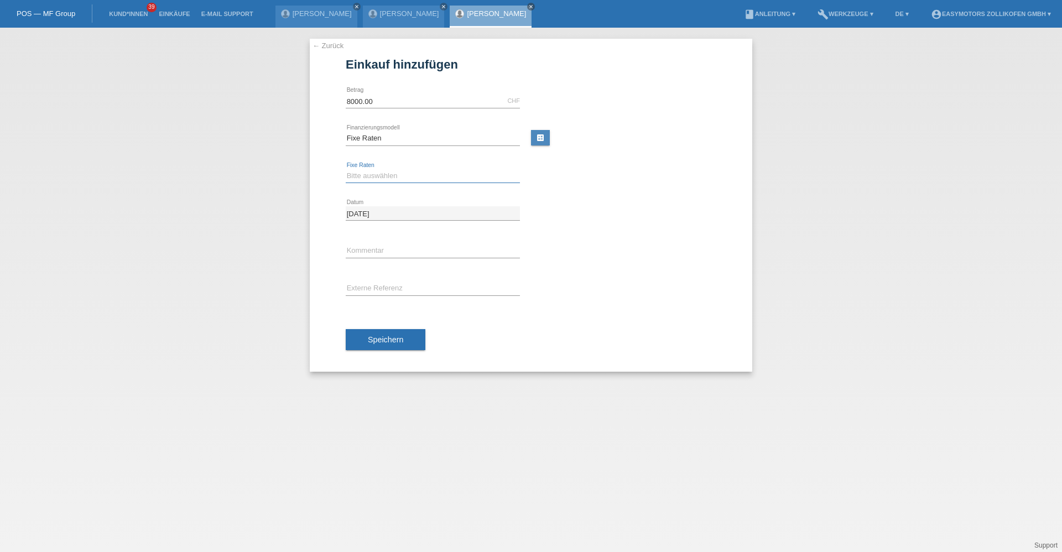
click at [371, 179] on select "Bitte auswählen 12 Raten 24 Raten 36 Raten 48 Raten" at bounding box center [433, 175] width 174 height 13
select select "136"
click at [346, 169] on select "Bitte auswählen 12 Raten 24 Raten 36 Raten 48 Raten" at bounding box center [433, 175] width 174 height 13
click at [385, 333] on button "Speichern" at bounding box center [386, 339] width 80 height 21
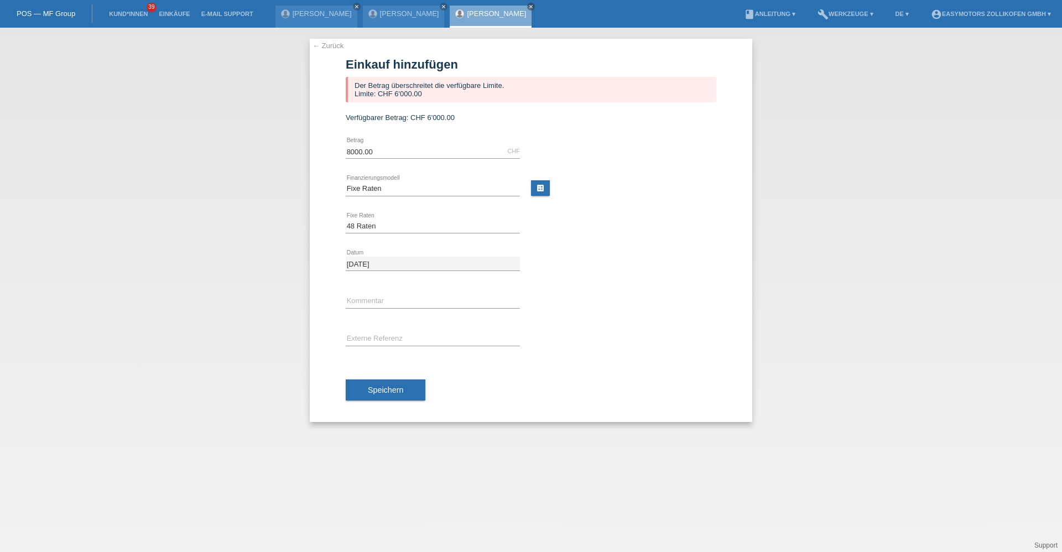
click at [386, 197] on div "Bitte auswählen Fixe Raten Kauf auf Rechnung mit Teilzahlungsoption error Finan…" at bounding box center [433, 189] width 174 height 38
click at [386, 194] on select "Bitte auswählen Fixe Raten Kauf auf Rechnung mit Teilzahlungsoption" at bounding box center [433, 188] width 174 height 13
select select "68"
click at [346, 182] on select "Bitte auswählen Fixe Raten Kauf auf Rechnung mit Teilzahlungsoption" at bounding box center [433, 188] width 174 height 13
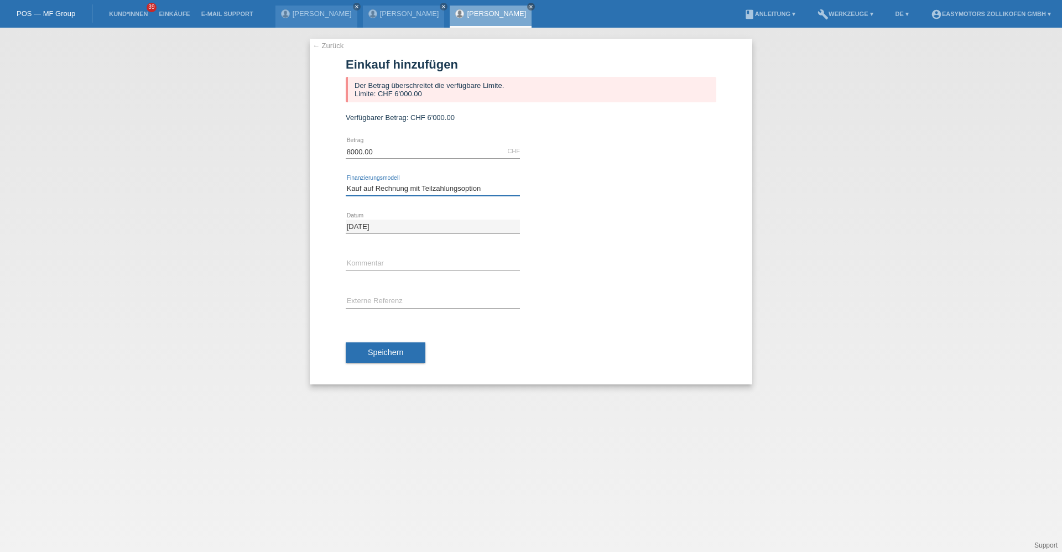
click at [346, 182] on select "Bitte auswählen Fixe Raten Kauf auf Rechnung mit Teilzahlungsoption" at bounding box center [433, 188] width 174 height 13
click at [397, 350] on span "Speichern" at bounding box center [385, 352] width 35 height 9
click at [320, 47] on link "← Zurück" at bounding box center [328, 45] width 31 height 8
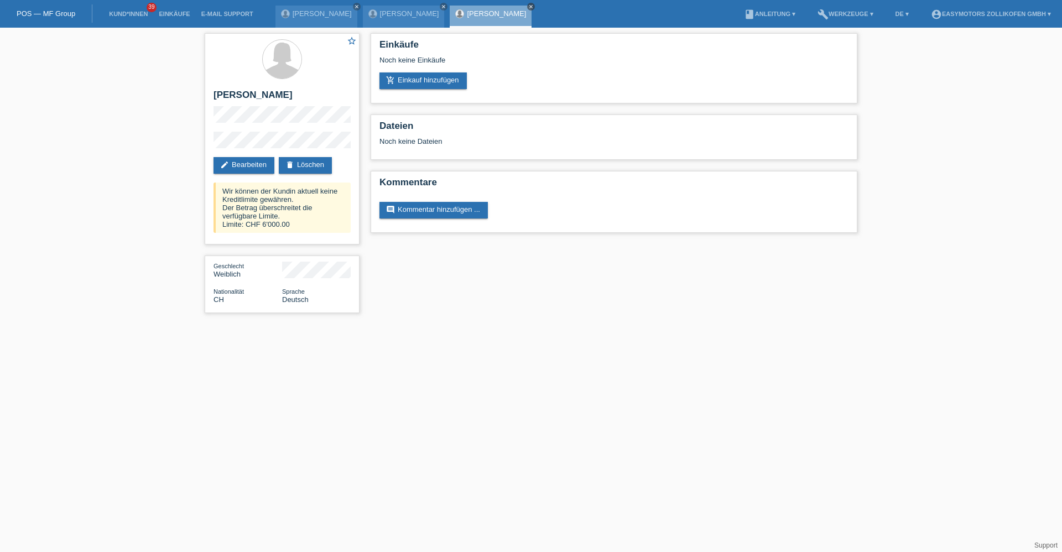
click at [528, 8] on icon "close" at bounding box center [531, 7] width 6 height 6
click at [441, 7] on icon "close" at bounding box center [444, 7] width 6 height 6
click at [354, 8] on icon "close" at bounding box center [357, 7] width 6 height 6
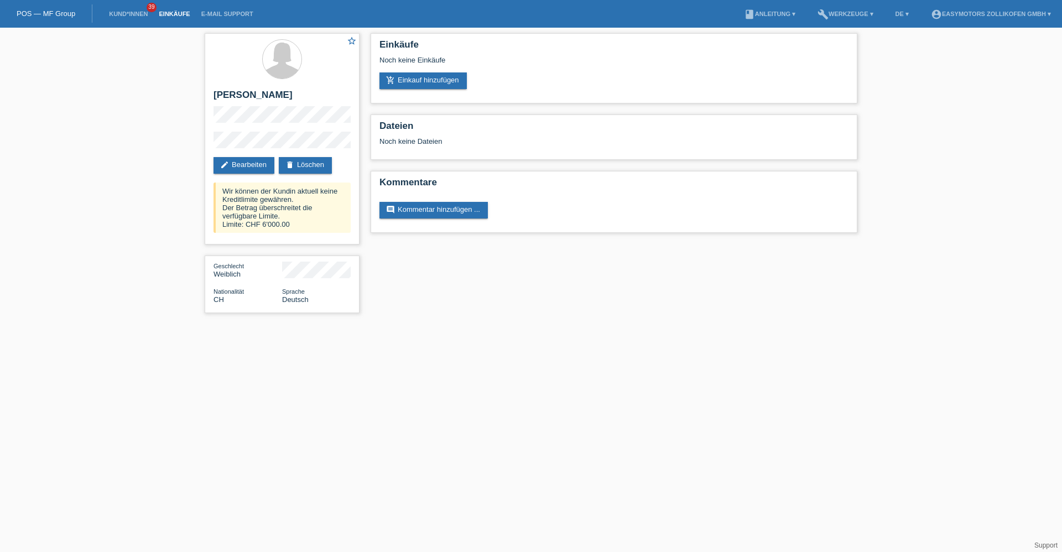
click at [181, 11] on link "Einkäufe" at bounding box center [174, 14] width 42 height 7
